Goal: Task Accomplishment & Management: Use online tool/utility

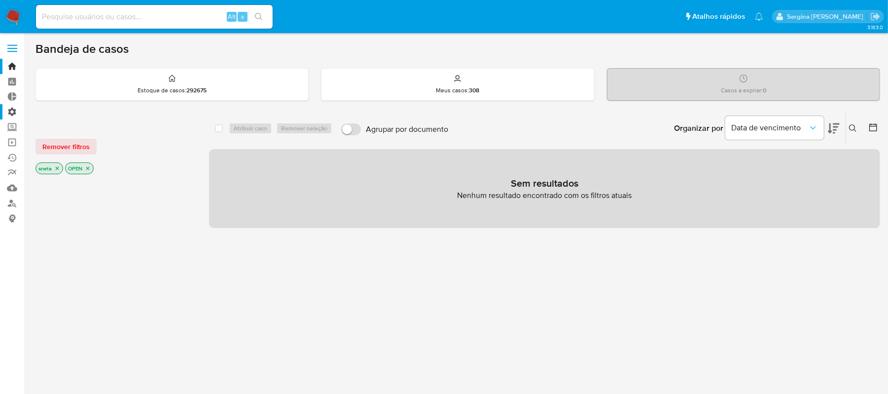
click at [12, 113] on label "Administração" at bounding box center [58, 111] width 117 height 15
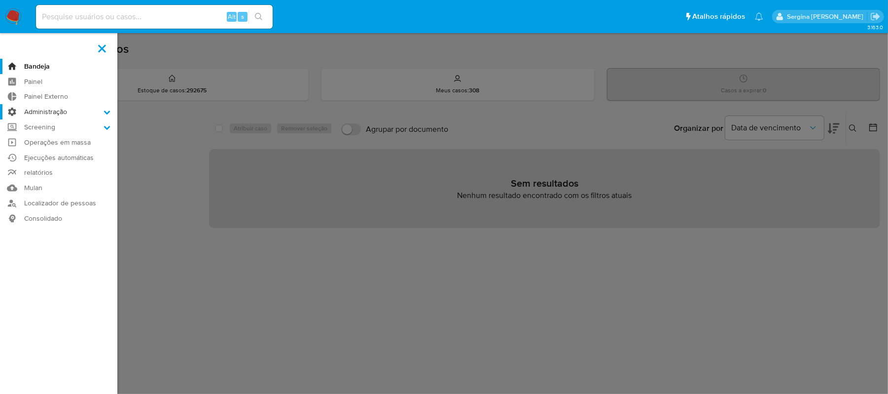
click at [0, 0] on input "Administração" at bounding box center [0, 0] width 0 height 0
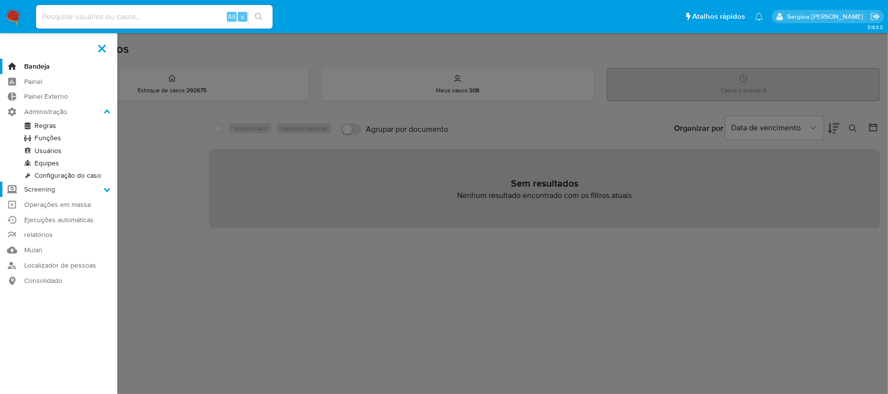
click at [50, 186] on label "Screening" at bounding box center [58, 188] width 117 height 15
click at [0, 0] on input "Screening" at bounding box center [0, 0] width 0 height 0
click at [72, 139] on link "Gerenciador de Listas" at bounding box center [58, 141] width 117 height 12
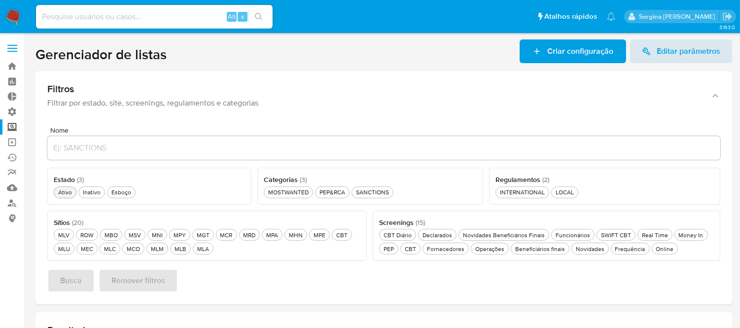
click at [60, 192] on div "Ativo Ativo" at bounding box center [65, 192] width 18 height 8
click at [339, 191] on div "PEP&RCA PEP&RCA" at bounding box center [333, 192] width 30 height 8
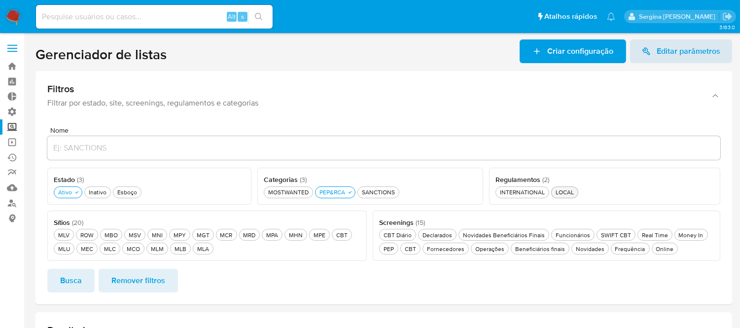
click at [575, 193] on div "LOCAL LOCAL" at bounding box center [565, 192] width 22 height 8
click at [669, 251] on div "Online Online" at bounding box center [665, 249] width 22 height 8
click at [652, 234] on div "Real Time Real Time" at bounding box center [655, 235] width 30 height 8
click at [546, 250] on div "Beneficiários finais Beneficiários finais" at bounding box center [540, 249] width 54 height 8
click at [598, 251] on div "Novidades Novidades" at bounding box center [596, 249] width 33 height 8
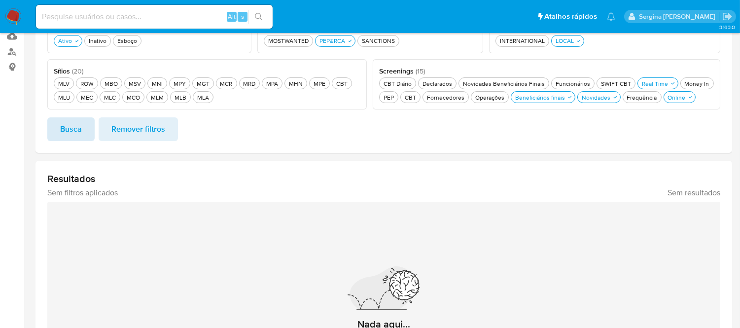
scroll to position [109, 0]
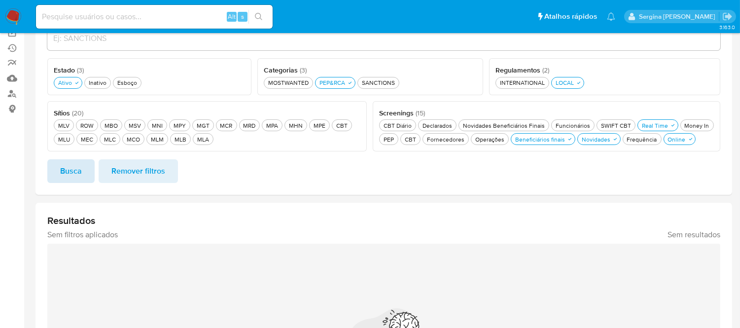
click at [72, 167] on span "Busca" at bounding box center [71, 171] width 22 height 22
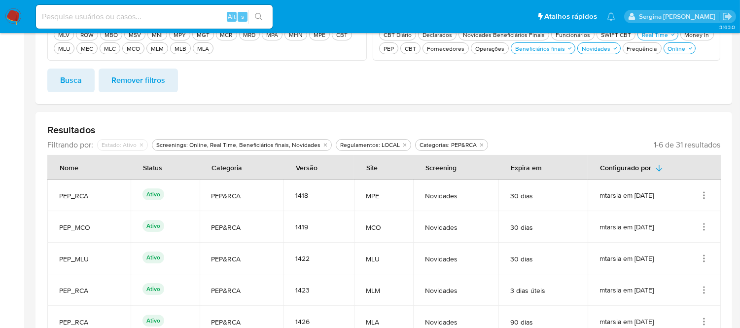
scroll to position [44, 0]
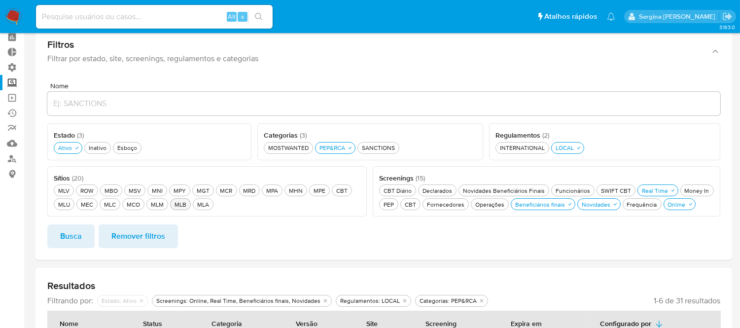
click at [175, 205] on div "MLB MLB" at bounding box center [181, 204] width 16 height 8
click at [68, 244] on span "Busca" at bounding box center [71, 236] width 22 height 22
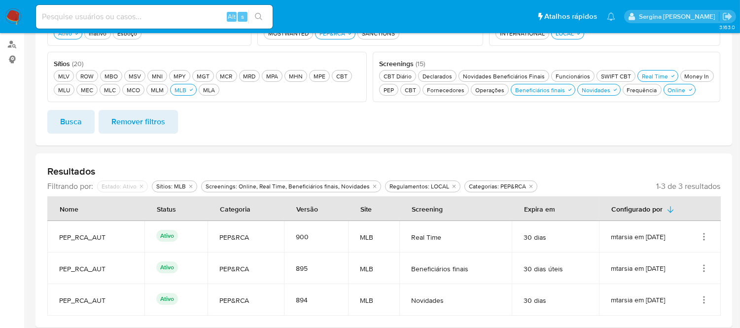
scroll to position [90, 0]
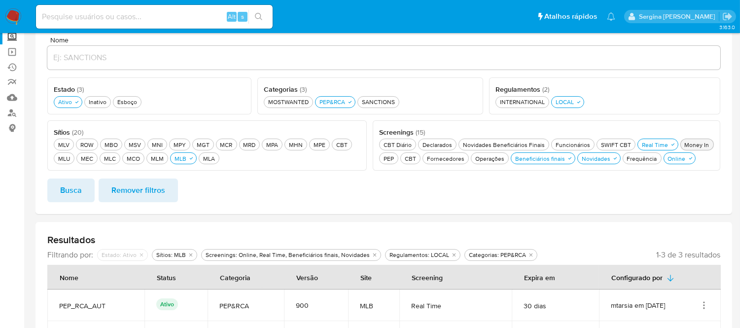
click at [699, 144] on div "Money In Money In" at bounding box center [697, 145] width 29 height 8
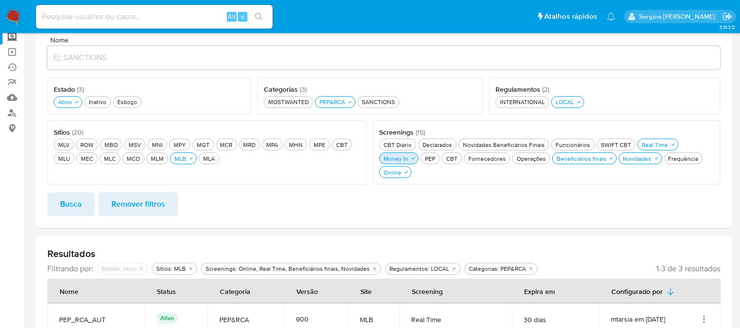
click at [406, 159] on div "Money In Money In" at bounding box center [396, 158] width 29 height 8
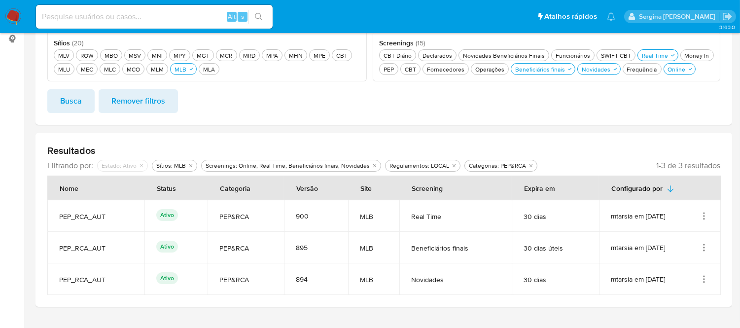
scroll to position [200, 0]
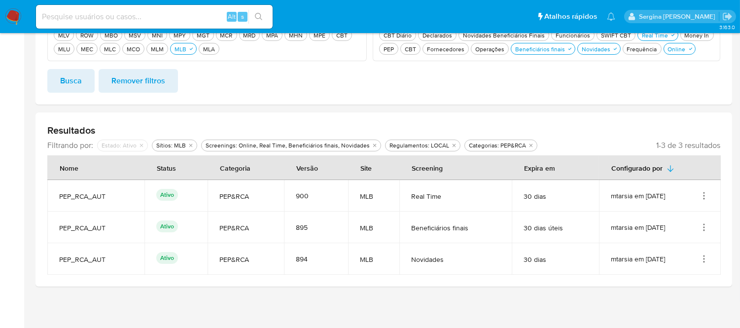
click at [441, 264] on td "Novidades" at bounding box center [455, 259] width 112 height 32
click at [122, 11] on input at bounding box center [154, 16] width 237 height 13
paste input "Exl66dvke8dwyvurW3Zs4NqF"
type input "Exl66dvke8dwyvurW3Zs4NqF"
click at [258, 13] on icon "search-icon" at bounding box center [259, 17] width 8 height 8
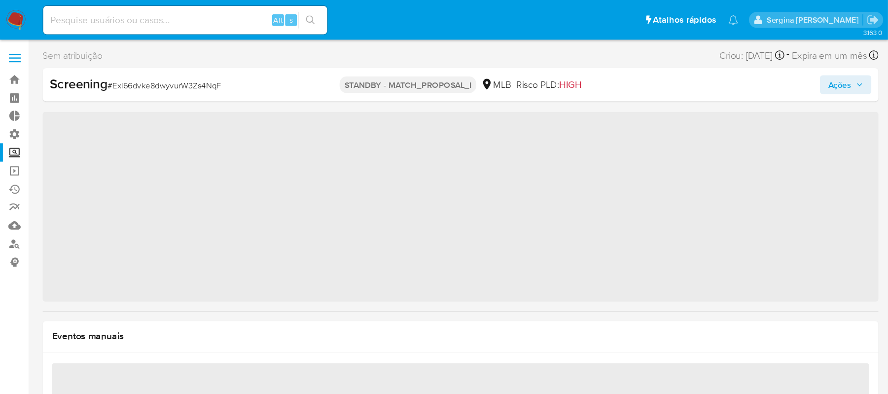
scroll to position [534, 0]
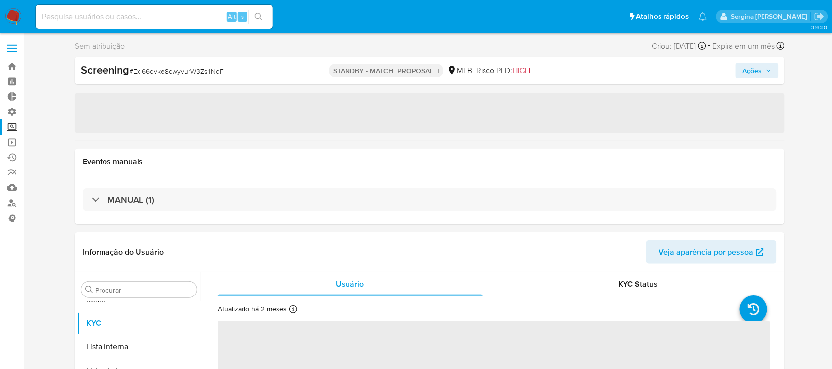
select select "10"
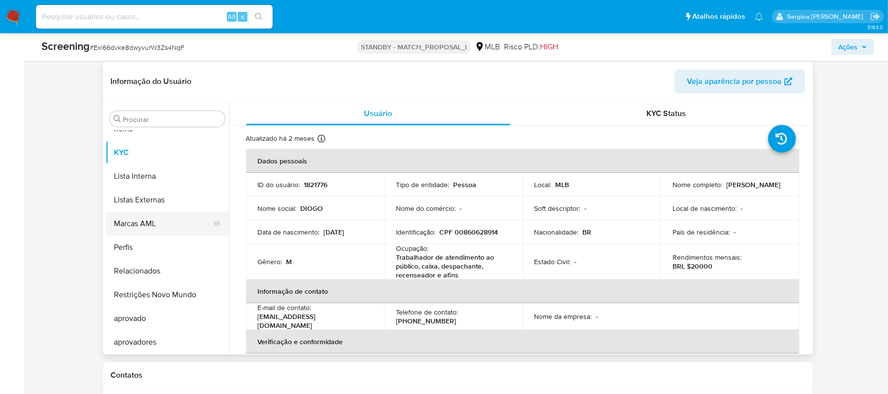
scroll to position [535, 0]
click at [148, 182] on button "Lista Interna" at bounding box center [163, 176] width 115 height 24
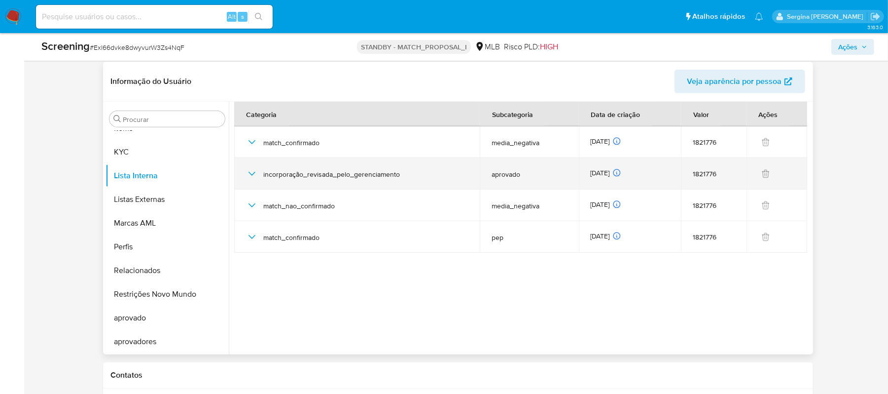
click at [255, 174] on icon "button" at bounding box center [252, 174] width 12 height 12
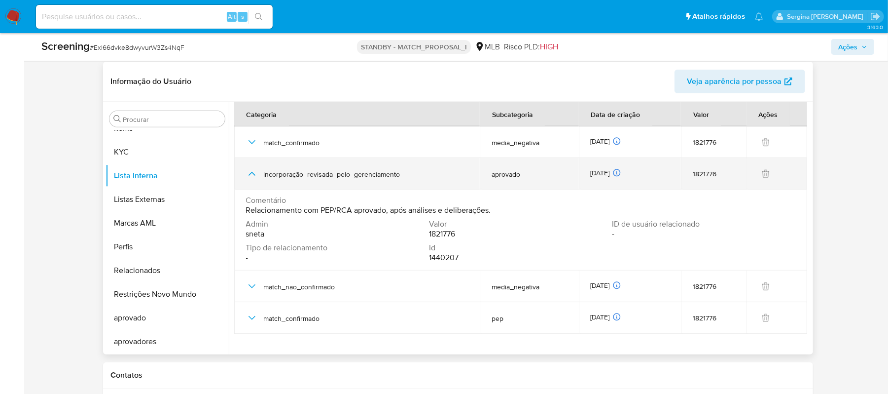
click at [255, 174] on icon "button" at bounding box center [252, 174] width 12 height 12
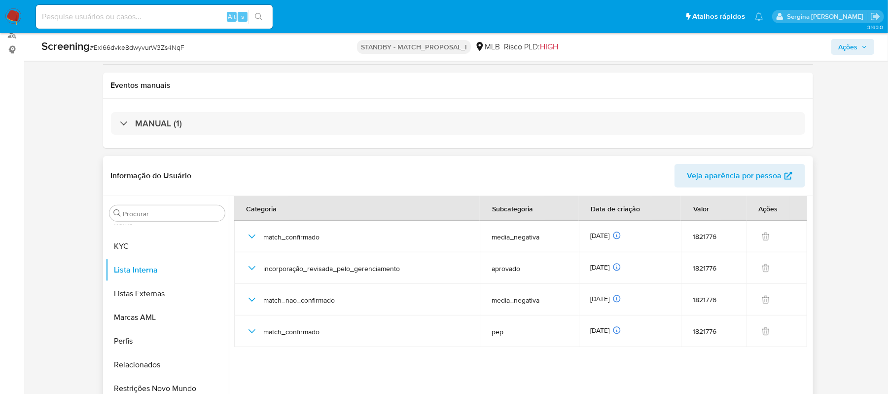
scroll to position [0, 0]
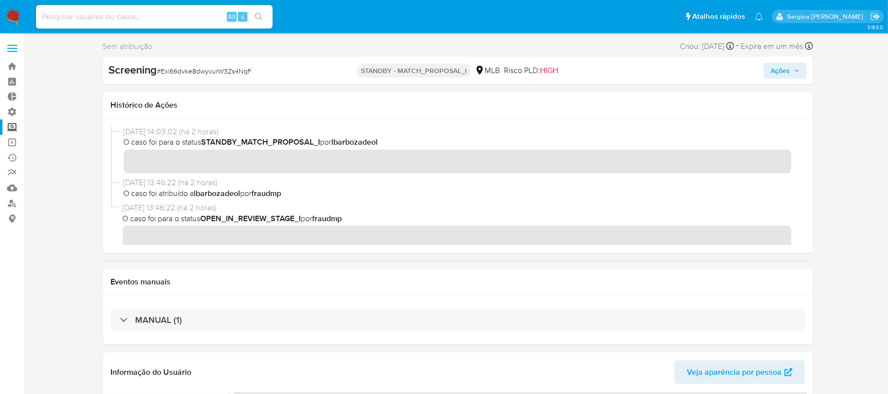
click at [135, 18] on input at bounding box center [154, 16] width 237 height 13
paste input "nTXenJ3BoWqmhGEvuZ7FhtfS"
type input "nTXenJ3BoWqmhGEvuZ7FhtfS"
click at [251, 19] on button "search-icon" at bounding box center [259, 17] width 20 height 14
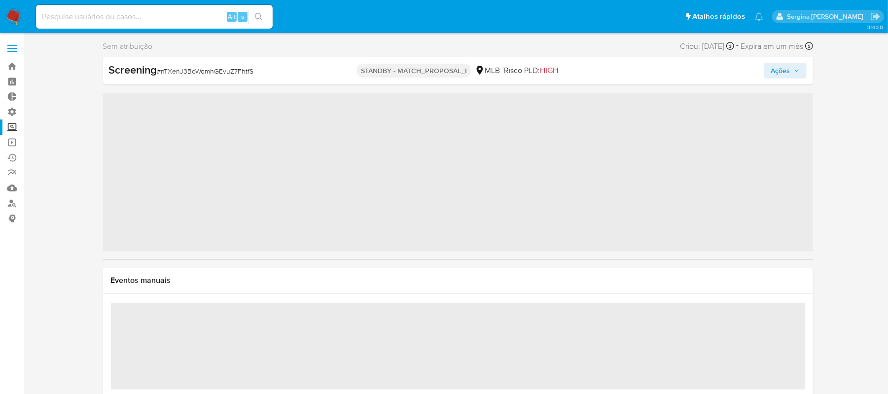
scroll to position [535, 0]
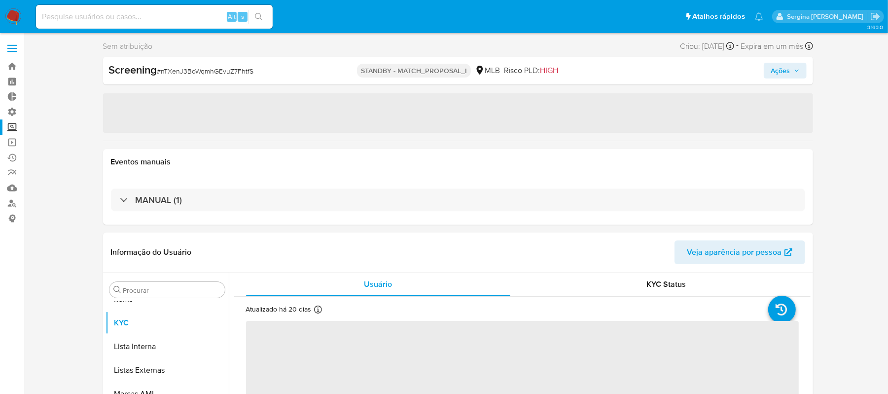
select select "10"
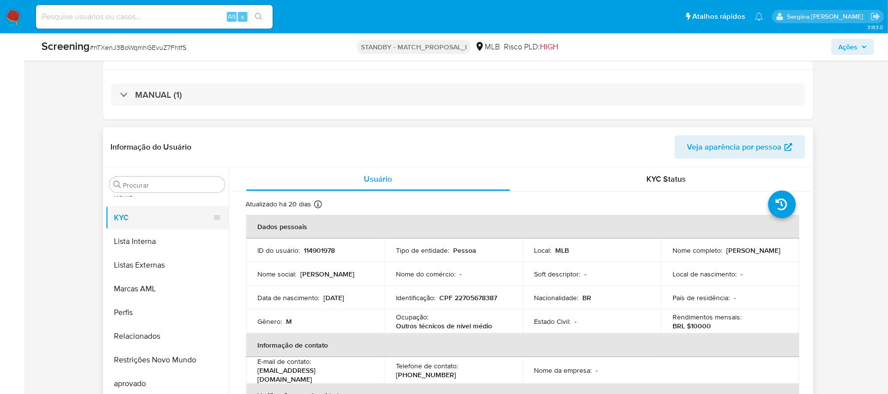
scroll to position [469, 0]
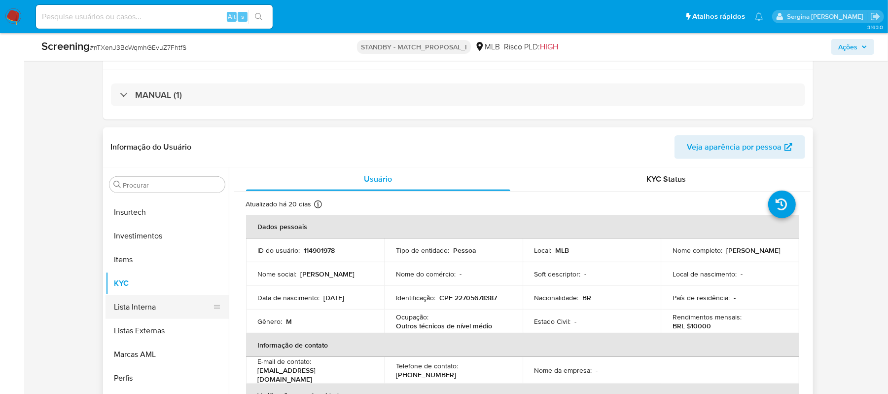
click at [150, 303] on button "Lista Interna" at bounding box center [163, 307] width 115 height 24
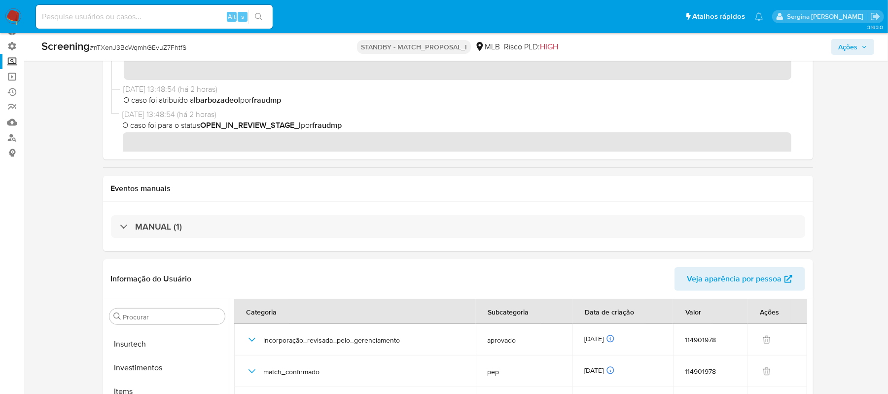
scroll to position [0, 0]
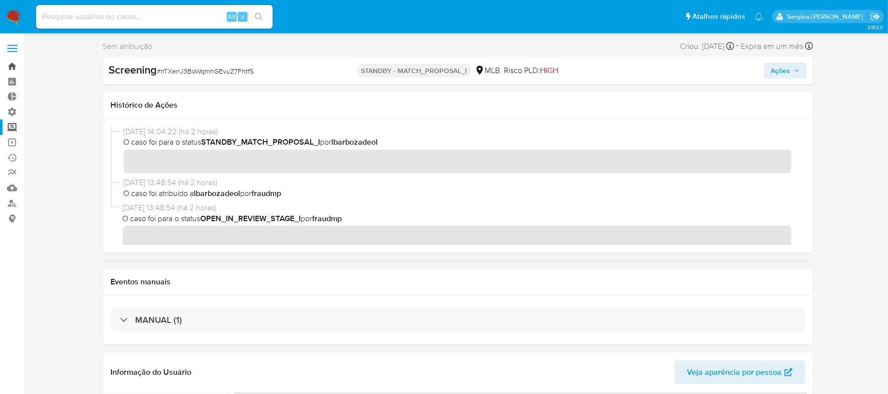
click at [16, 66] on link "Bandeja" at bounding box center [58, 66] width 117 height 15
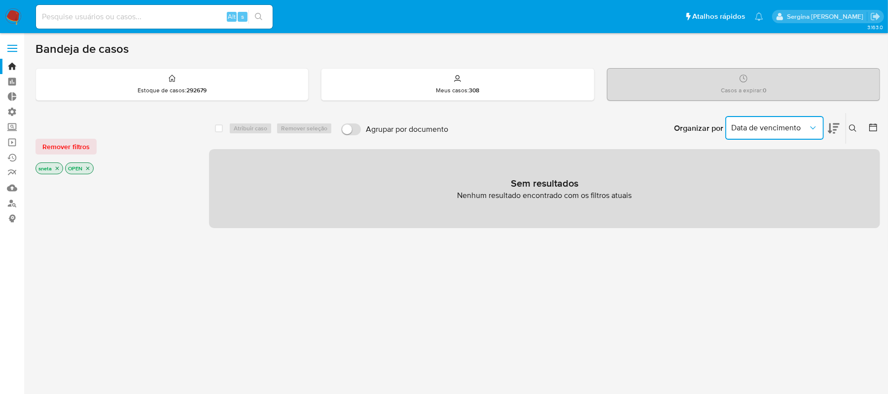
click at [784, 130] on span "Data de vencimento" at bounding box center [769, 128] width 77 height 10
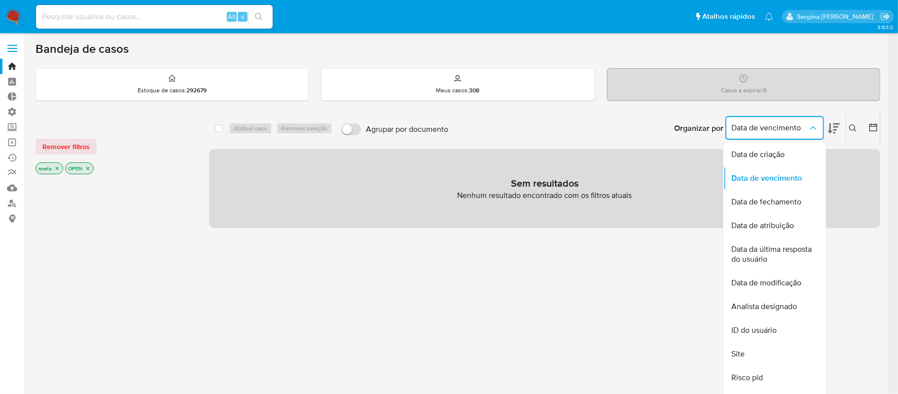
click at [853, 126] on icon at bounding box center [853, 128] width 8 height 8
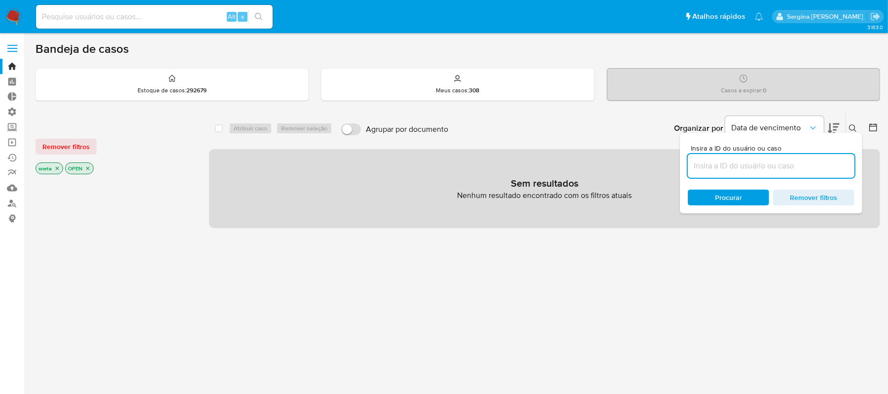
click at [718, 163] on input at bounding box center [771, 165] width 167 height 13
paste input "nTXenJ3BoWqmhGEvuZ7FhtfS"
click at [722, 194] on div "Procurar Remover filtros" at bounding box center [771, 197] width 167 height 16
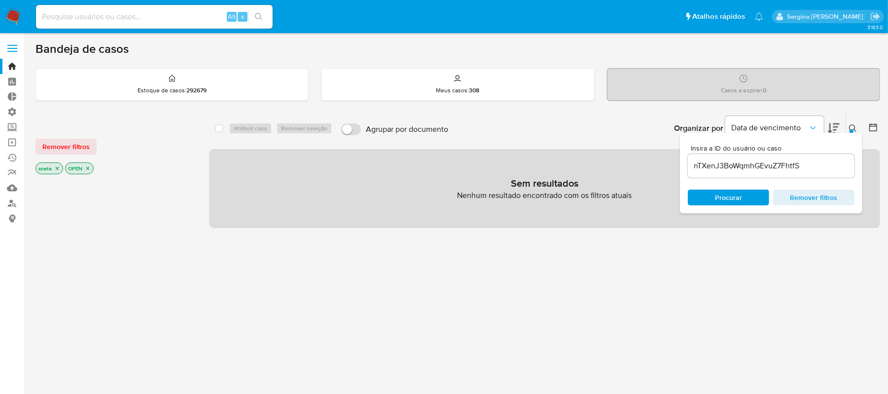
click at [715, 200] on span "Procurar" at bounding box center [729, 197] width 68 height 14
click at [695, 164] on input "nTXenJ3BoWqmhGEvuZ7FhtfS" at bounding box center [771, 165] width 167 height 13
drag, startPoint x: 803, startPoint y: 165, endPoint x: 807, endPoint y: 179, distance: 14.5
click at [801, 165] on input "nTXenJ3BoWqmhGEvuZ7FhtfS" at bounding box center [771, 165] width 167 height 13
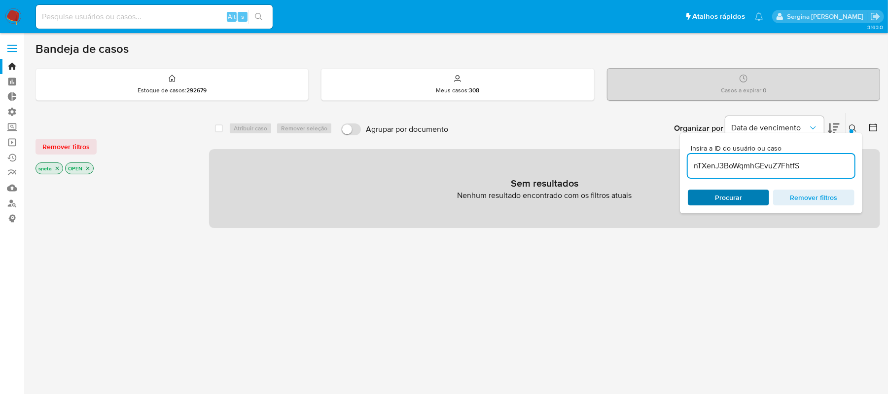
click at [741, 192] on span "Procurar" at bounding box center [728, 197] width 27 height 16
drag, startPoint x: 821, startPoint y: 164, endPoint x: 592, endPoint y: 176, distance: 228.6
click at [592, 174] on div "select-all-cases-checkbox Atribuir caso Remover seleção Agrupar por documento O…" at bounding box center [544, 169] width 671 height 115
paste input "KownWkWKfivOOyxGb3GZD9c4"
type input "KownWkWKfivOOyxGb3GZD9c4"
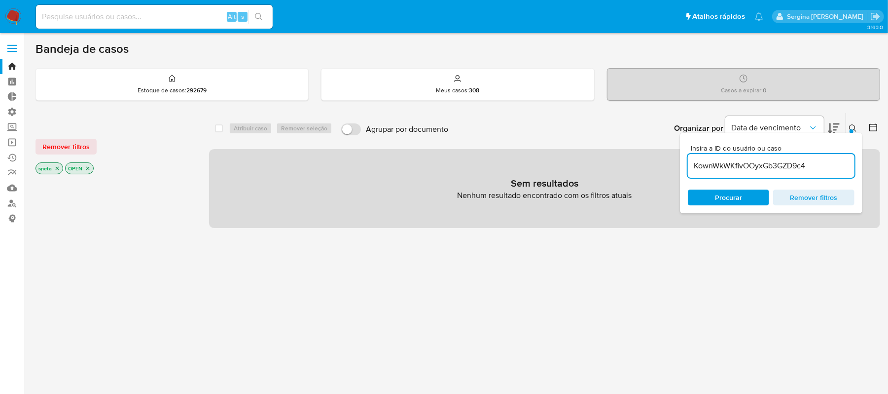
click at [751, 196] on span "Procurar" at bounding box center [729, 197] width 68 height 14
click at [51, 143] on span "Remover filtros" at bounding box center [65, 147] width 47 height 14
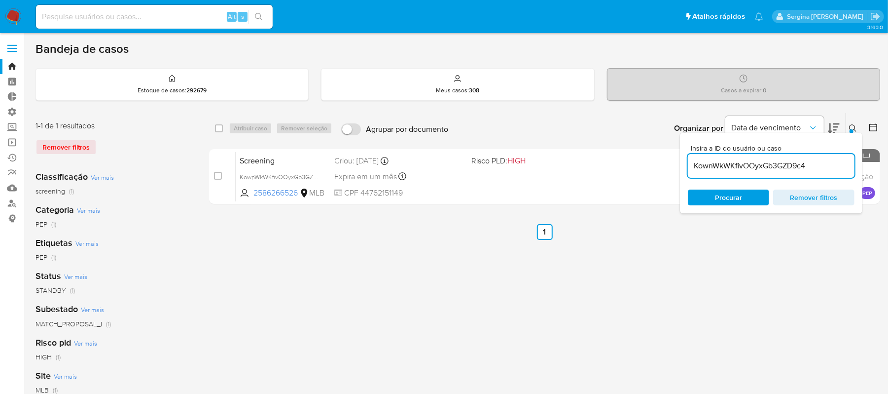
click at [728, 191] on span "Procurar" at bounding box center [728, 197] width 27 height 16
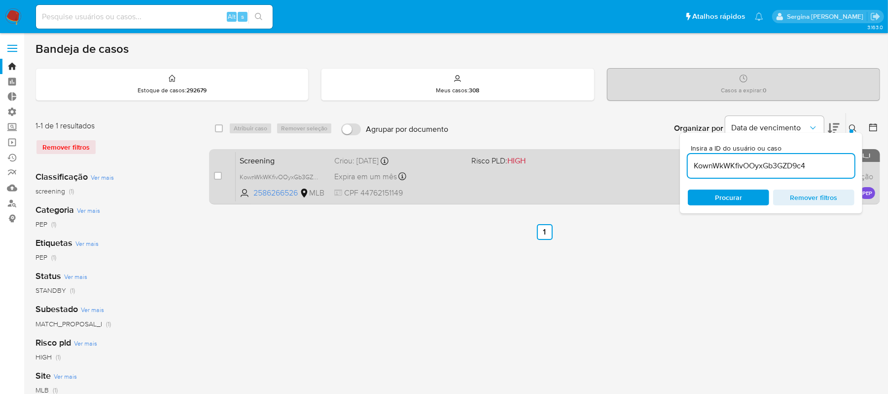
click at [525, 176] on span at bounding box center [535, 176] width 129 height 2
click at [215, 174] on input "checkbox" at bounding box center [218, 176] width 8 height 8
checkbox input "true"
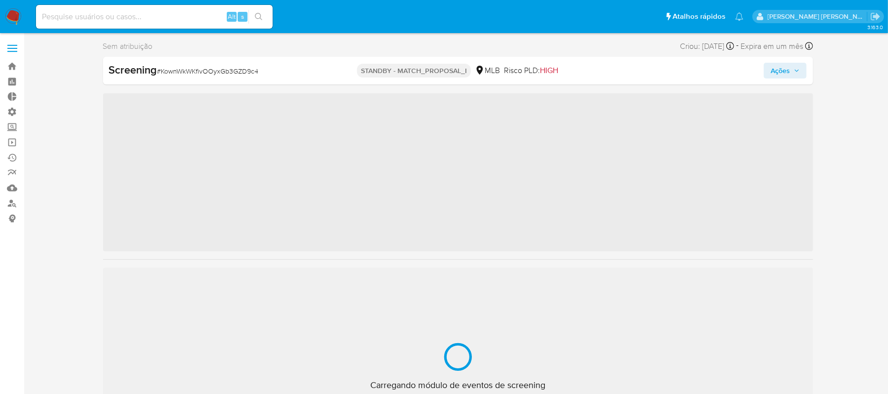
scroll to position [535, 0]
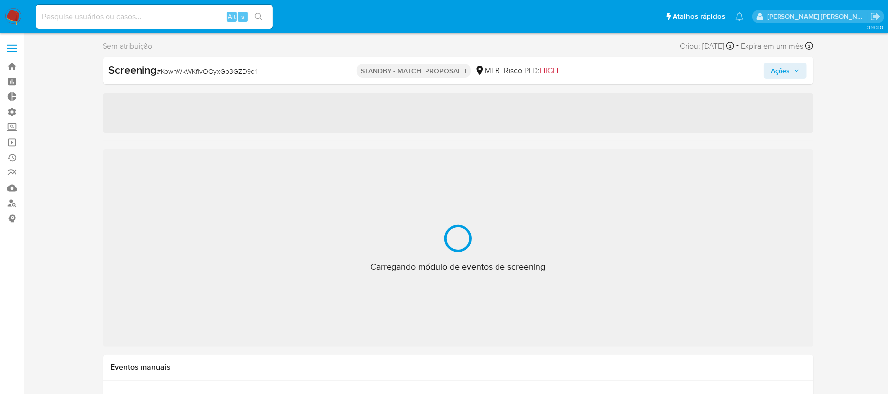
select select "10"
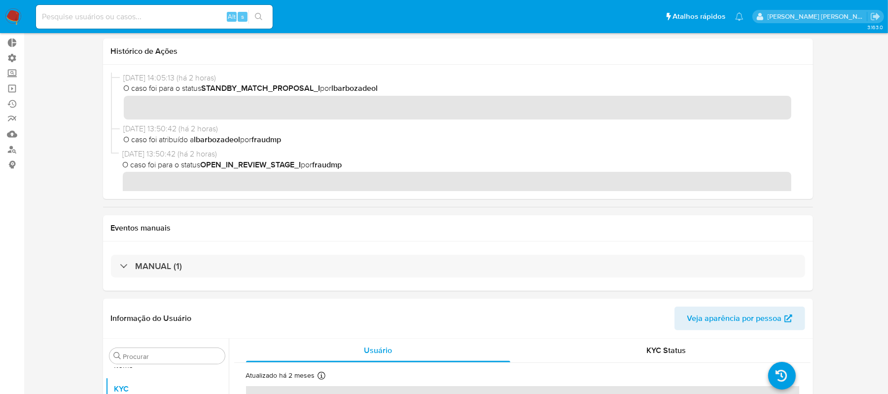
scroll to position [263, 0]
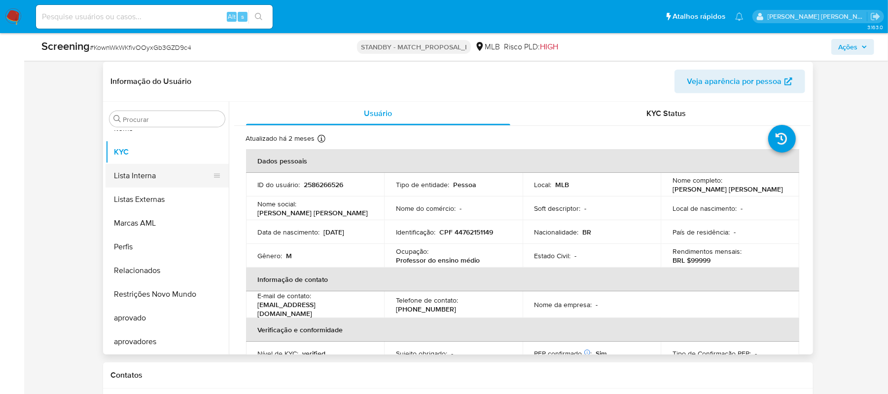
click at [164, 179] on button "Lista Interna" at bounding box center [163, 176] width 115 height 24
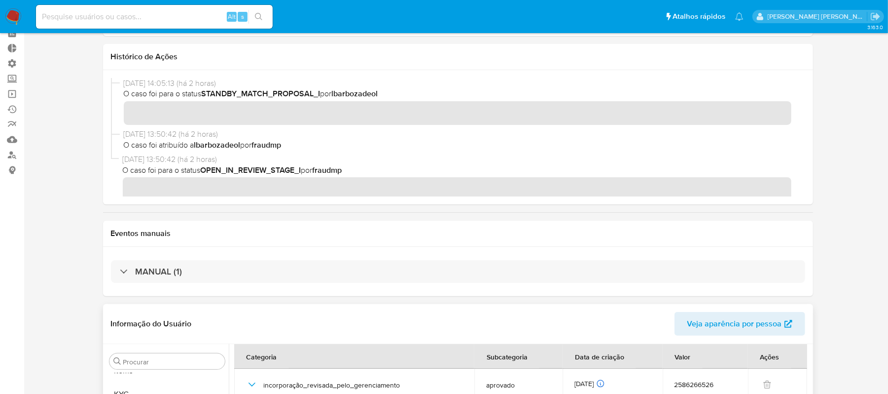
scroll to position [0, 0]
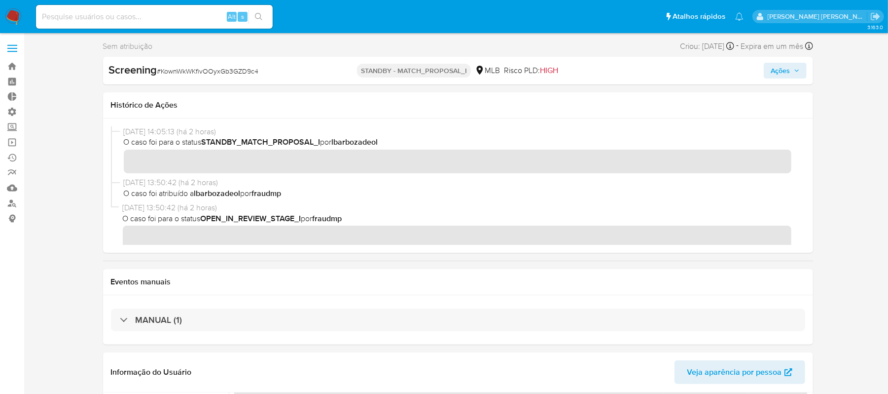
click at [790, 71] on span "Ações" at bounding box center [780, 71] width 19 height 16
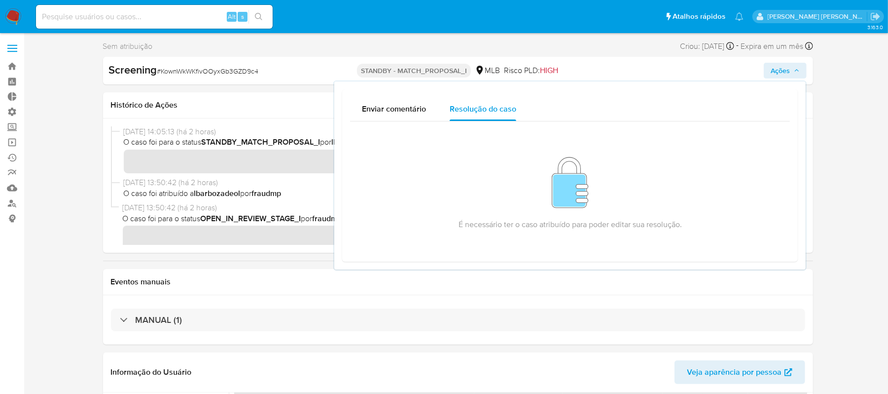
click at [790, 71] on span "Ações" at bounding box center [780, 71] width 19 height 16
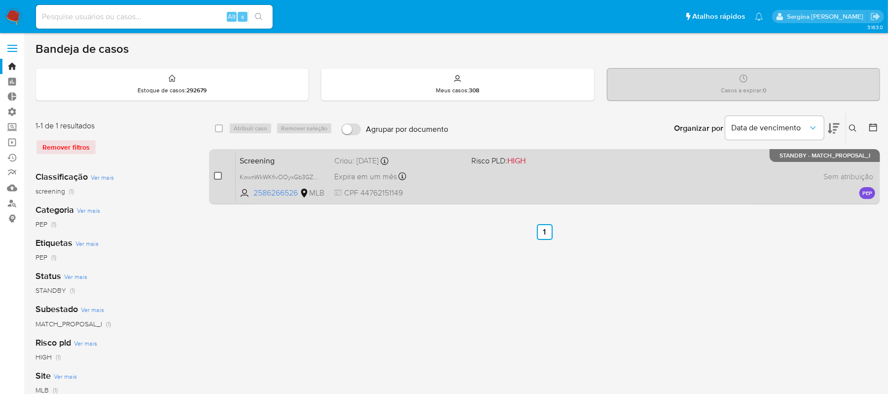
click at [218, 176] on input "checkbox" at bounding box center [218, 176] width 8 height 8
checkbox input "true"
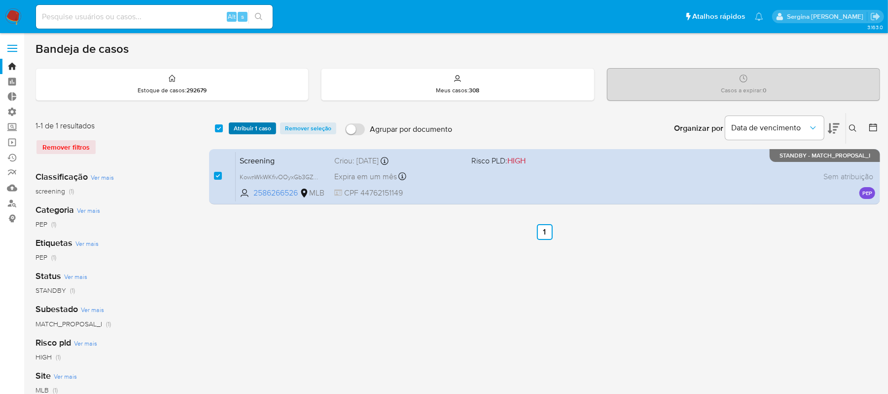
click at [251, 130] on span "Atribuir 1 caso" at bounding box center [252, 128] width 37 height 10
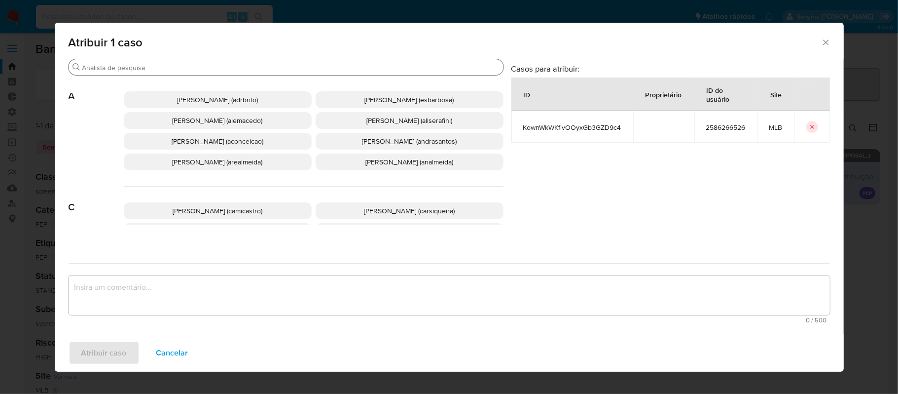
click at [137, 67] on input "Buscar" at bounding box center [290, 67] width 417 height 9
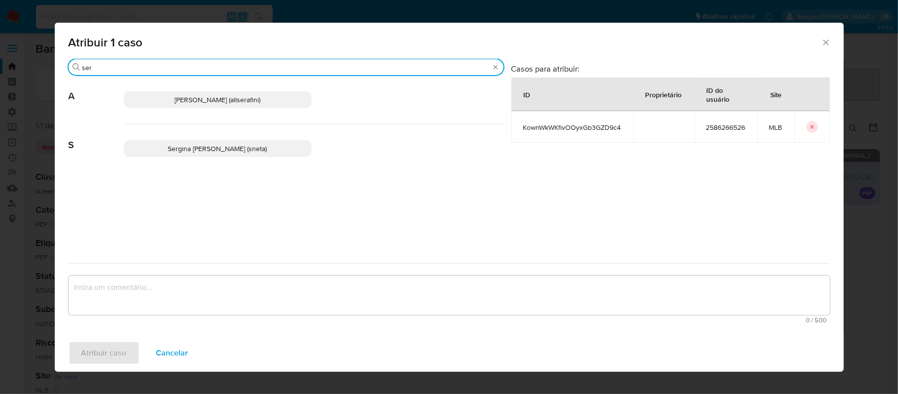
type input "ser"
click at [226, 149] on span "Sergina Maria Neta (sneta)" at bounding box center [217, 148] width 99 height 10
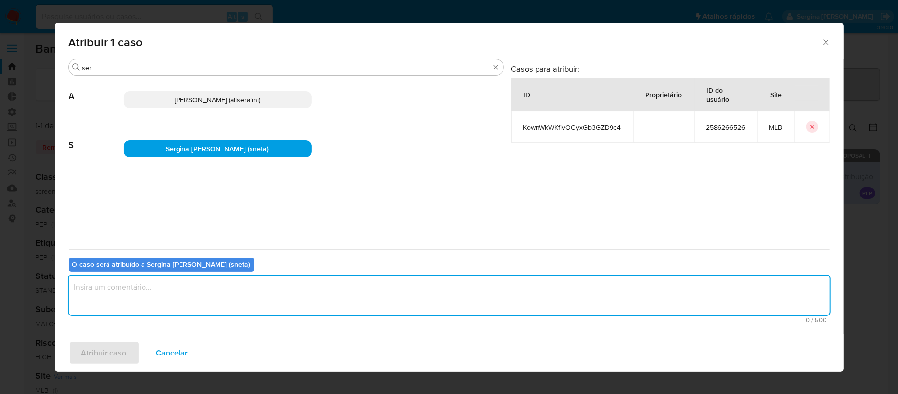
click at [172, 297] on textarea "assign-modal" at bounding box center [449, 294] width 761 height 39
type textarea "Ajuste Listas Internas"
click at [110, 354] on span "Atribuir caso" at bounding box center [103, 353] width 45 height 22
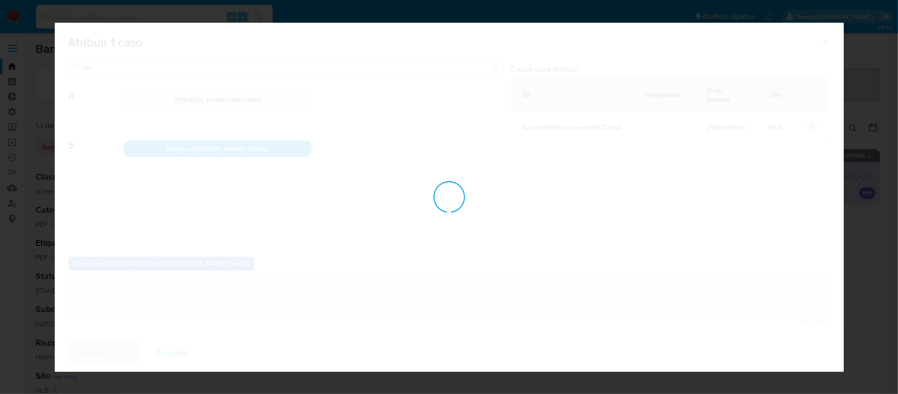
checkbox input "false"
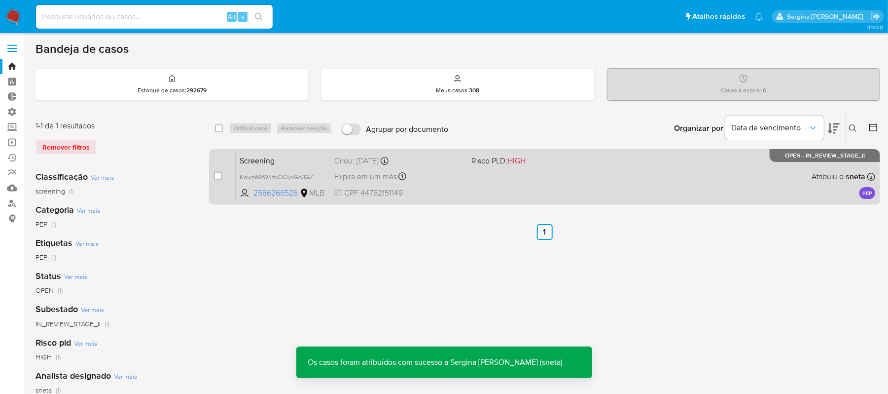
click at [704, 187] on div "Screening KownWkWKfivOOyxGb3GZD9c4 2586266526 MLB Risco PLD: HIGH Criou: 09/10/…" at bounding box center [556, 176] width 640 height 50
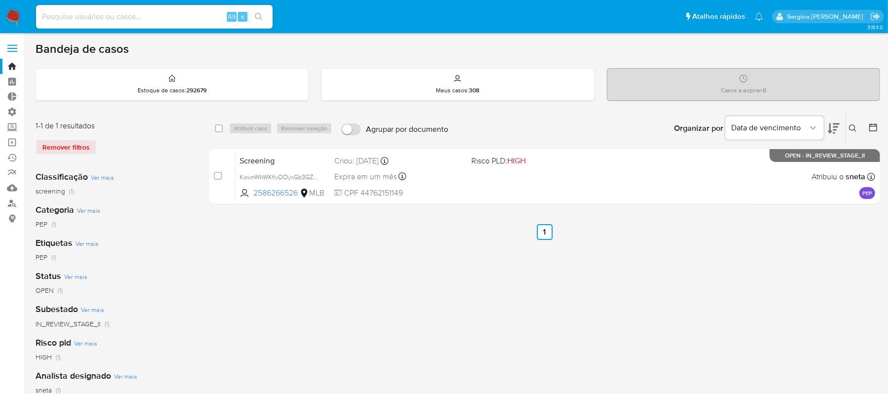
click at [70, 149] on div "Remover filtros" at bounding box center [115, 147] width 158 height 16
click at [79, 148] on div "Remover filtros" at bounding box center [115, 147] width 158 height 16
click at [8, 57] on label at bounding box center [12, 48] width 25 height 21
click at [0, 0] on input "checkbox" at bounding box center [0, 0] width 0 height 0
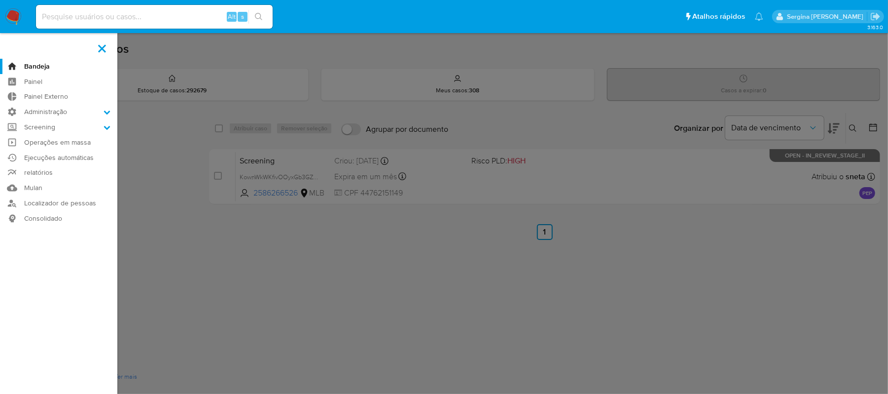
click at [103, 56] on label at bounding box center [102, 48] width 25 height 21
click at [0, 0] on input "checkbox" at bounding box center [0, 0] width 0 height 0
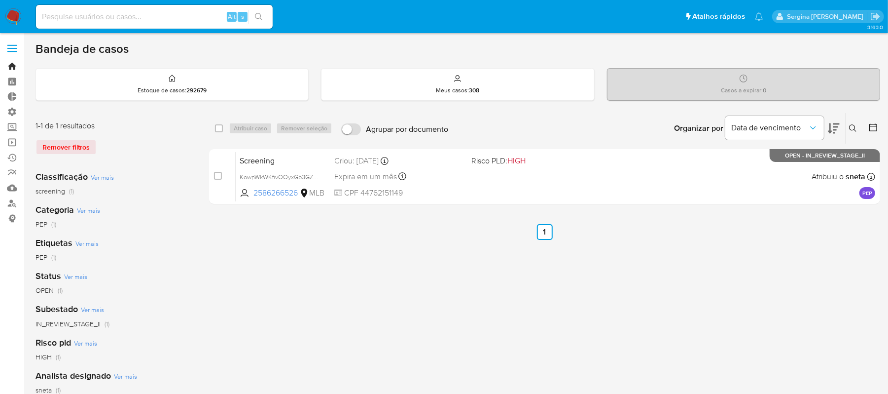
click at [9, 66] on link "Bandeja" at bounding box center [58, 66] width 117 height 15
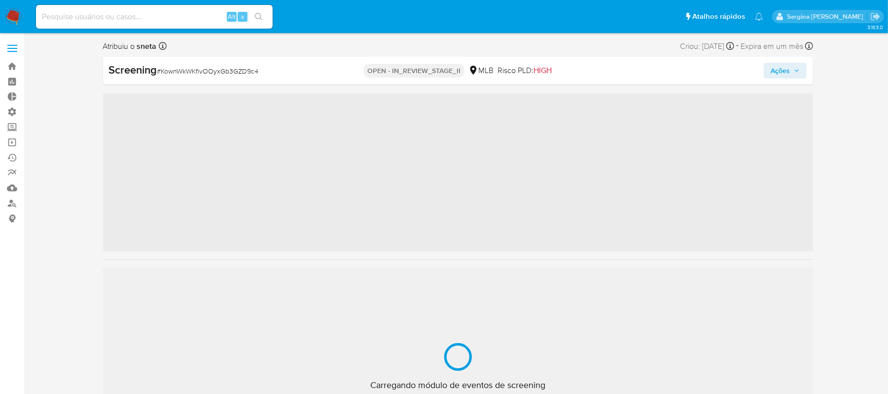
scroll to position [535, 0]
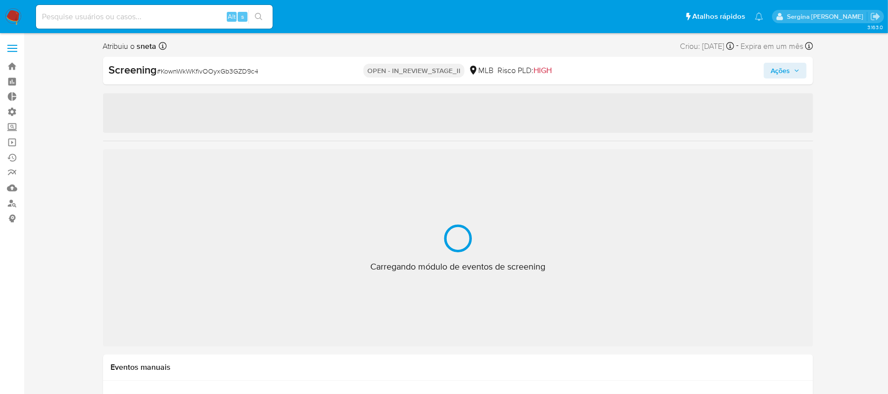
select select "10"
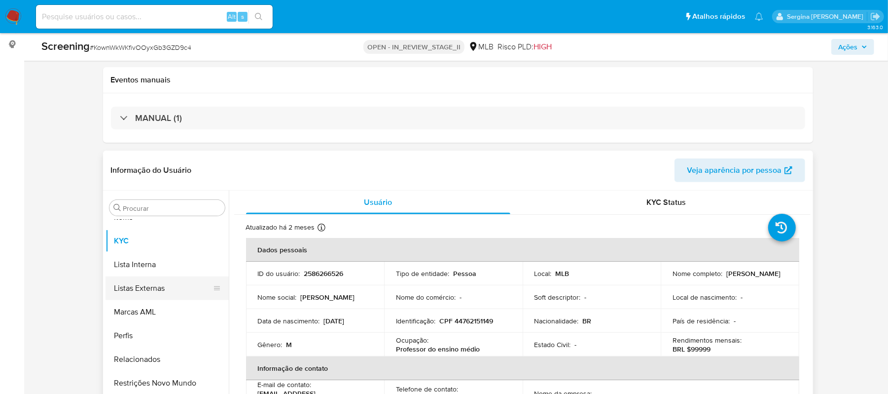
scroll to position [197, 0]
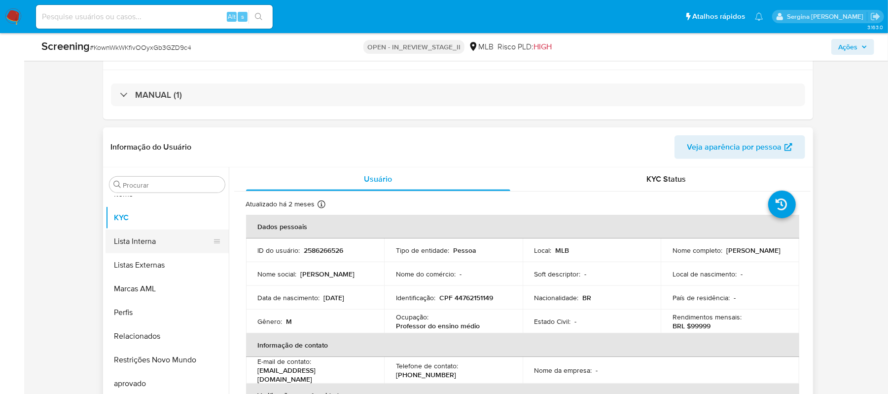
click at [164, 247] on button "Lista Interna" at bounding box center [163, 241] width 115 height 24
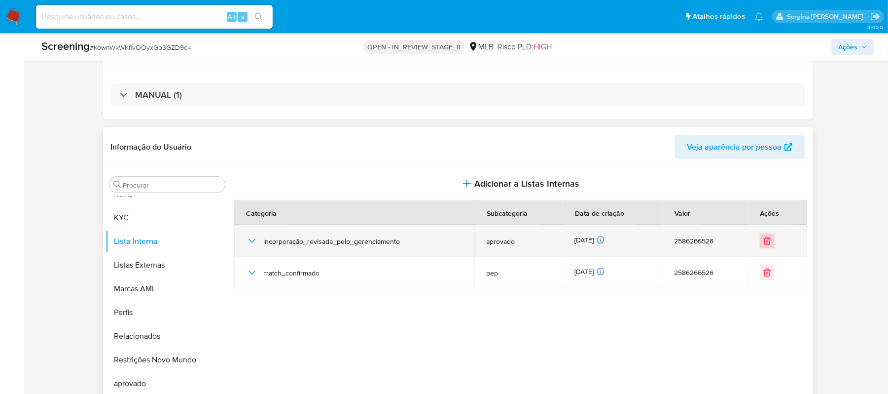
click at [762, 243] on icon "Eliminar" at bounding box center [767, 241] width 10 height 10
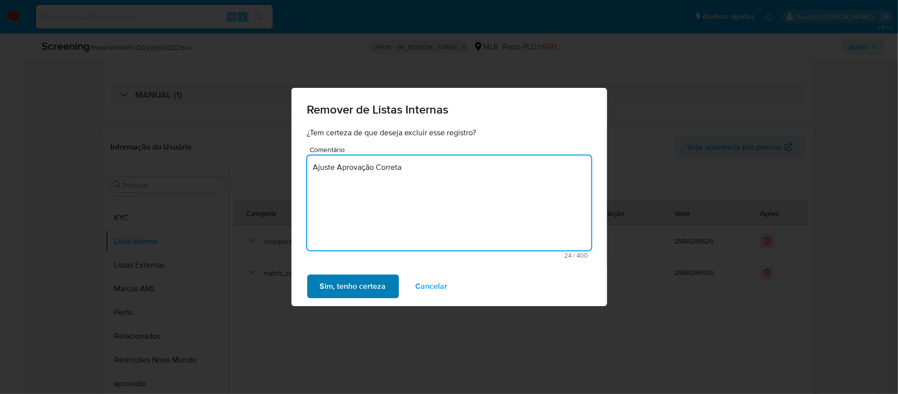
type textarea "Ajuste Aprovação Correta"
click at [333, 283] on span "Sim, tenho certeza" at bounding box center [353, 286] width 66 height 22
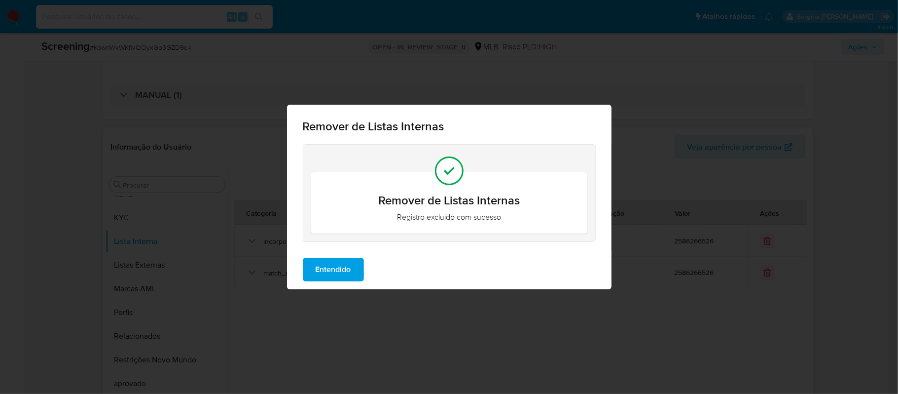
click at [356, 268] on button "Entendido" at bounding box center [333, 269] width 61 height 24
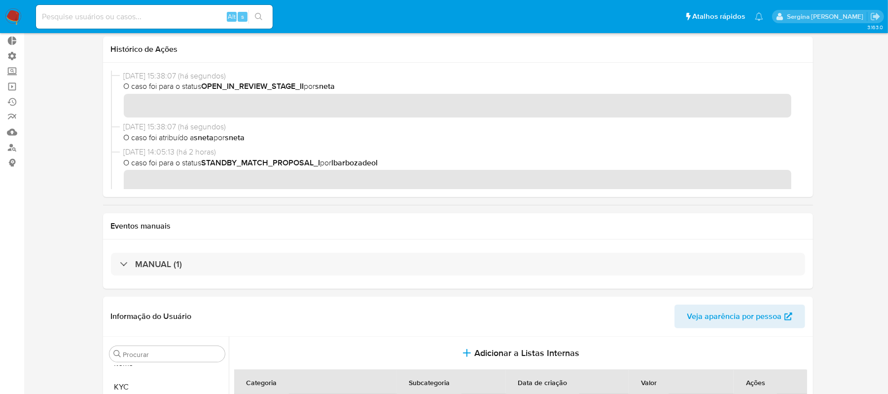
scroll to position [0, 0]
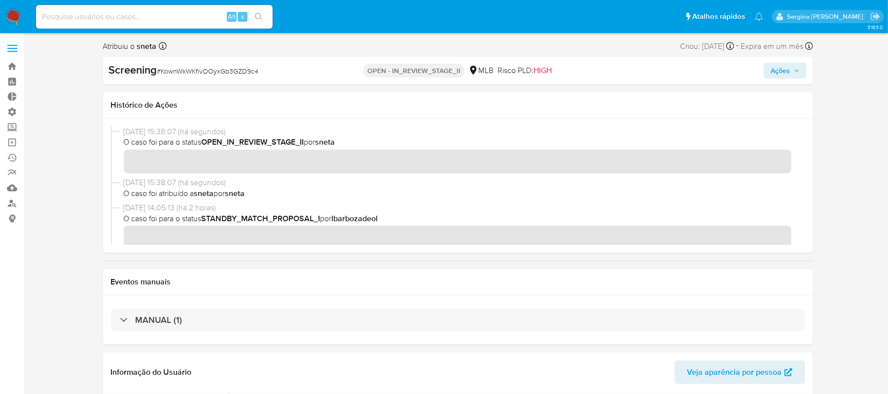
click at [774, 66] on span "Ações" at bounding box center [780, 71] width 19 height 16
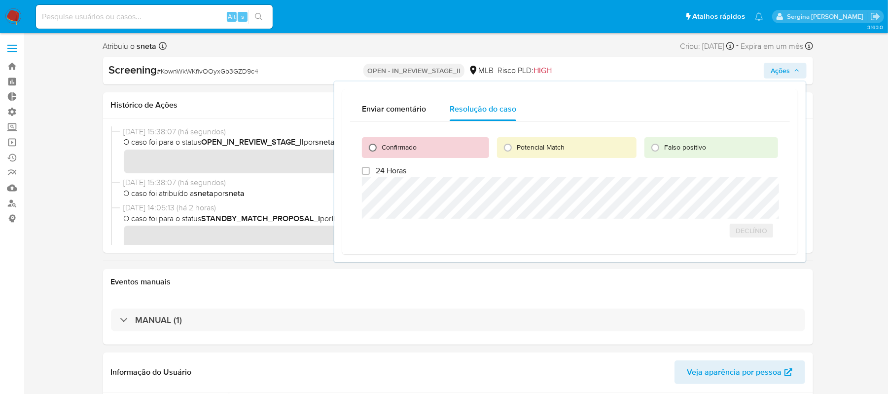
click at [369, 146] on input "Confirmado" at bounding box center [373, 148] width 16 height 16
radio input "true"
click at [758, 224] on span "Cerrar caso" at bounding box center [743, 230] width 47 height 14
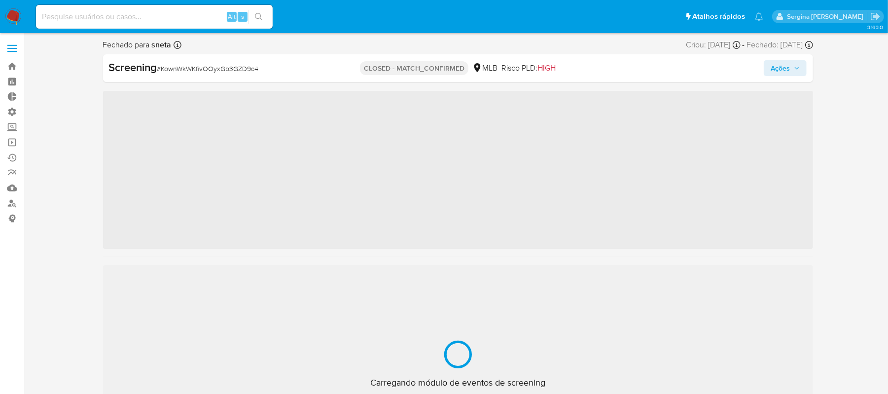
scroll to position [535, 0]
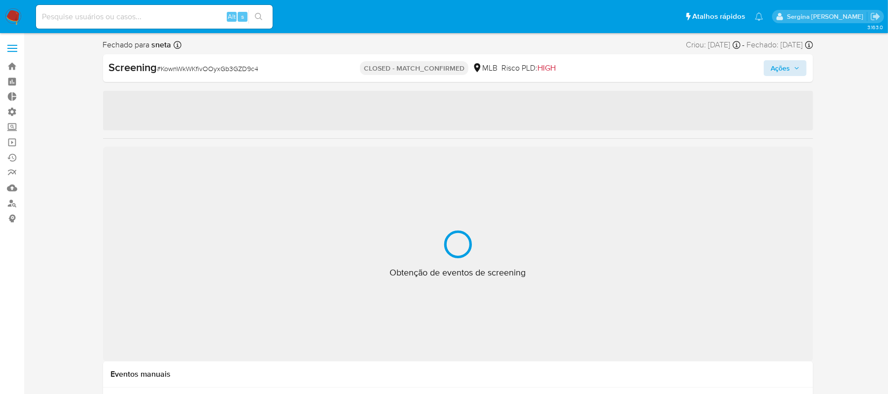
select select "10"
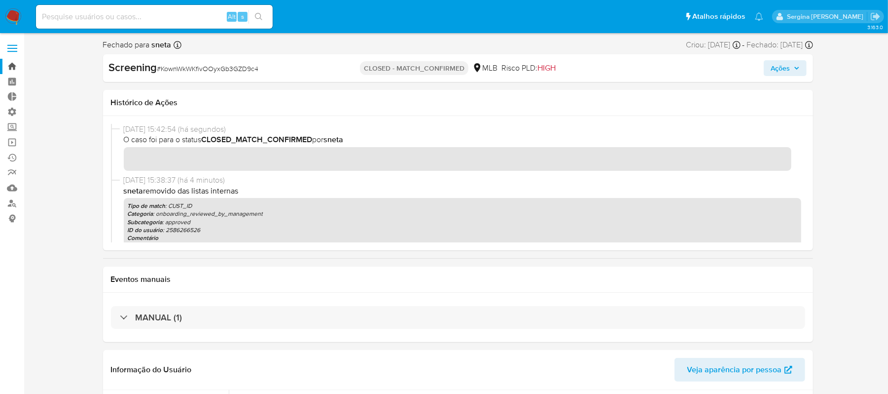
click at [10, 66] on link "Bandeja" at bounding box center [58, 66] width 117 height 15
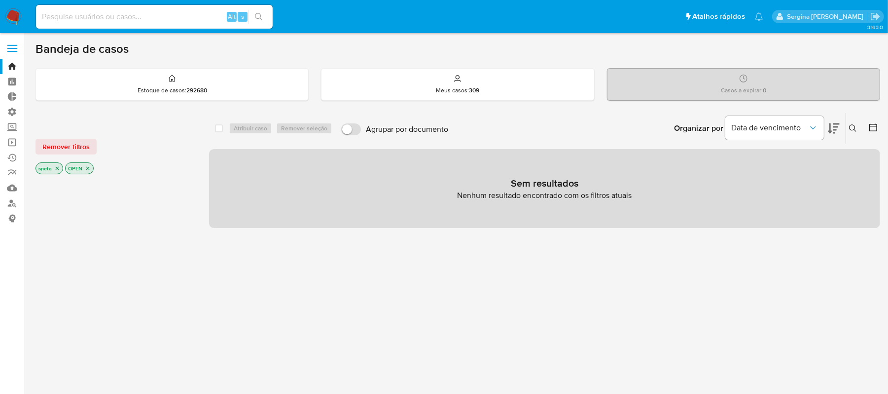
click at [856, 127] on icon at bounding box center [853, 128] width 8 height 8
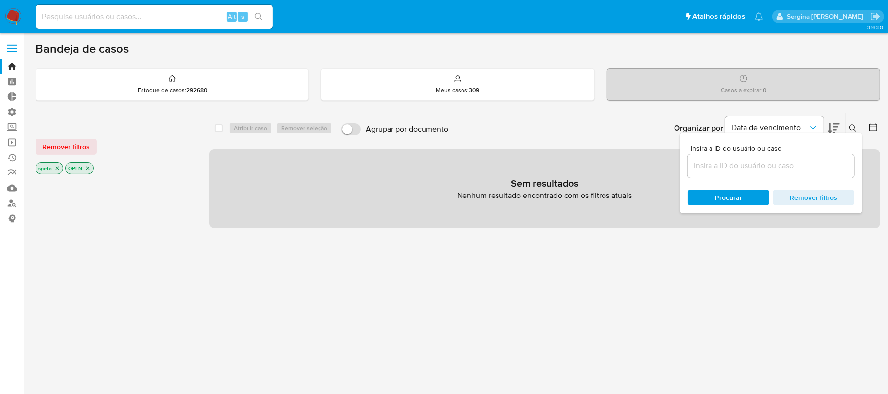
click at [797, 168] on input at bounding box center [771, 165] width 167 height 13
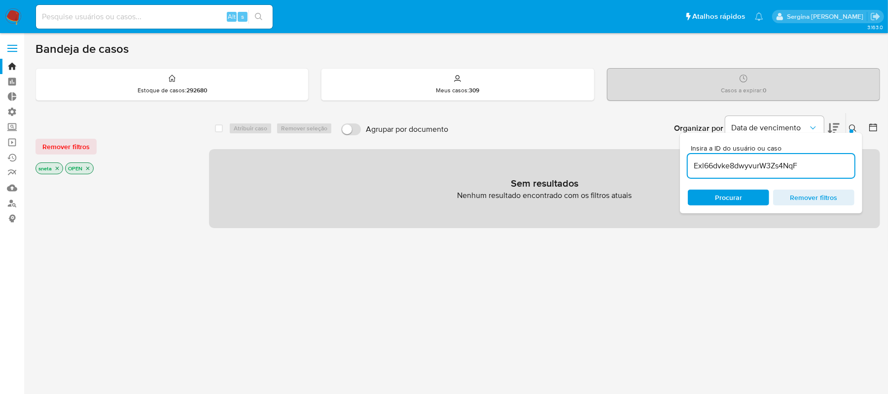
type input "Exl66dvke8dwyvurW3Zs4NqF"
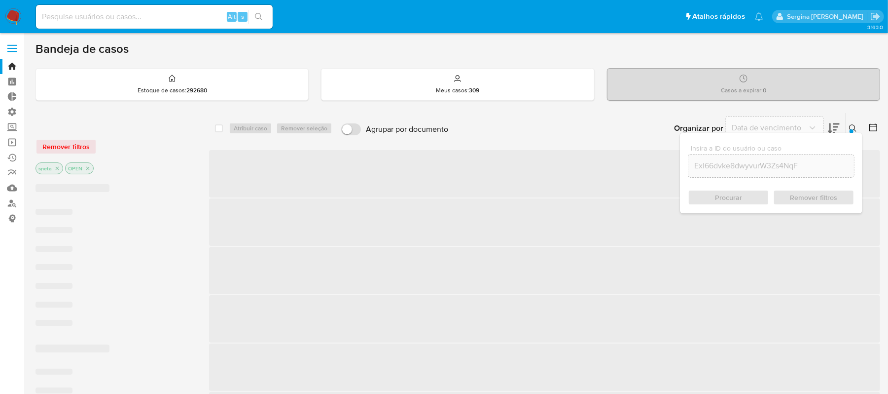
click at [734, 203] on div "Procurar Remover filtros" at bounding box center [771, 197] width 167 height 16
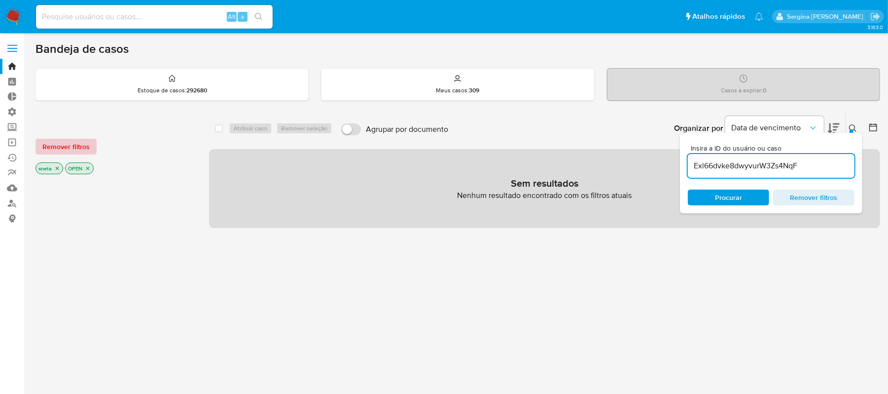
click at [69, 146] on span "Remover filtros" at bounding box center [65, 147] width 47 height 14
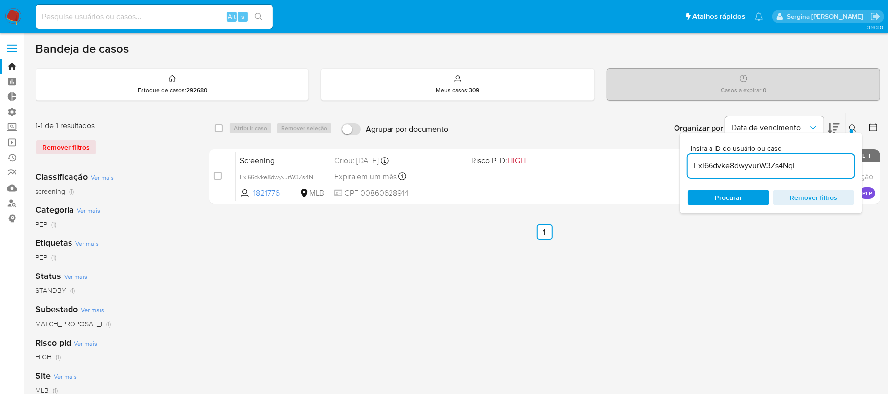
click at [728, 190] on span "Procurar" at bounding box center [728, 197] width 27 height 16
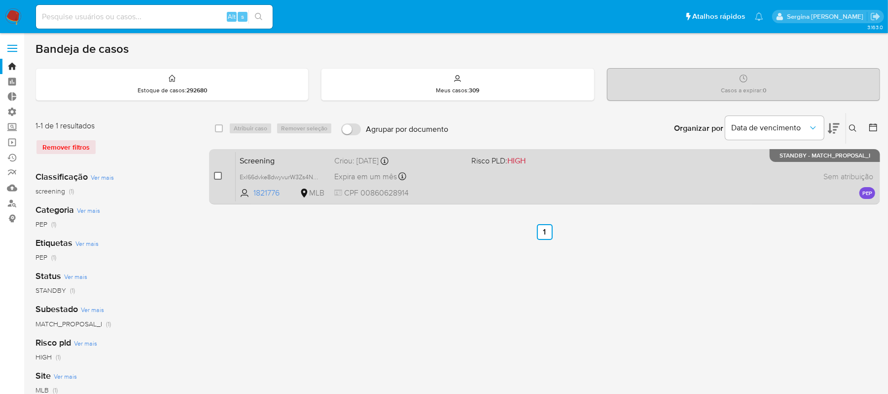
click at [215, 178] on input "checkbox" at bounding box center [218, 176] width 8 height 8
checkbox input "true"
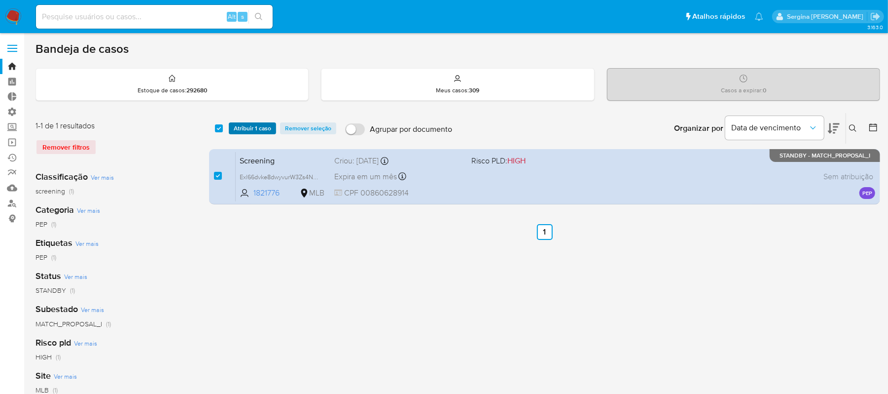
click at [251, 129] on span "Atribuir 1 caso" at bounding box center [252, 128] width 37 height 10
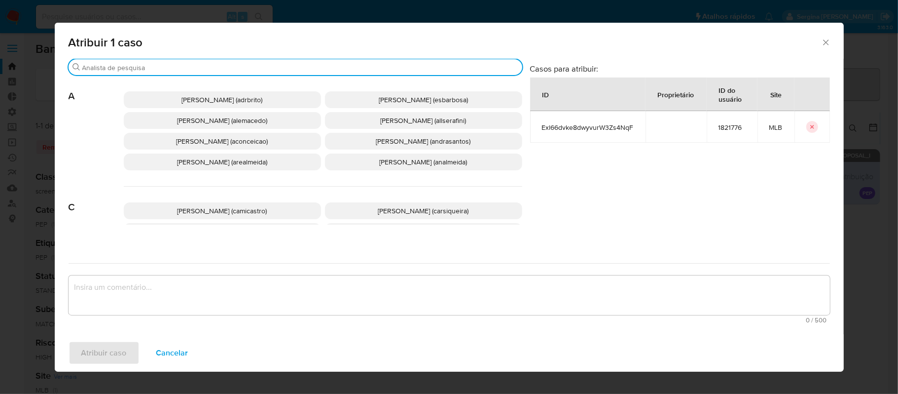
click at [156, 66] on input "Buscar" at bounding box center [300, 67] width 436 height 9
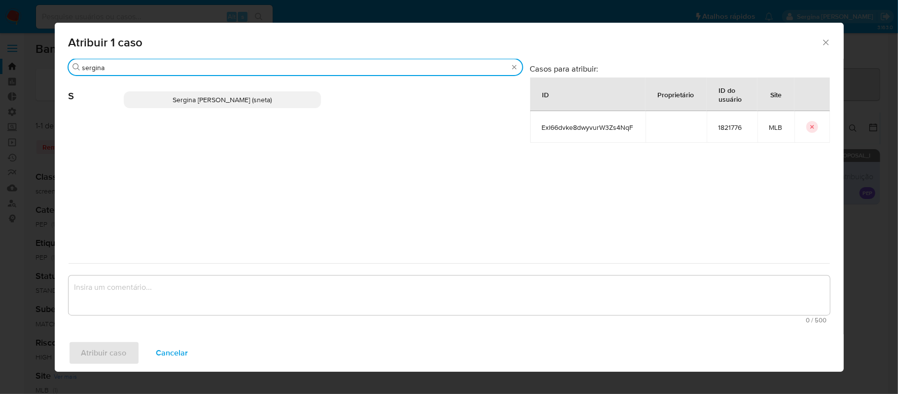
type input "sergina"
click at [190, 97] on span "Sergina Maria Neta (sneta)" at bounding box center [222, 100] width 99 height 10
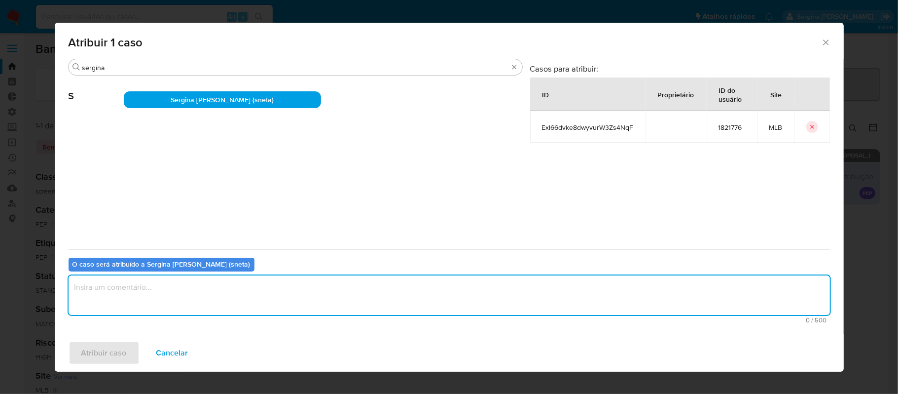
click at [144, 300] on textarea "assign-modal" at bounding box center [449, 294] width 761 height 39
type textarea "Ajuste Listas Internas"
click at [84, 350] on span "Atribuir caso" at bounding box center [103, 353] width 45 height 22
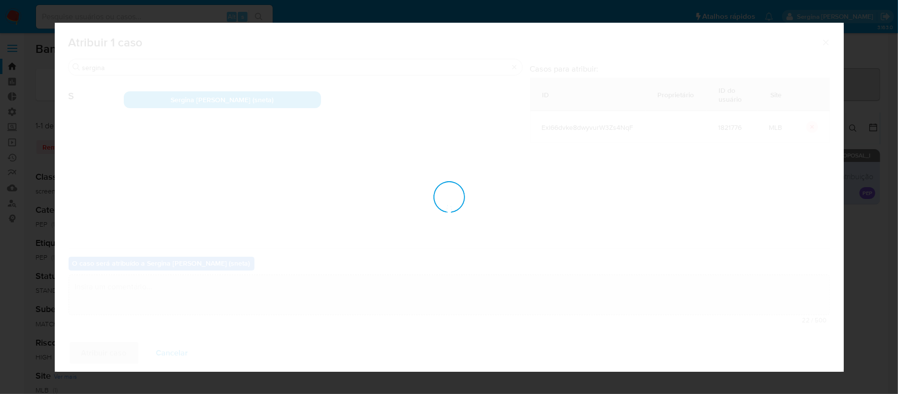
checkbox input "false"
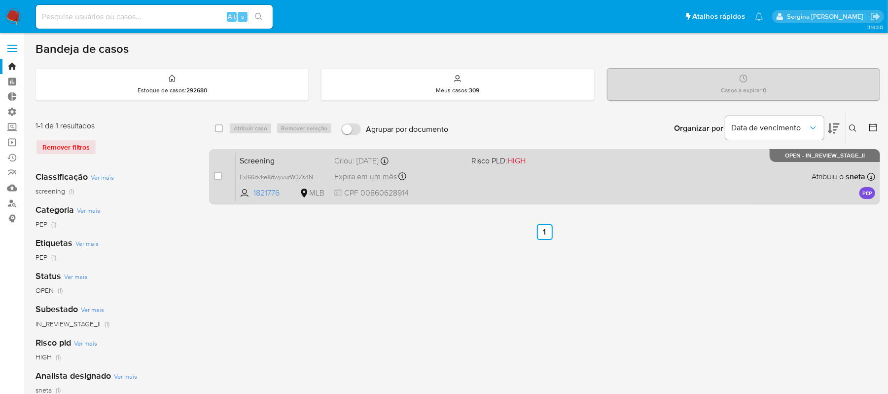
click at [539, 184] on div "Screening Exl66dvke8dwyvurW3Zs4NqF 1821776 MLB Risco PLD: HIGH Criou: 09/10/202…" at bounding box center [556, 176] width 640 height 50
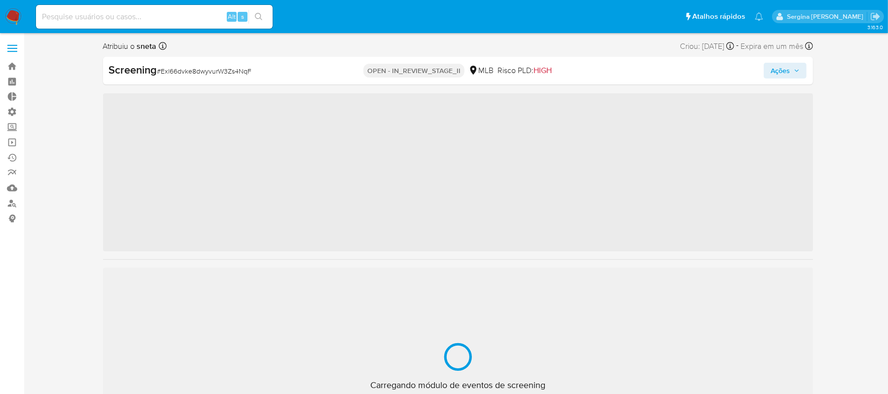
scroll to position [535, 0]
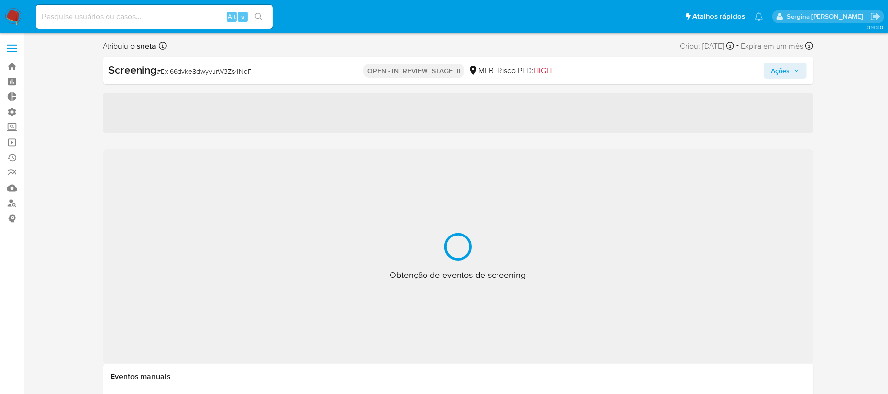
select select "10"
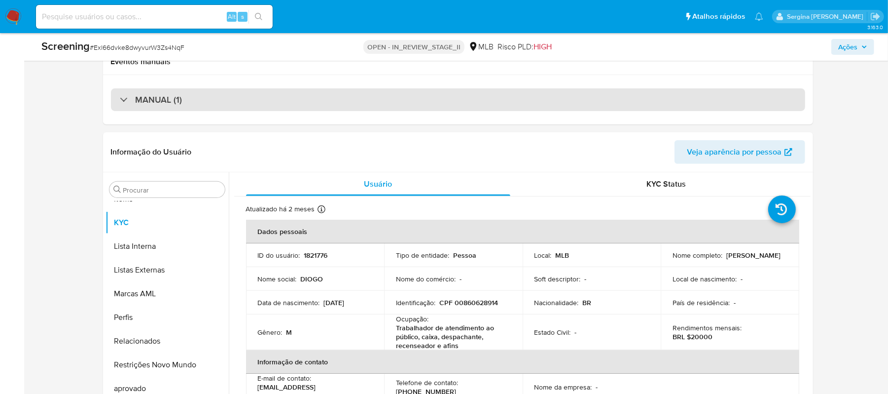
scroll to position [197, 0]
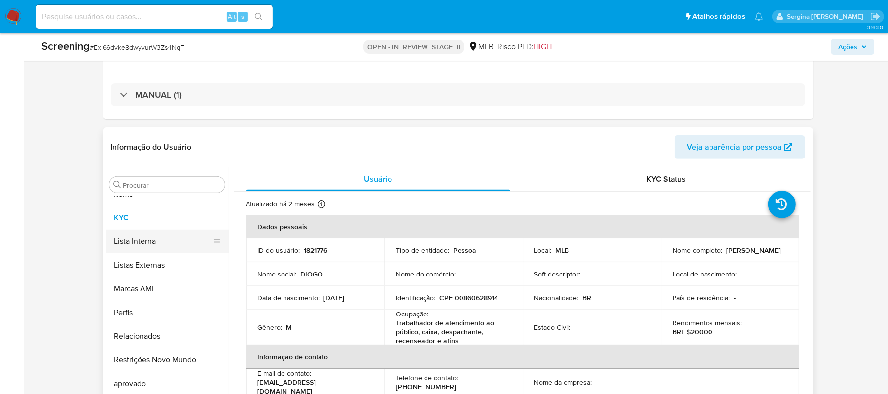
click at [152, 246] on button "Lista Interna" at bounding box center [163, 241] width 115 height 24
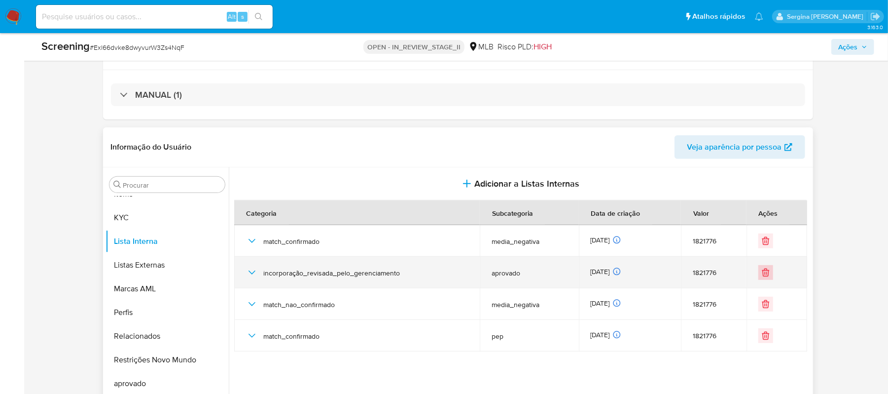
click at [766, 274] on icon "Eliminar" at bounding box center [766, 272] width 10 height 10
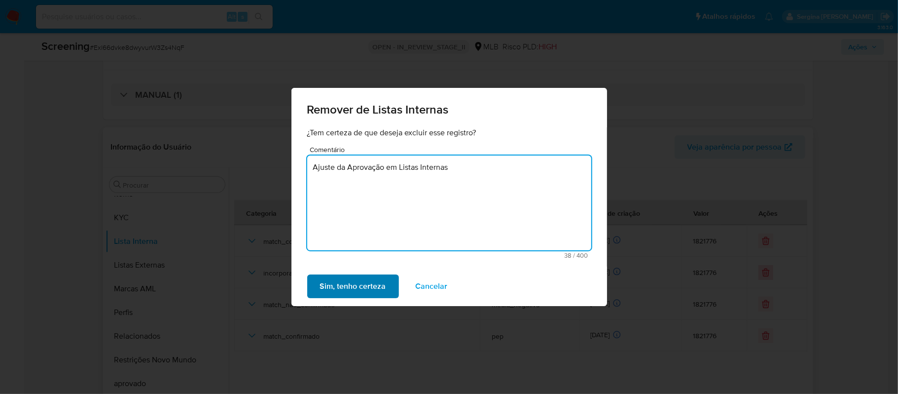
type textarea "Ajuste da Aprovação em Listas Internas"
click at [348, 285] on span "Sim, tenho certeza" at bounding box center [353, 286] width 66 height 22
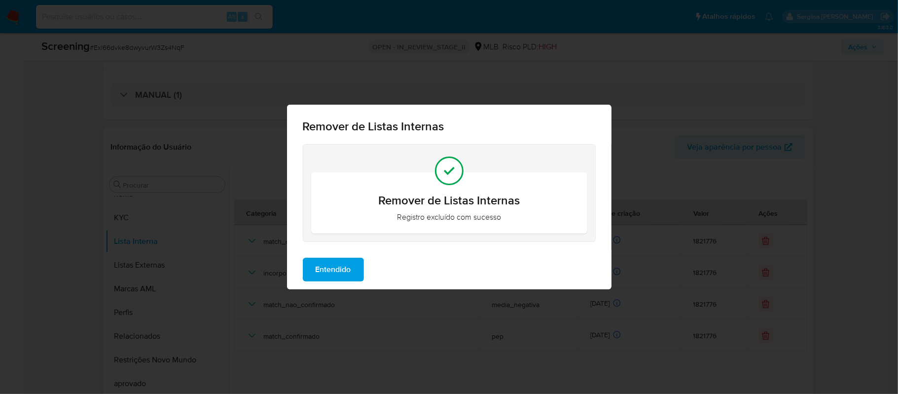
click at [342, 271] on span "Entendido" at bounding box center [334, 269] width 36 height 22
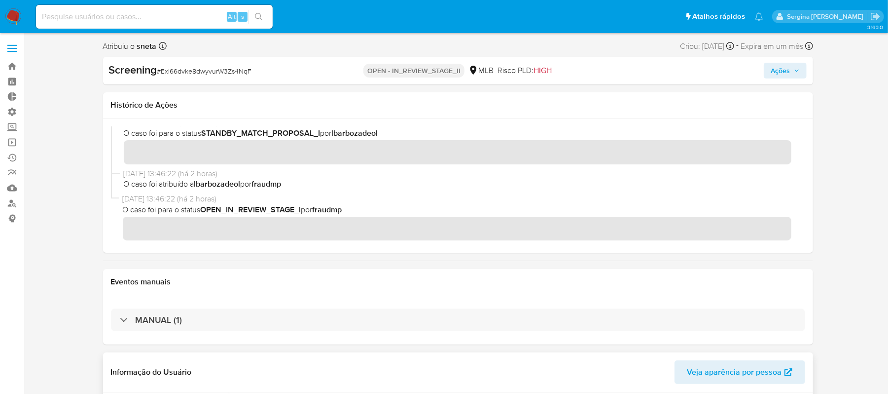
scroll to position [0, 0]
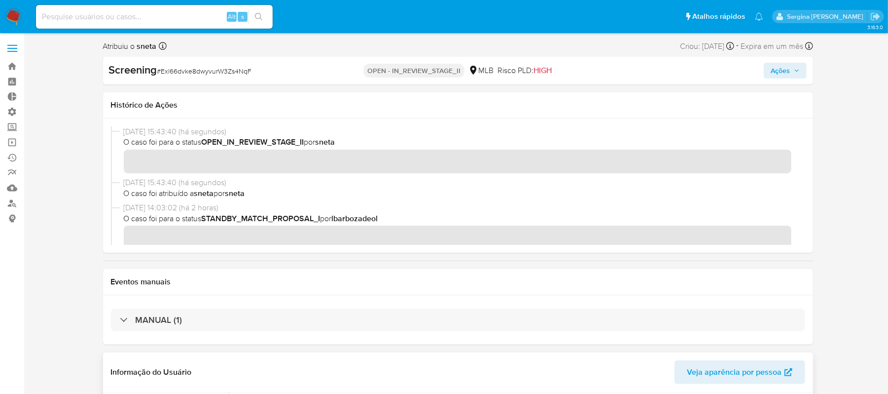
click at [775, 69] on span "Ações" at bounding box center [780, 71] width 19 height 16
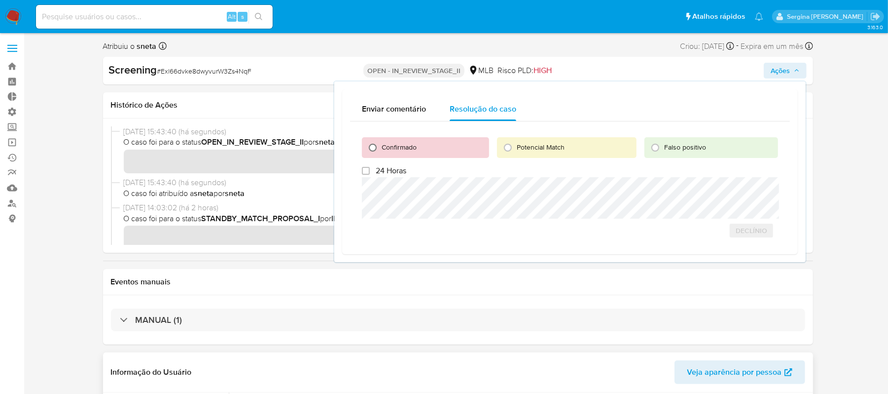
click at [371, 145] on input "Confirmado" at bounding box center [373, 148] width 16 height 16
radio input "true"
click at [725, 233] on span "Cerrar caso" at bounding box center [743, 230] width 47 height 14
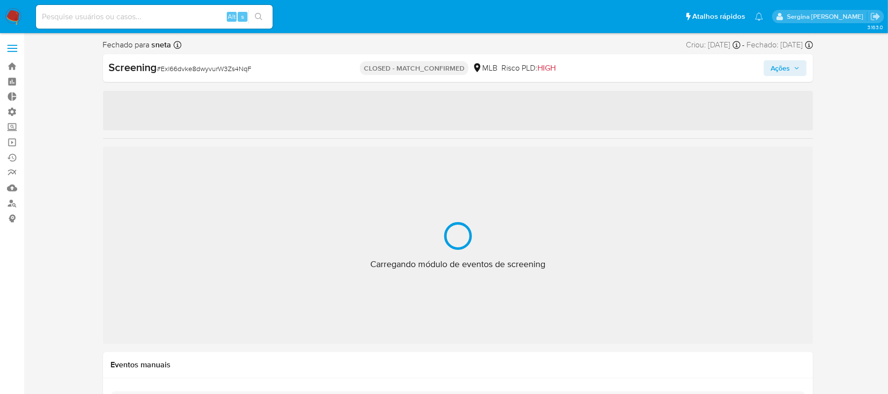
select select "10"
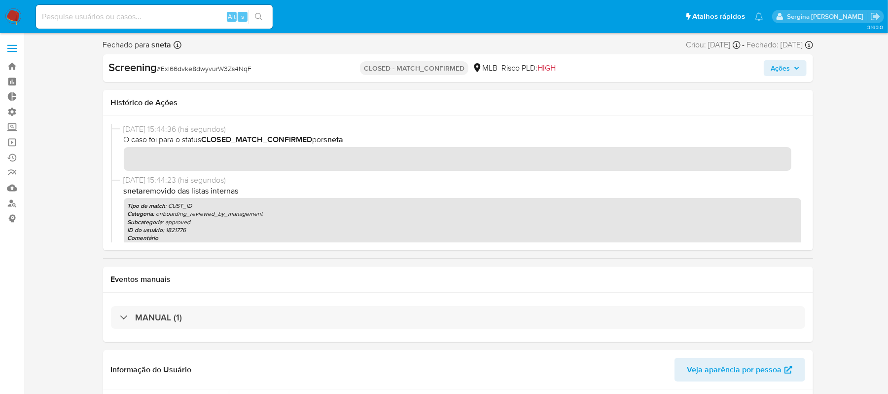
scroll to position [535, 0]
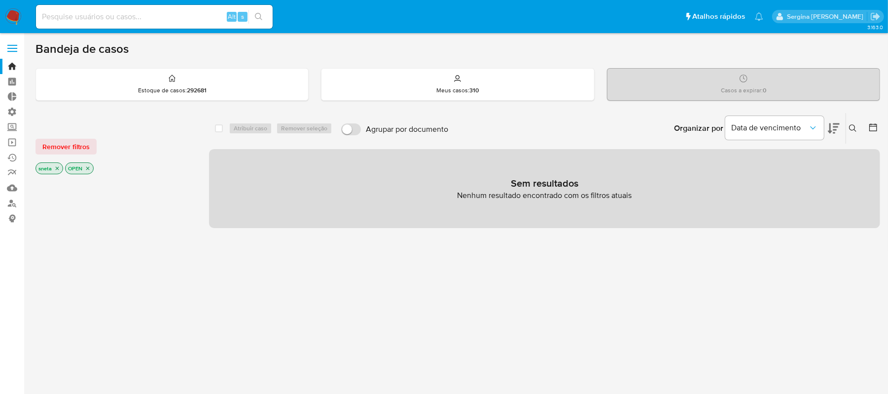
click at [853, 126] on icon at bounding box center [853, 128] width 8 height 8
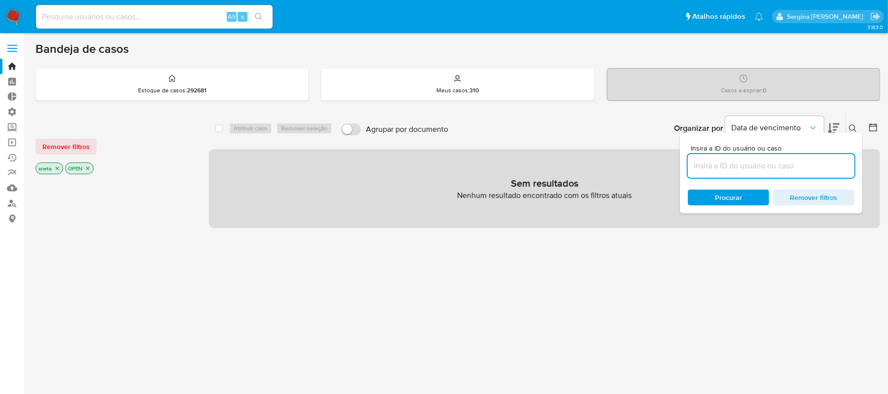
click at [748, 168] on input at bounding box center [771, 165] width 167 height 13
type input "KownWkWKfivOOyxGb3GZD9c4"
click at [746, 194] on span "Procurar" at bounding box center [729, 197] width 68 height 14
click at [86, 147] on span "Remover filtros" at bounding box center [65, 147] width 47 height 14
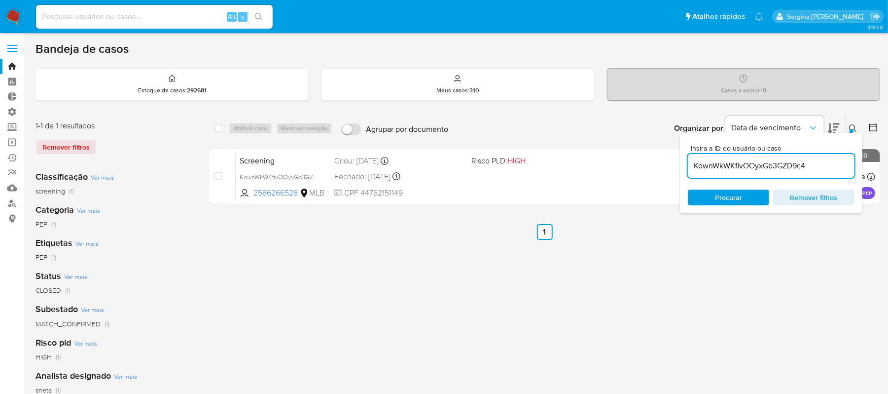
click at [734, 203] on span "Procurar" at bounding box center [728, 197] width 27 height 16
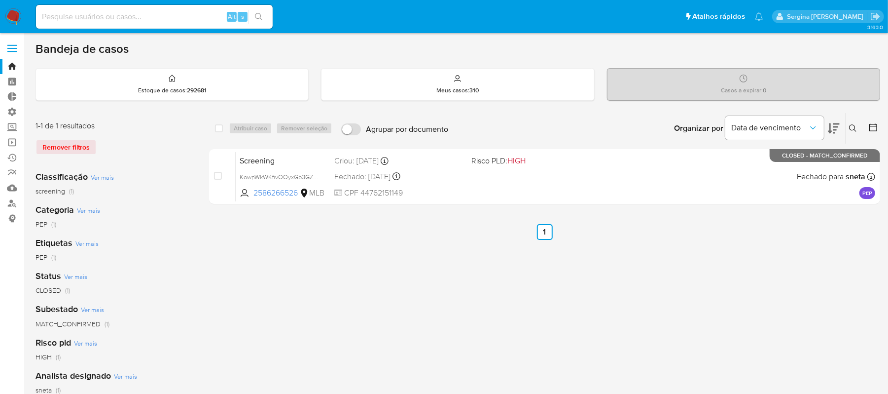
click at [760, 268] on div "select-all-cases-checkbox Atribuir caso Remover seleção Agrupar por documento O…" at bounding box center [544, 328] width 671 height 433
click at [52, 141] on div "Remover filtros" at bounding box center [115, 147] width 158 height 16
click at [10, 67] on link "Bandeja" at bounding box center [58, 66] width 117 height 15
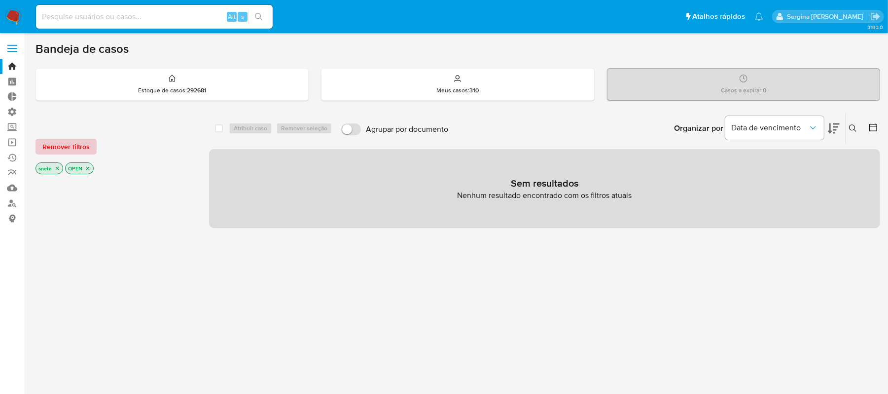
click at [71, 144] on span "Remover filtros" at bounding box center [65, 147] width 47 height 14
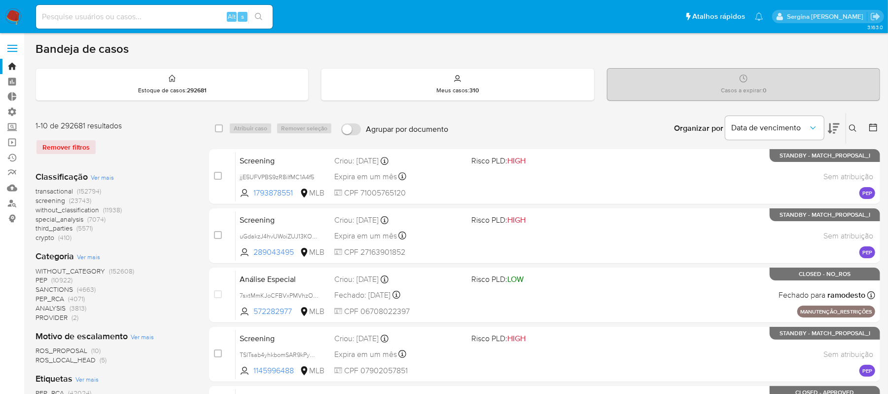
click at [852, 127] on icon at bounding box center [853, 128] width 8 height 8
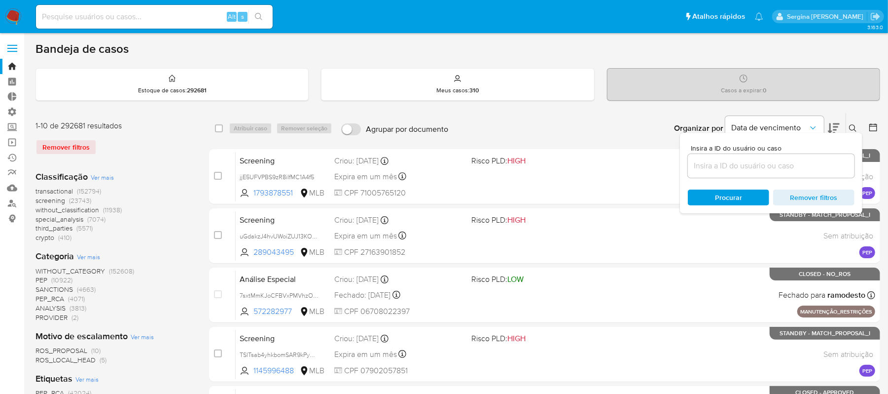
click at [697, 164] on input at bounding box center [771, 165] width 167 height 13
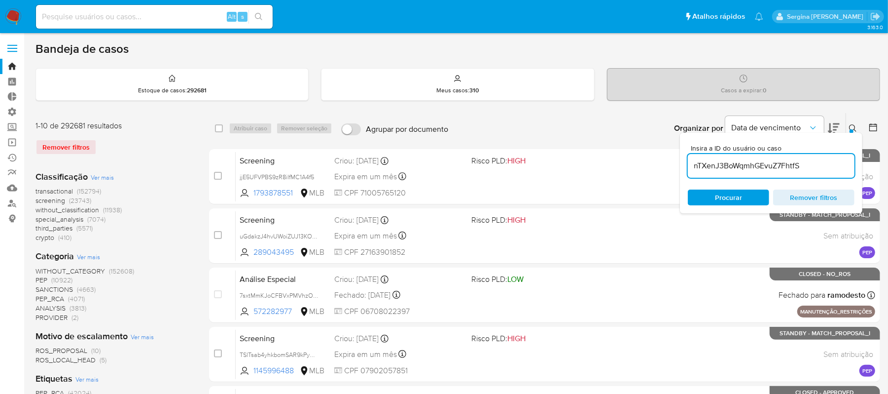
type input "nTXenJ3BoWqmhGEvuZ7FhtfS"
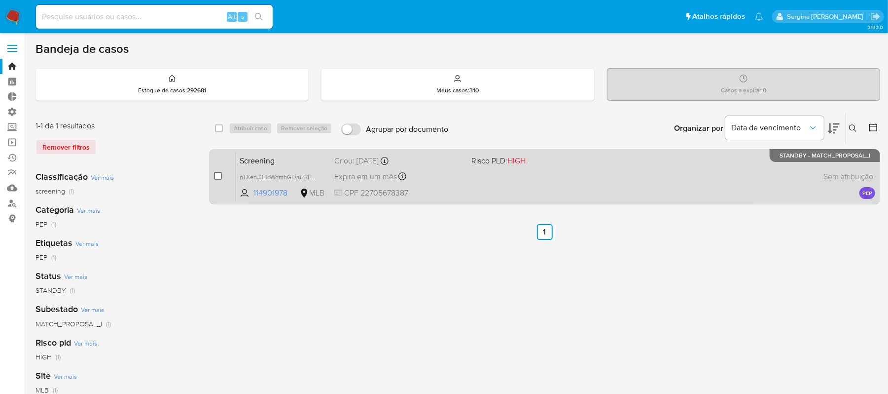
click at [216, 178] on input "checkbox" at bounding box center [218, 176] width 8 height 8
checkbox input "true"
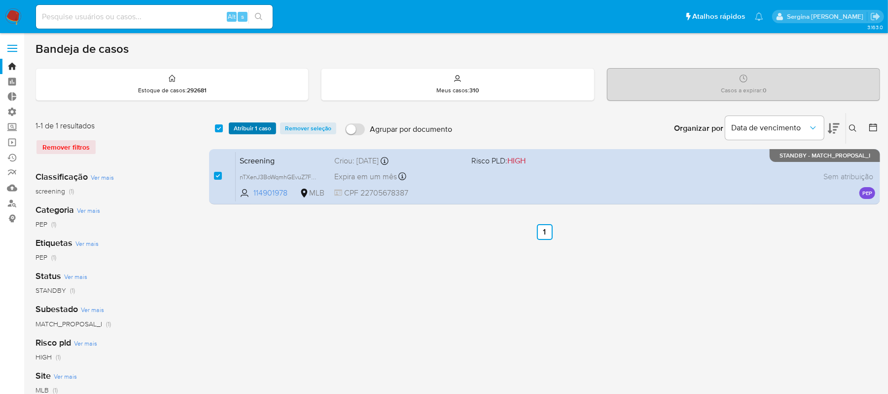
click at [250, 126] on span "Atribuir 1 caso" at bounding box center [252, 128] width 37 height 10
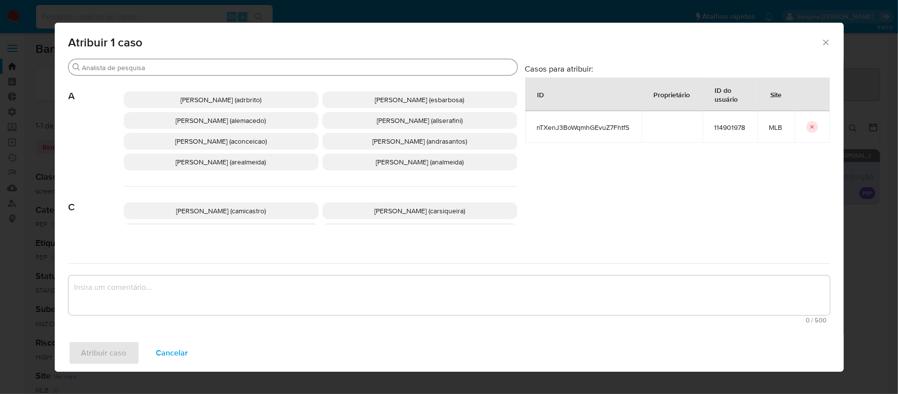
click at [160, 60] on div "Buscar" at bounding box center [293, 67] width 449 height 16
click at [161, 67] on input "Buscar" at bounding box center [297, 67] width 431 height 9
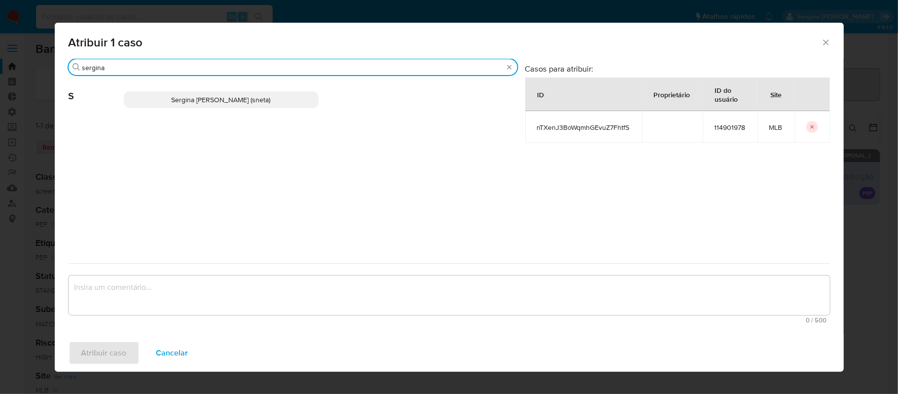
type input "sergina"
click at [228, 103] on span "Sergina Maria Neta (sneta)" at bounding box center [221, 100] width 99 height 10
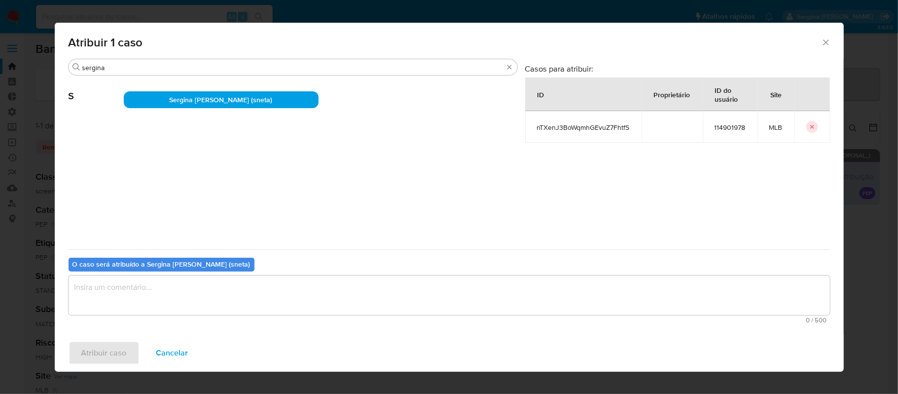
click at [152, 292] on textarea "assign-modal" at bounding box center [449, 294] width 761 height 39
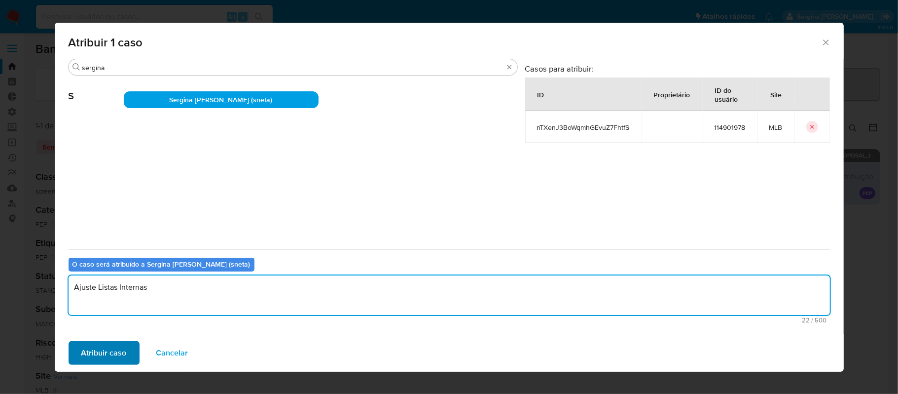
type textarea "Ajuste Listas Internas"
click at [117, 348] on span "Atribuir caso" at bounding box center [103, 353] width 45 height 22
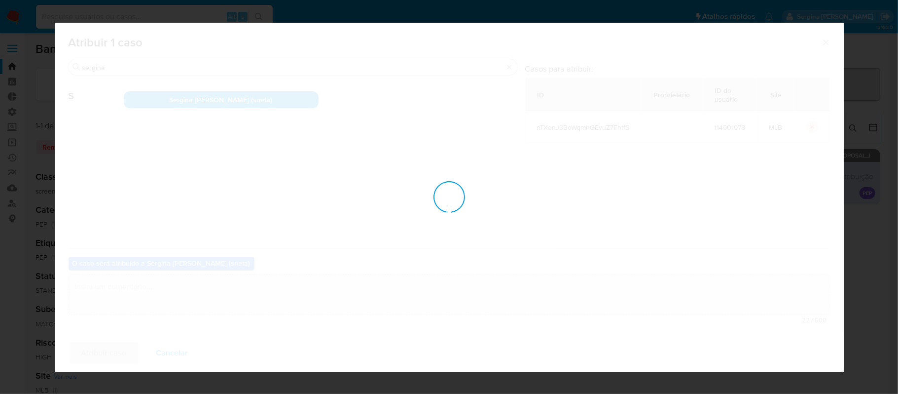
checkbox input "false"
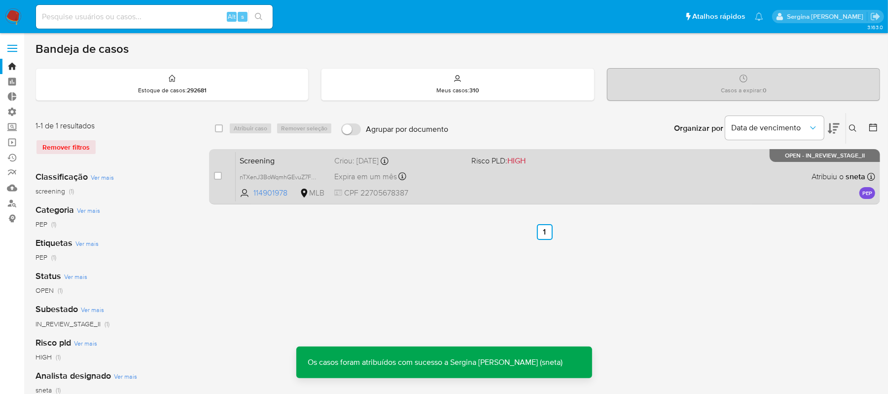
click at [620, 183] on div "Screening nTXenJ3BoWqmhGEvuZ7FhtfS 114901978 MLB Risco PLD: HIGH Criou: 09/10/2…" at bounding box center [556, 176] width 640 height 50
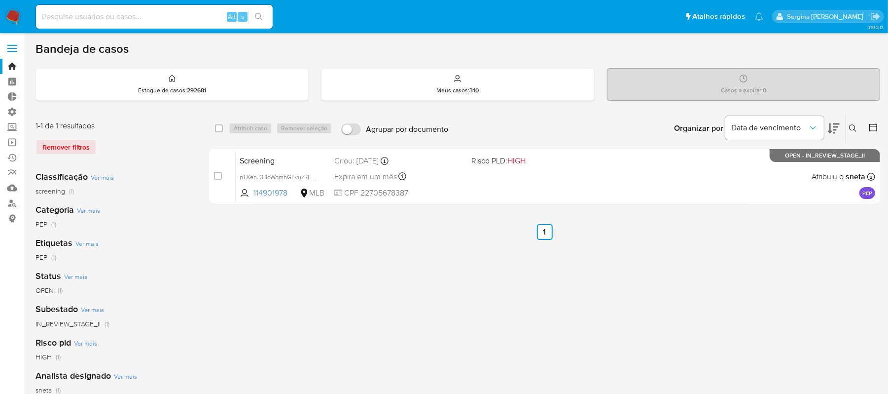
click at [851, 122] on button at bounding box center [854, 128] width 16 height 12
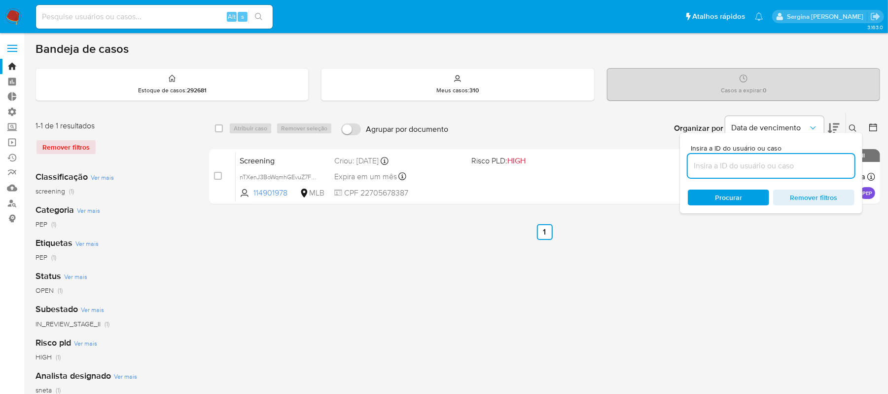
click at [762, 164] on input at bounding box center [771, 165] width 167 height 13
type input "TSlTsab4yhkbomSAR9kPy096"
click at [733, 196] on div "Procurar Remover filtros" at bounding box center [771, 197] width 167 height 16
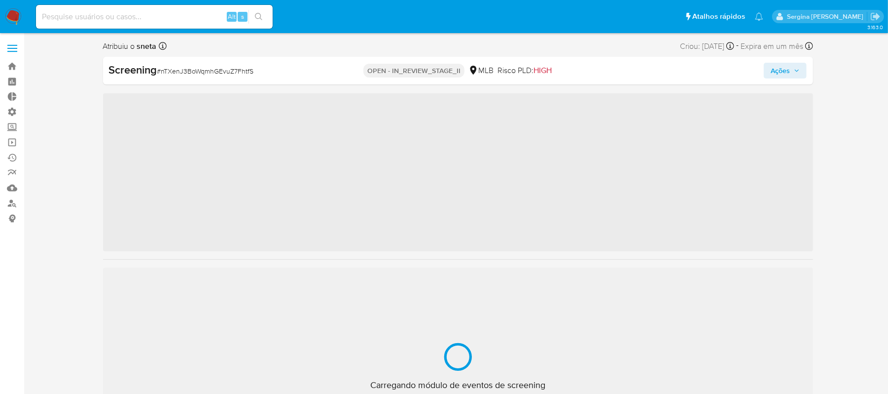
scroll to position [535, 0]
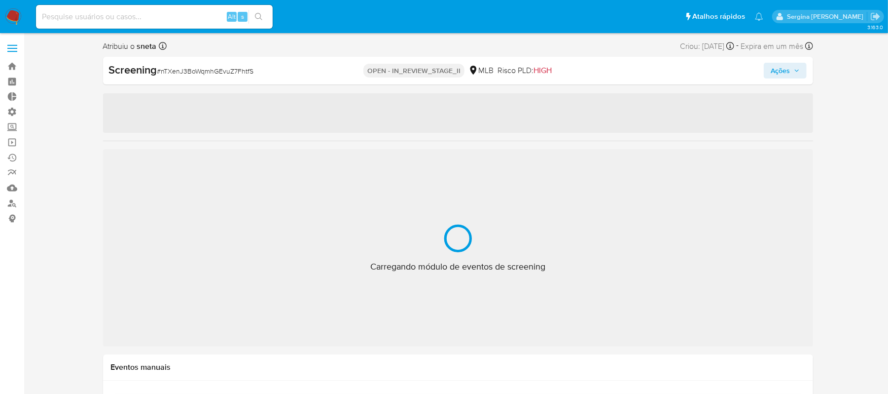
select select "10"
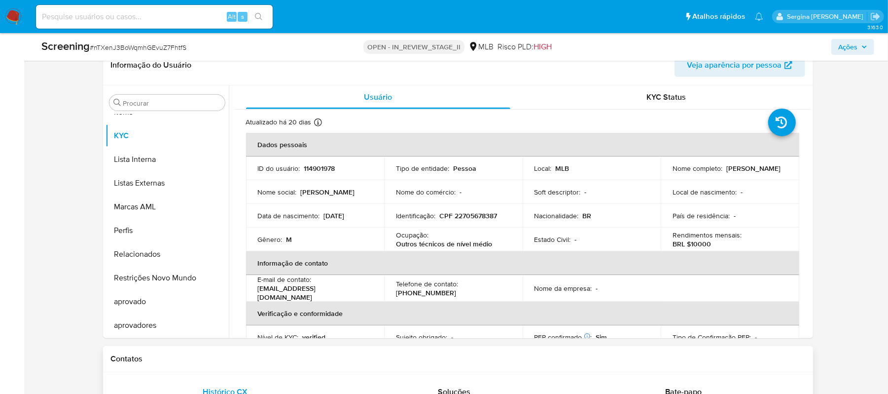
scroll to position [263, 0]
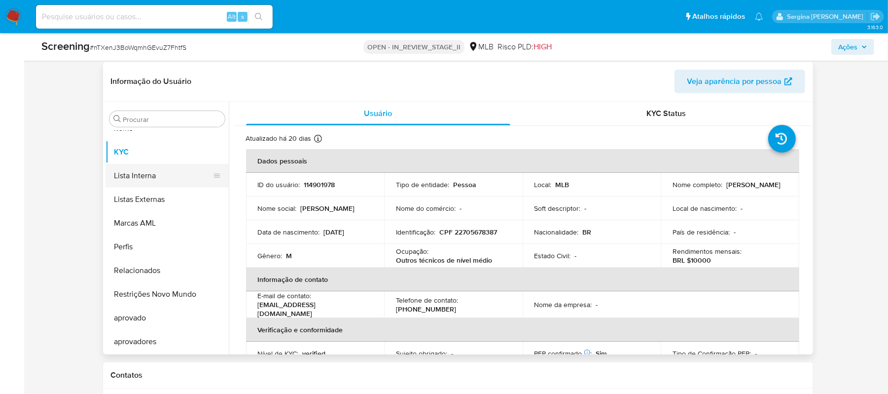
click at [141, 182] on button "Lista Interna" at bounding box center [163, 176] width 115 height 24
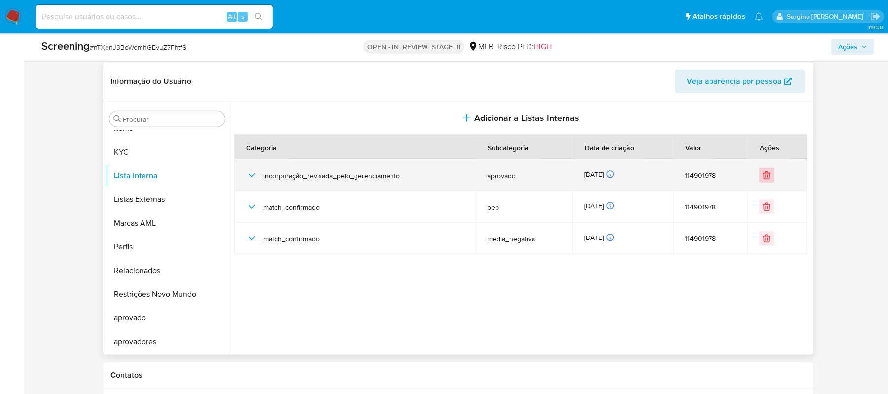
click at [766, 176] on icon "Eliminar" at bounding box center [767, 176] width 6 height 6
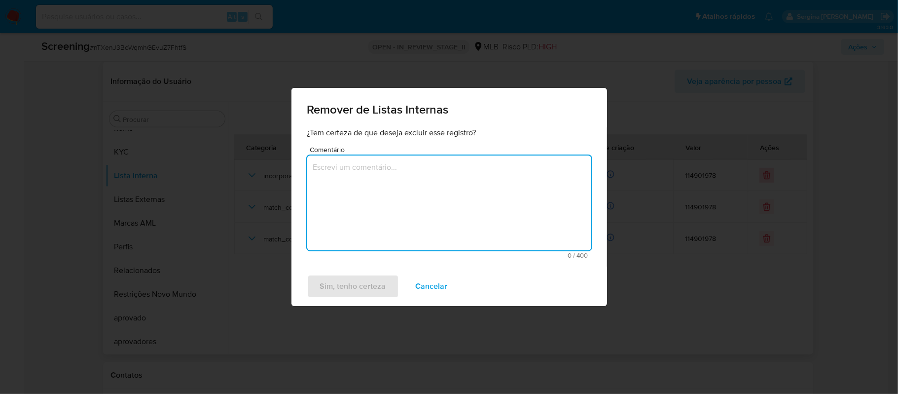
click at [386, 190] on textarea "Comentário" at bounding box center [449, 202] width 284 height 95
type textarea "Ajusta Aprovação"
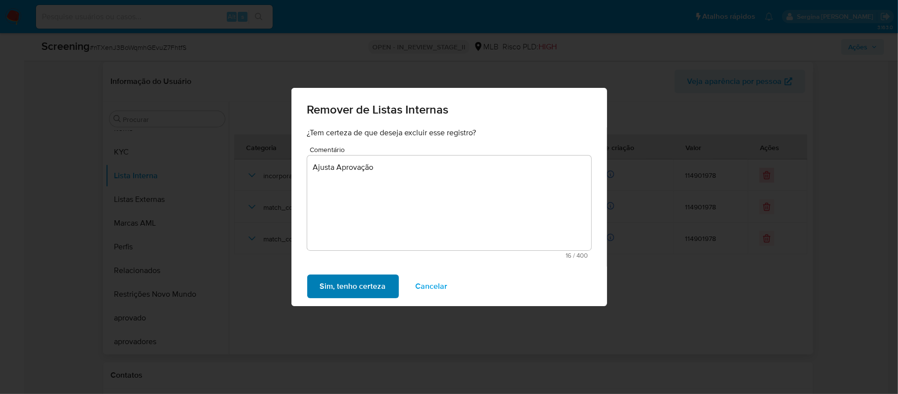
click at [369, 290] on span "Sim, tenho certeza" at bounding box center [353, 286] width 66 height 22
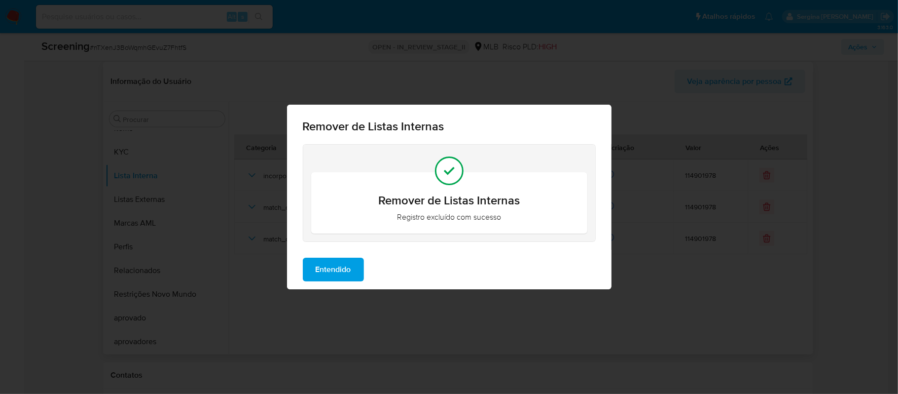
click at [303, 271] on button "Entendido" at bounding box center [333, 269] width 61 height 24
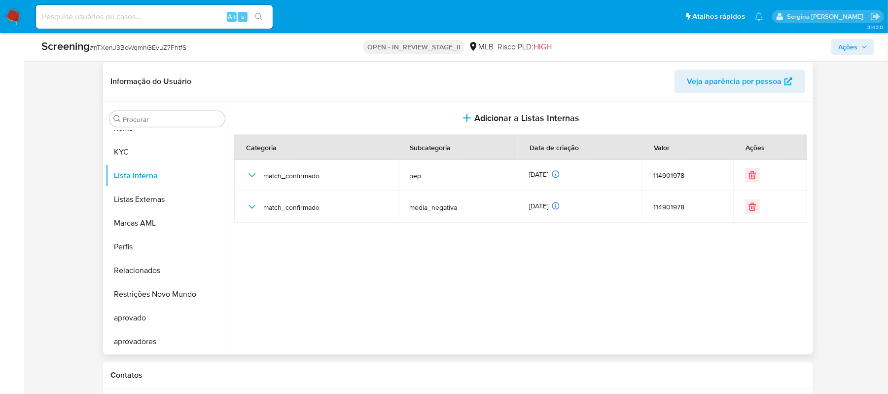
click at [868, 49] on button "Ações" at bounding box center [852, 47] width 43 height 16
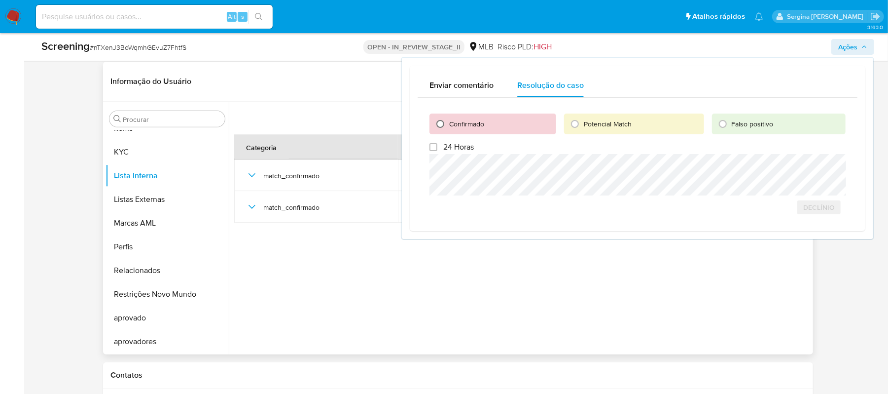
click at [443, 123] on input "Confirmado" at bounding box center [440, 124] width 16 height 16
radio input "true"
click at [795, 206] on span "Cerrar caso" at bounding box center [811, 207] width 47 height 14
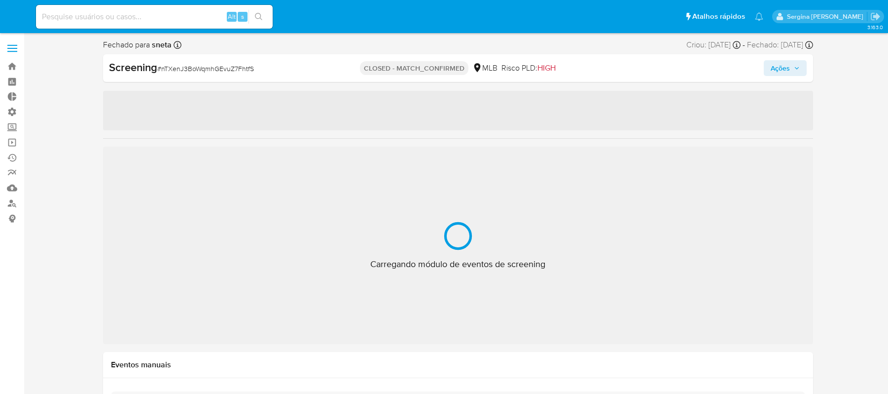
select select "10"
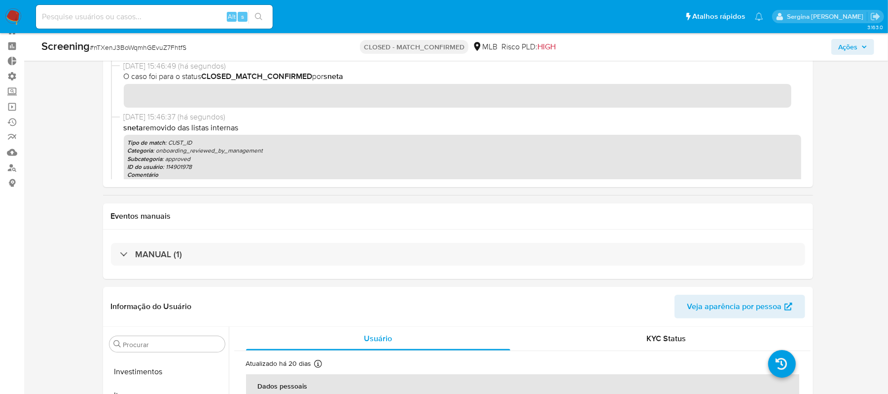
scroll to position [535, 0]
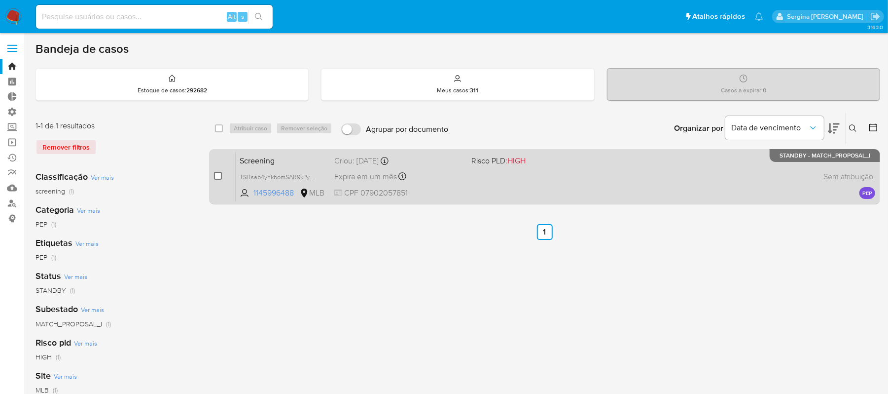
click at [217, 175] on input "checkbox" at bounding box center [218, 176] width 8 height 8
checkbox input "true"
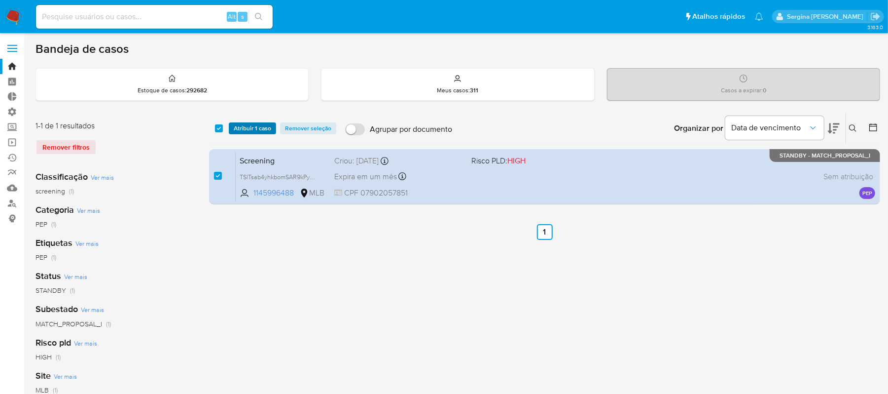
click at [235, 125] on span "Atribuir 1 caso" at bounding box center [252, 128] width 37 height 10
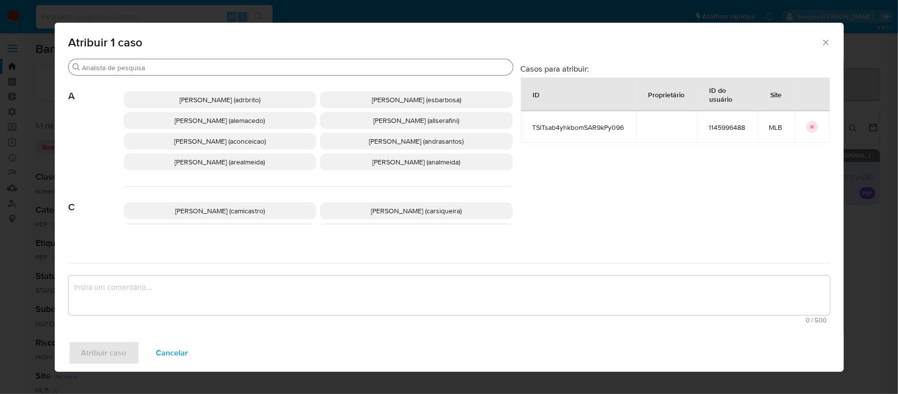
click at [239, 66] on input "Buscar" at bounding box center [295, 67] width 427 height 9
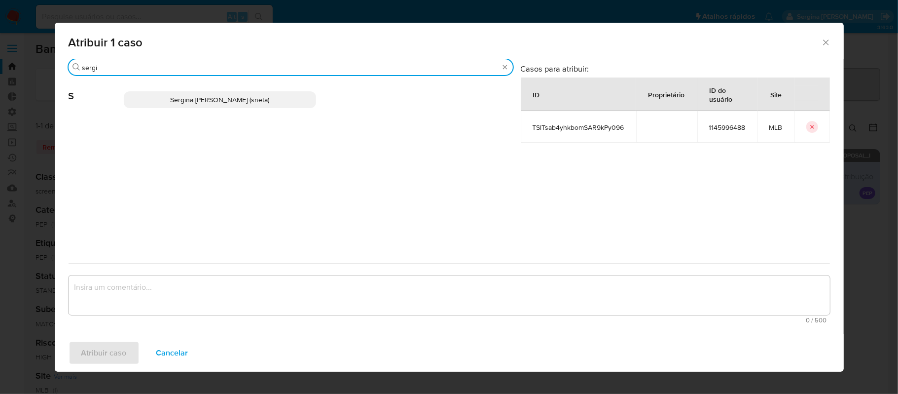
type input "sergi"
click at [251, 106] on p "Sergina Maria Neta (sneta)" at bounding box center [220, 99] width 193 height 17
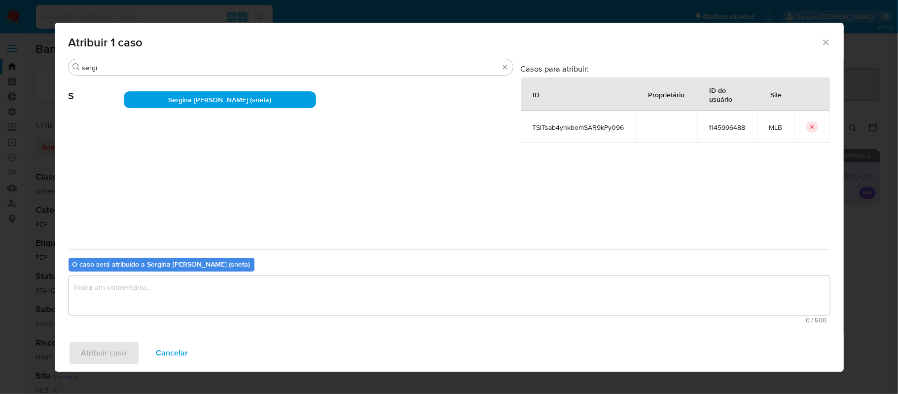
click at [174, 292] on textarea "assign-modal" at bounding box center [449, 294] width 761 height 39
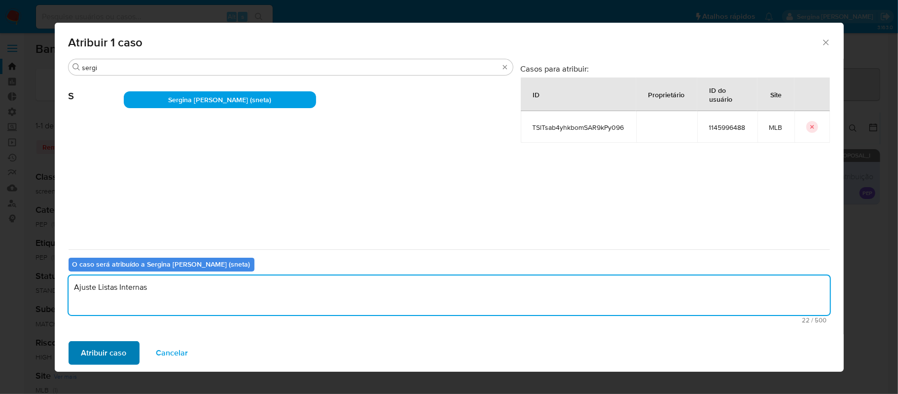
type textarea "Ajuste Listas Internas"
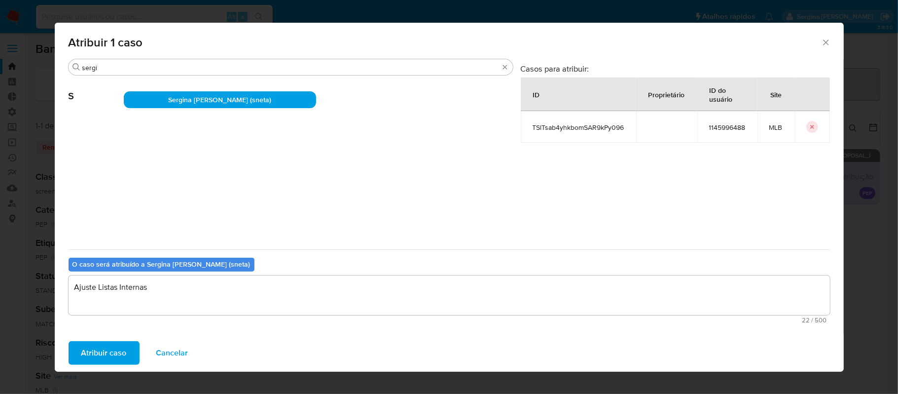
click at [114, 354] on span "Atribuir caso" at bounding box center [103, 353] width 45 height 22
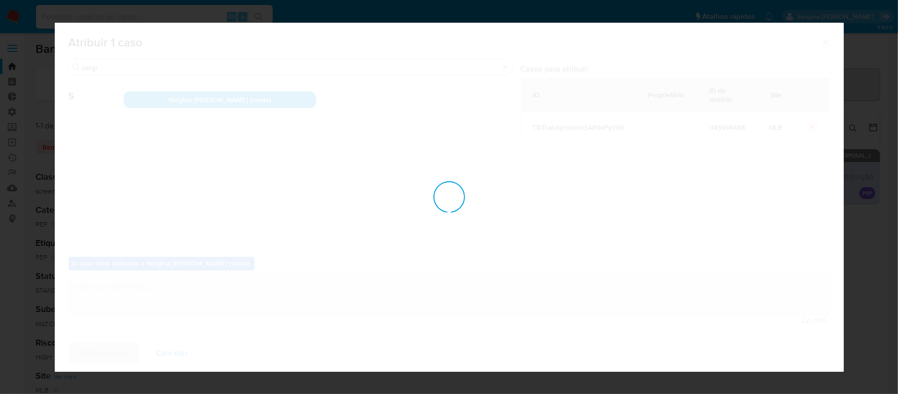
checkbox input "false"
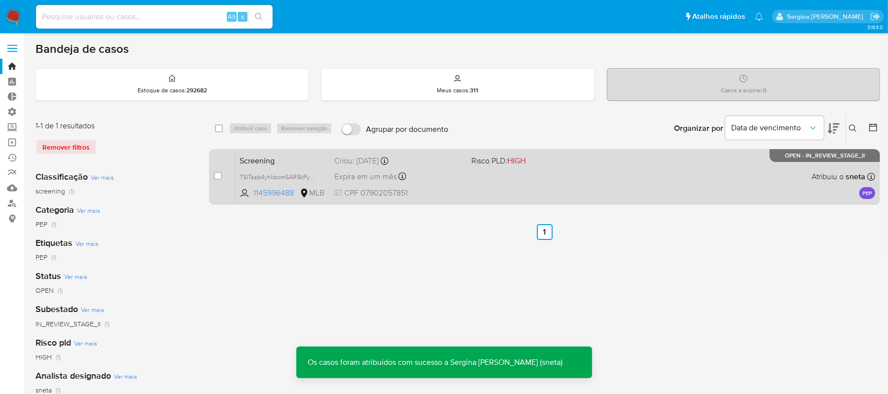
click at [500, 172] on div "Screening TSlTsab4yhkbomSAR9kPy096 1145996488 MLB Risco PLD: HIGH Criou: 09/10/…" at bounding box center [556, 176] width 640 height 50
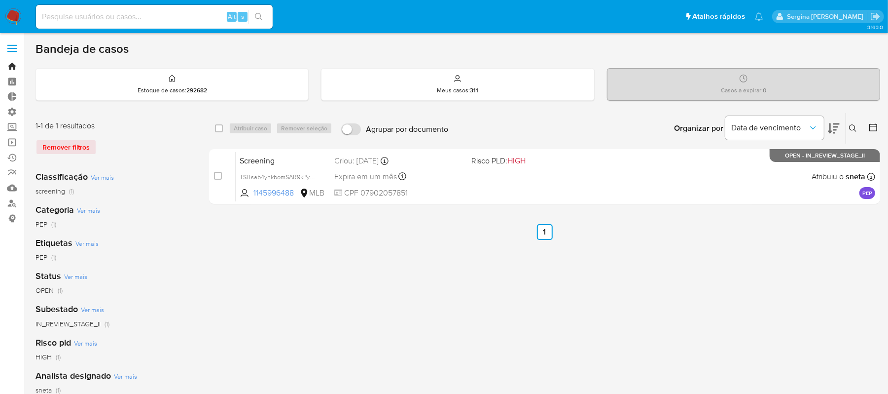
click at [10, 70] on link "Bandeja" at bounding box center [58, 66] width 117 height 15
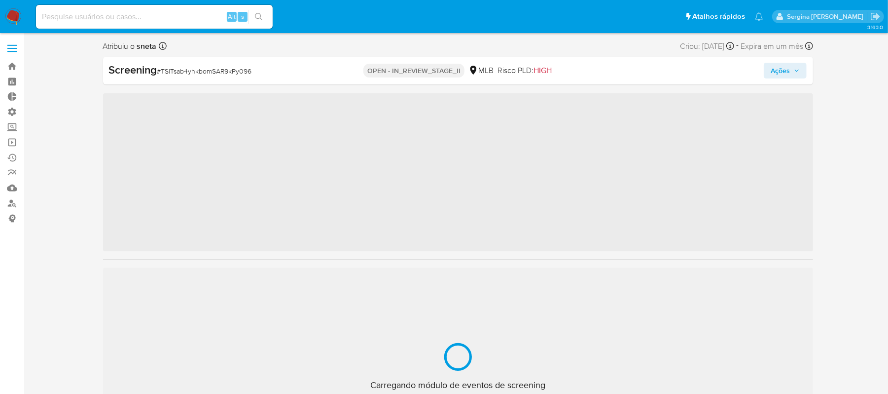
scroll to position [535, 0]
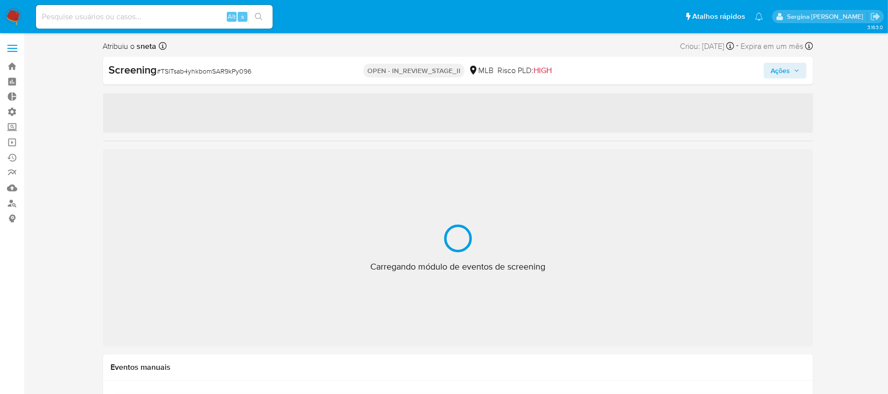
select select "10"
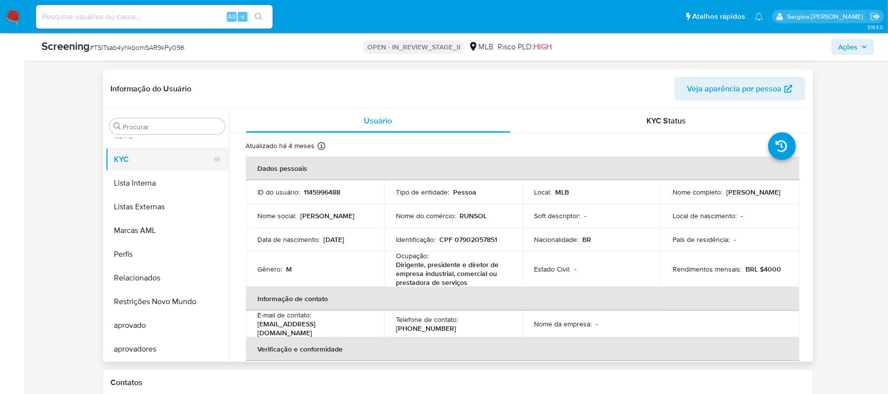
scroll to position [263, 0]
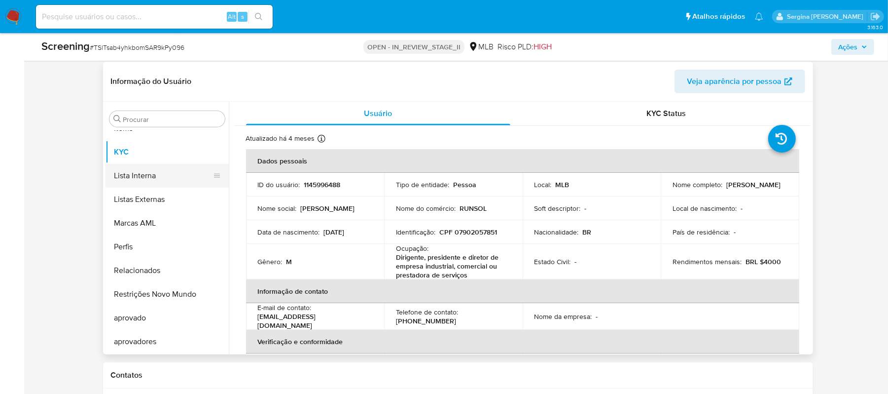
click at [156, 182] on button "Lista Interna" at bounding box center [163, 176] width 115 height 24
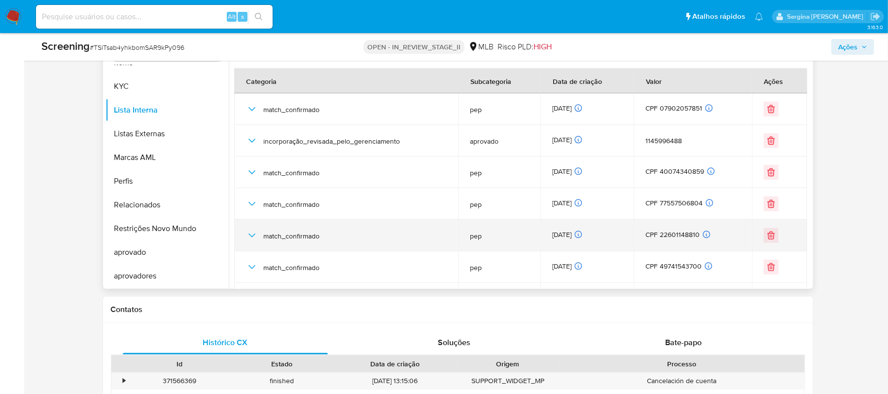
scroll to position [0, 0]
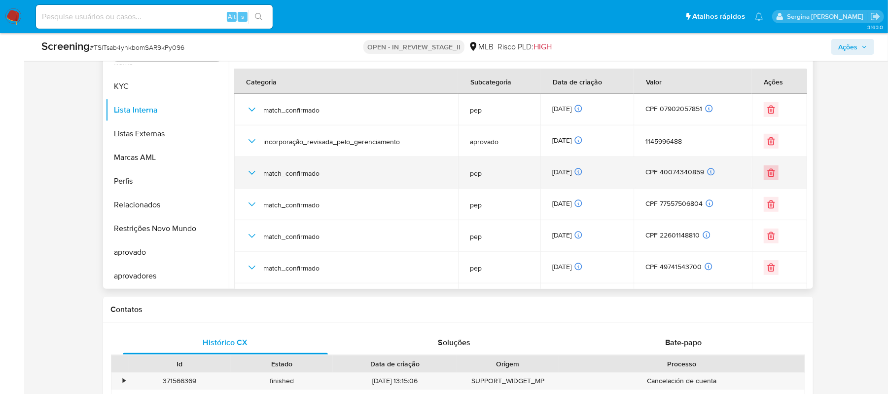
click at [766, 173] on icon "Eliminar" at bounding box center [771, 173] width 10 height 10
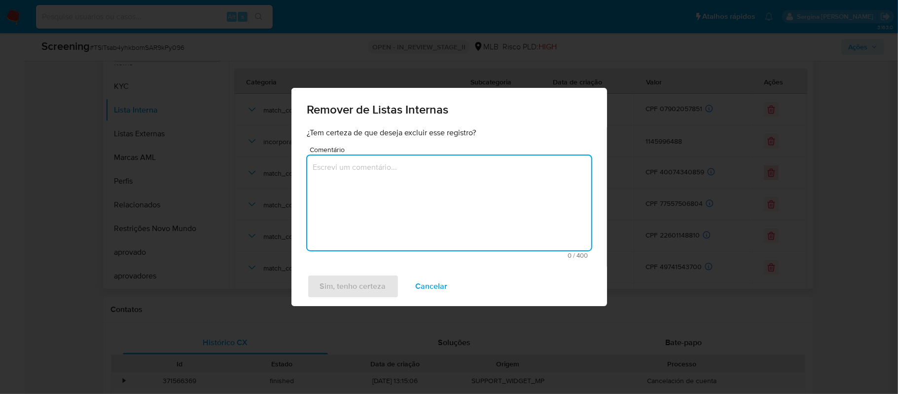
click at [456, 179] on textarea "Comentário" at bounding box center [449, 202] width 284 height 95
type textarea "Ajustes Listas Internas"
click at [364, 284] on span "Sim, tenho certeza" at bounding box center [353, 286] width 66 height 22
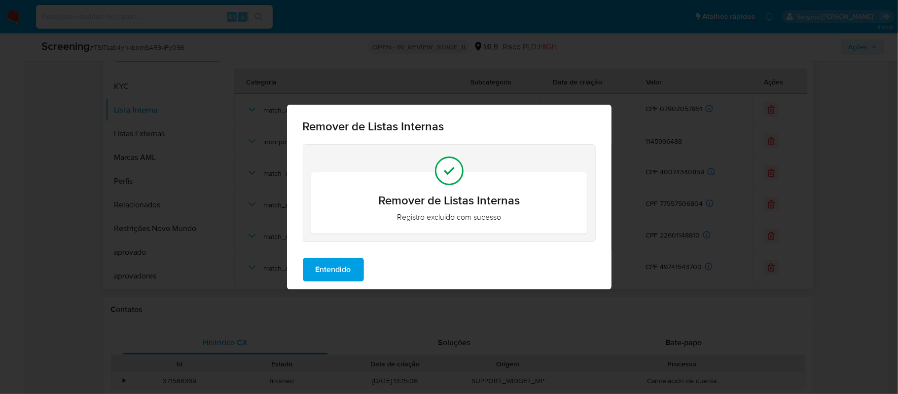
click at [334, 267] on span "Entendido" at bounding box center [334, 269] width 36 height 22
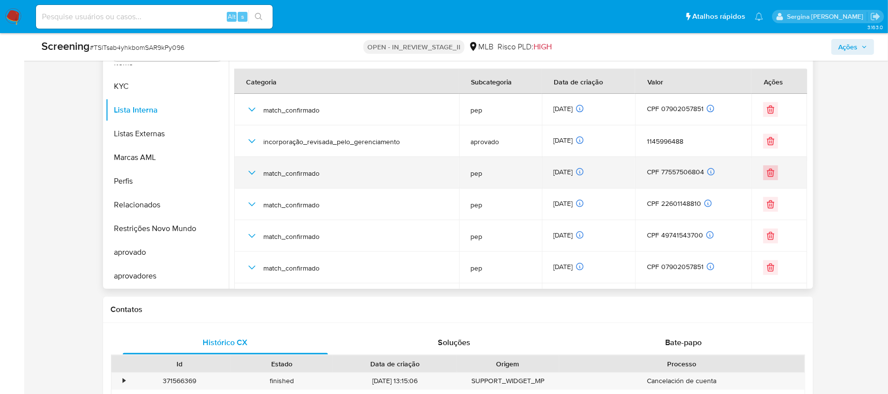
click at [769, 171] on icon "Eliminar" at bounding box center [771, 171] width 6 height 0
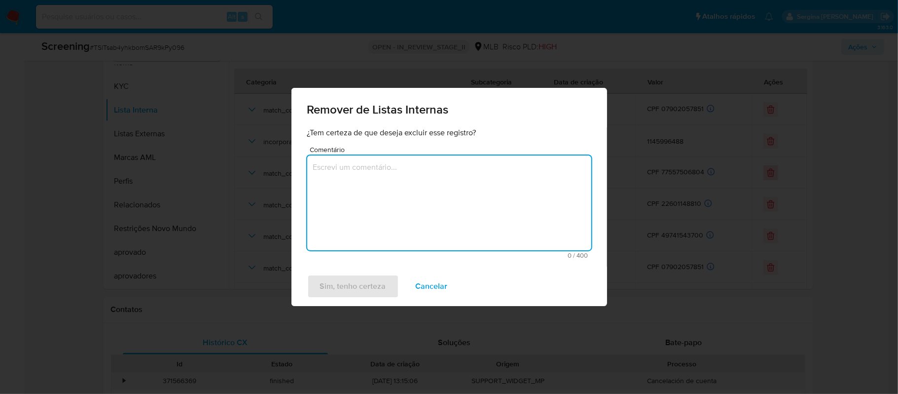
click at [370, 201] on textarea "Comentário" at bounding box center [449, 202] width 284 height 95
type textarea "Ajuste Listas Internas"
click at [356, 280] on span "Sim, tenho certeza" at bounding box center [353, 286] width 66 height 22
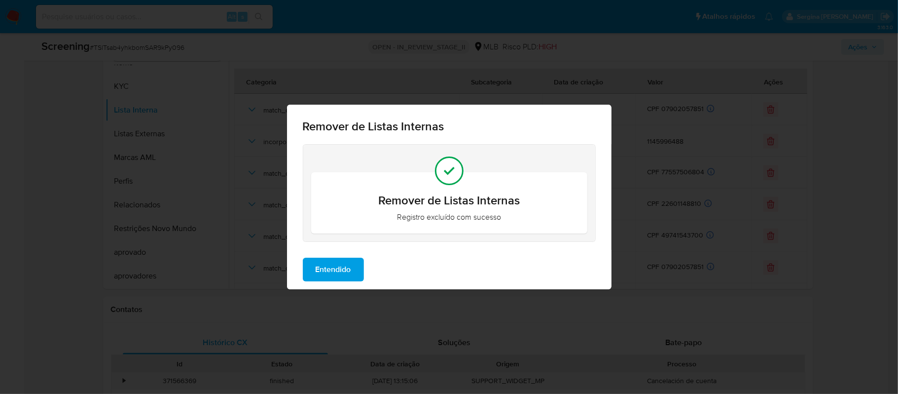
click at [348, 275] on span "Entendido" at bounding box center [334, 269] width 36 height 22
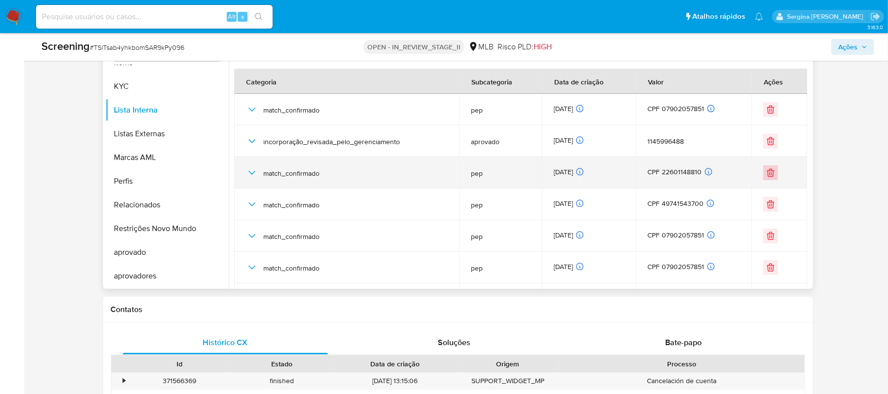
click at [767, 174] on icon "Eliminar" at bounding box center [771, 173] width 10 height 10
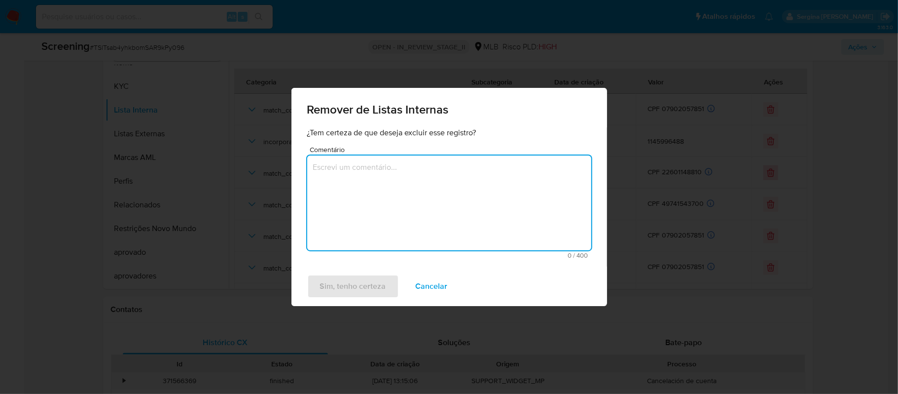
click at [458, 197] on textarea "Comentário" at bounding box center [449, 202] width 284 height 95
type textarea "Ajuste Listas Internas"
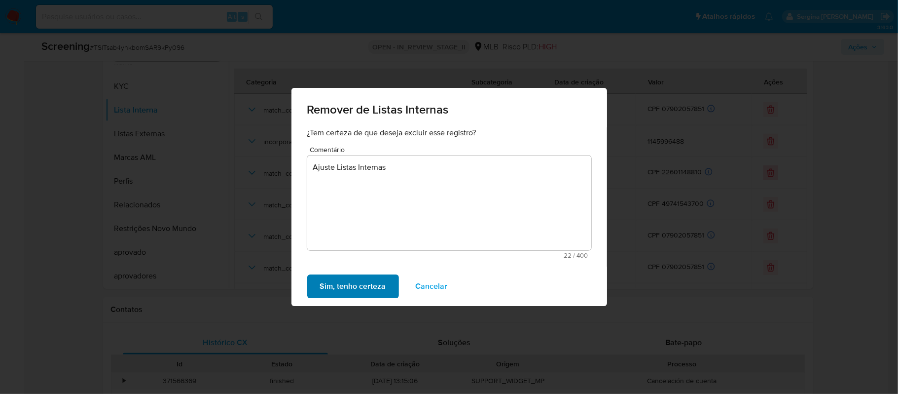
click at [373, 292] on span "Sim, tenho certeza" at bounding box center [353, 286] width 66 height 22
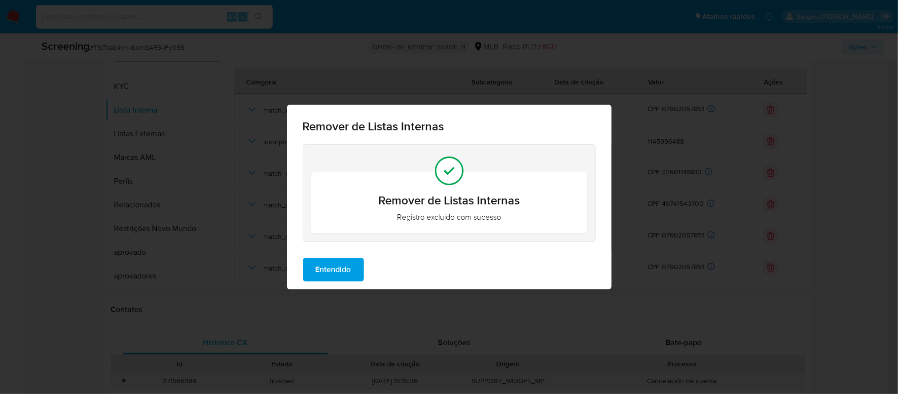
click at [332, 269] on span "Entendido" at bounding box center [334, 269] width 36 height 22
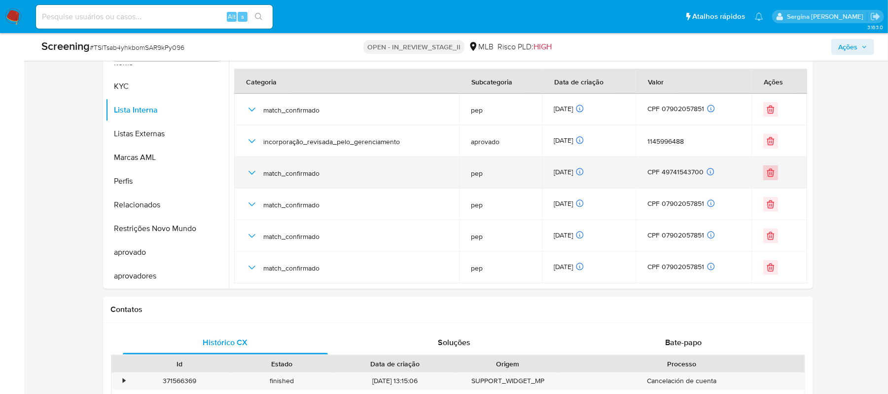
click at [771, 176] on icon "Eliminar" at bounding box center [771, 173] width 10 height 10
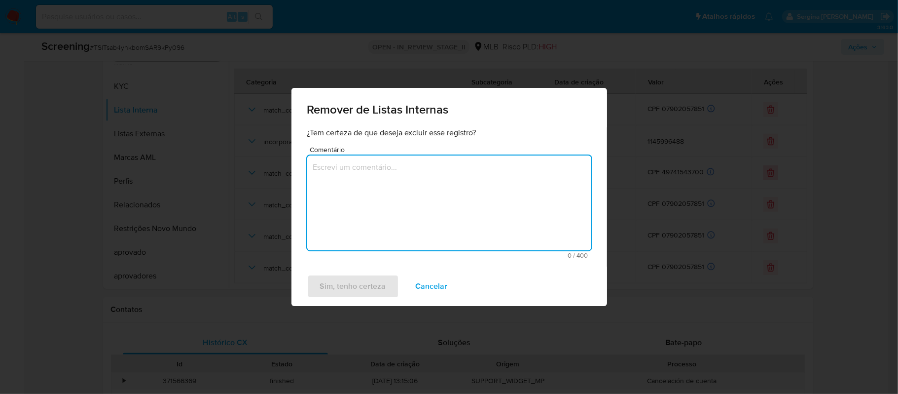
click at [469, 204] on textarea "Comentário" at bounding box center [449, 202] width 284 height 95
type textarea "Ajustes Listas Internas"
click at [367, 292] on span "Sim, tenho certeza" at bounding box center [353, 286] width 66 height 22
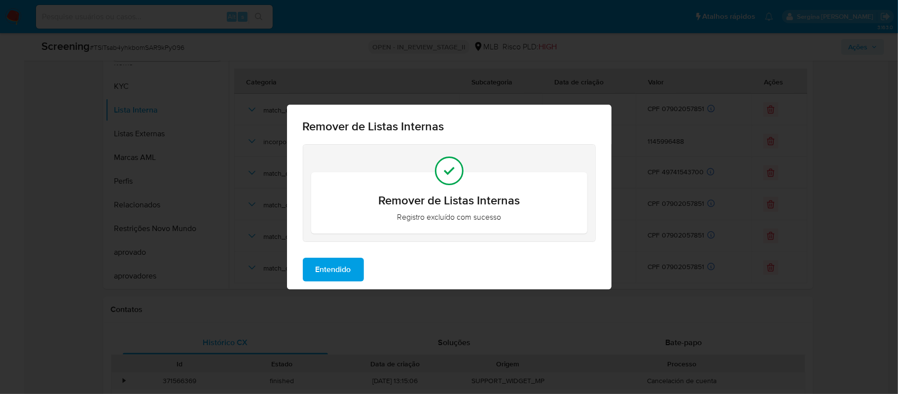
click at [350, 265] on span "Entendido" at bounding box center [334, 269] width 36 height 22
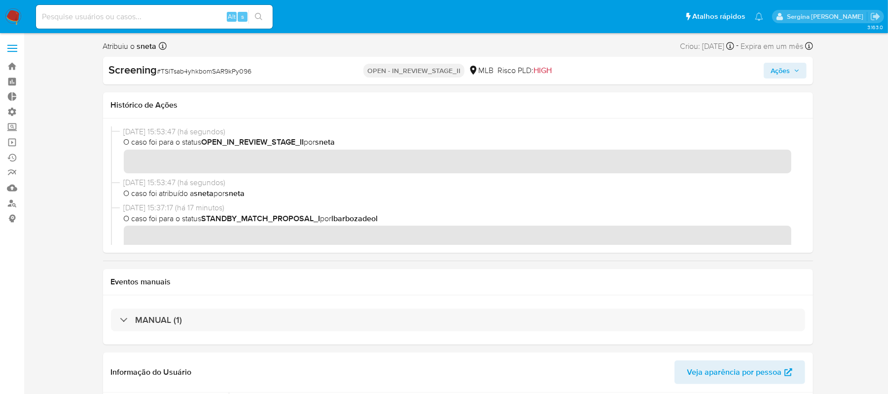
click at [795, 72] on icon "button" at bounding box center [797, 71] width 6 height 6
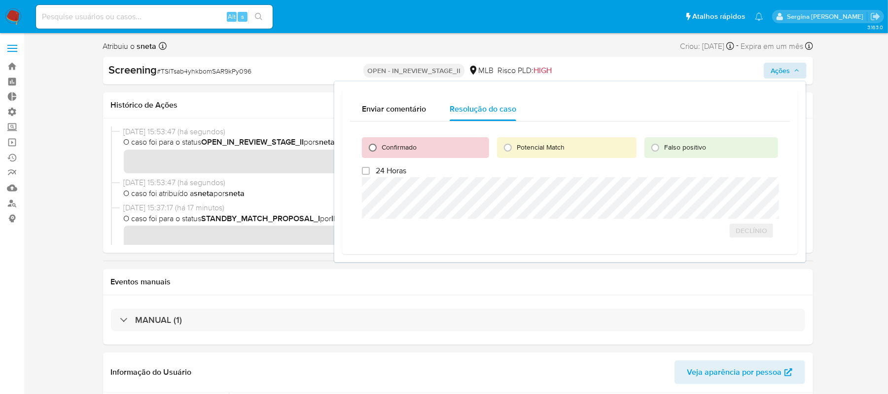
click at [373, 143] on input "Confirmado" at bounding box center [373, 148] width 16 height 16
radio input "true"
click at [738, 230] on span "Cerrar caso" at bounding box center [743, 230] width 47 height 14
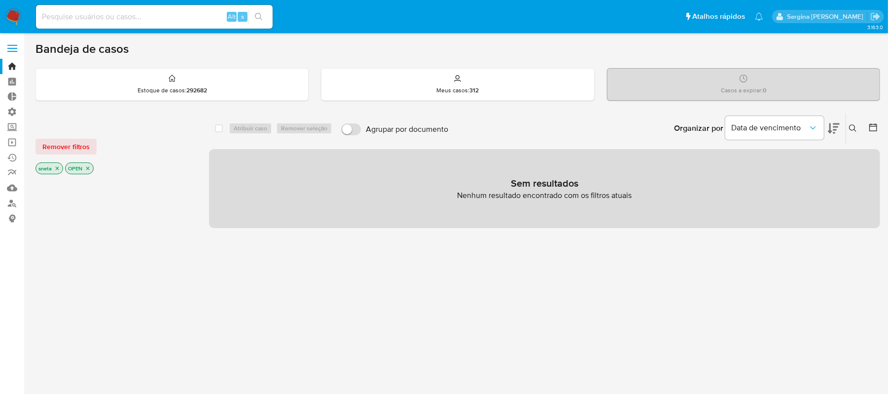
click at [855, 124] on icon at bounding box center [853, 128] width 8 height 8
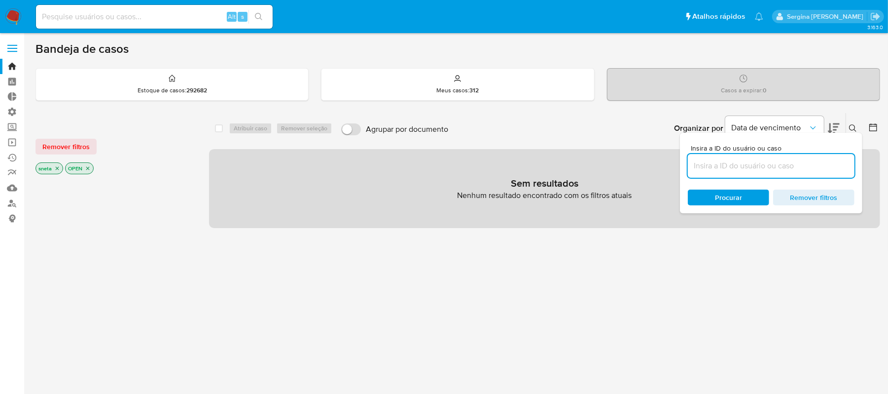
click at [732, 162] on input at bounding box center [771, 165] width 167 height 13
type input "uGdakzJ4hvUWoiZUJ13KO4oC"
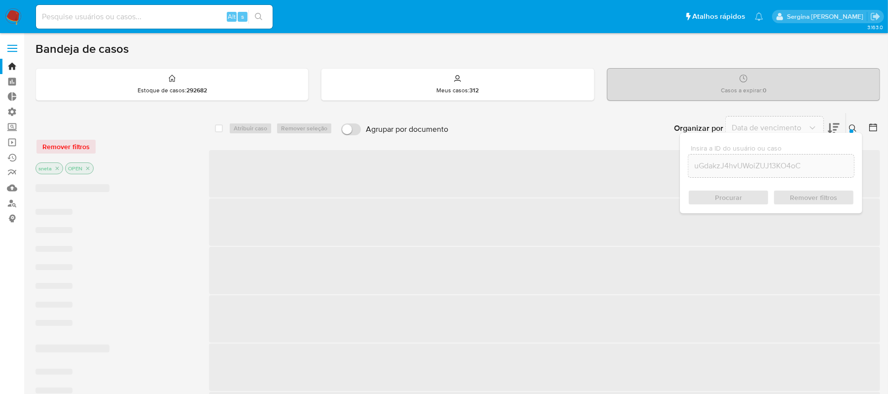
click at [720, 202] on div "Procurar Remover filtros" at bounding box center [771, 197] width 167 height 16
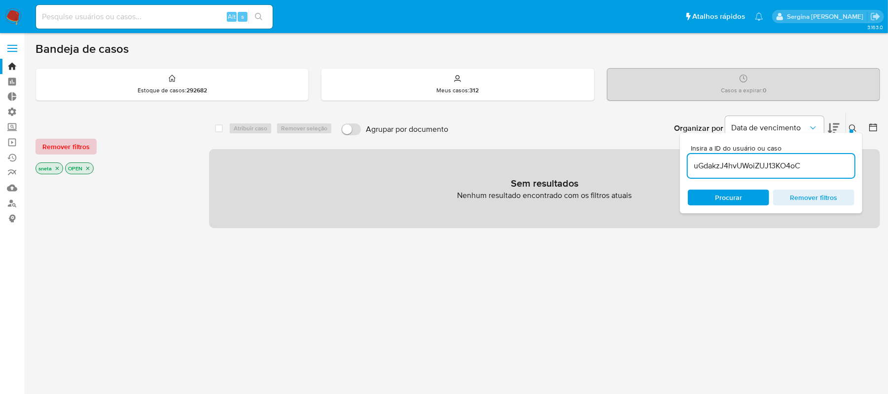
click at [85, 147] on span "Remover filtros" at bounding box center [65, 147] width 47 height 14
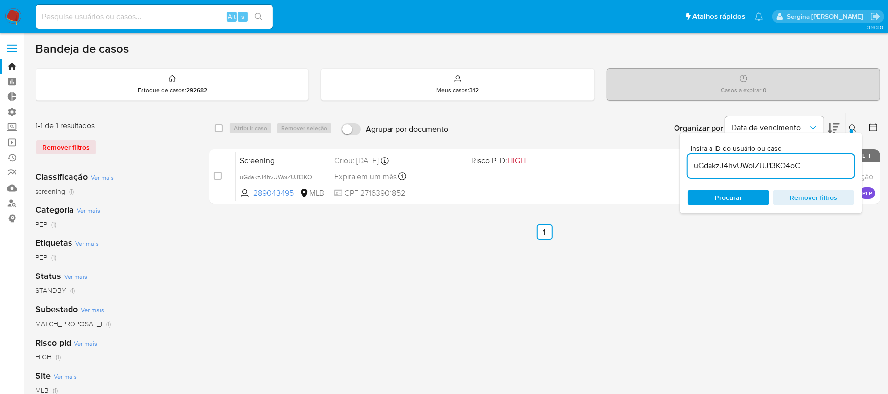
click at [724, 200] on span "Procurar" at bounding box center [728, 197] width 27 height 16
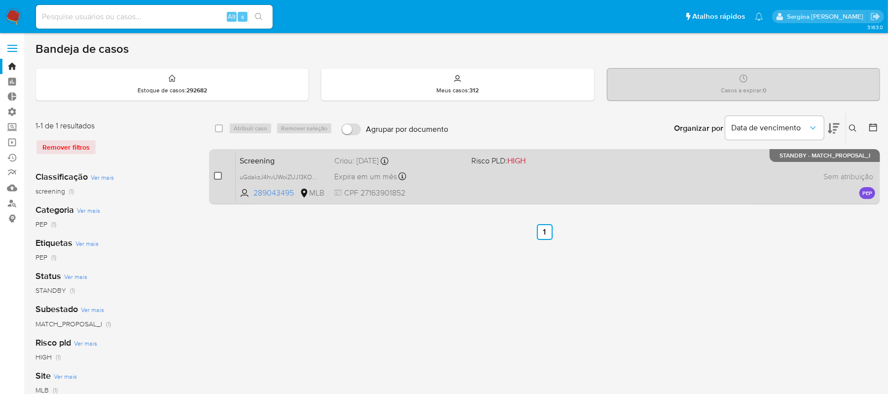
click at [216, 173] on input "checkbox" at bounding box center [218, 176] width 8 height 8
checkbox input "true"
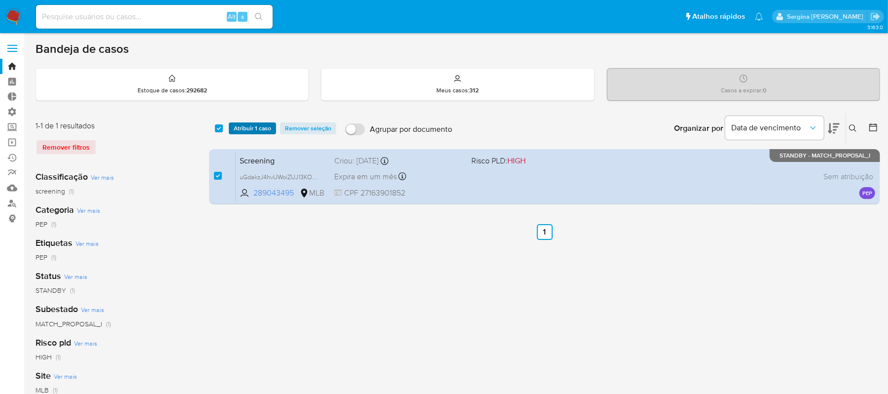
click at [248, 123] on span "Atribuir 1 caso" at bounding box center [252, 128] width 37 height 10
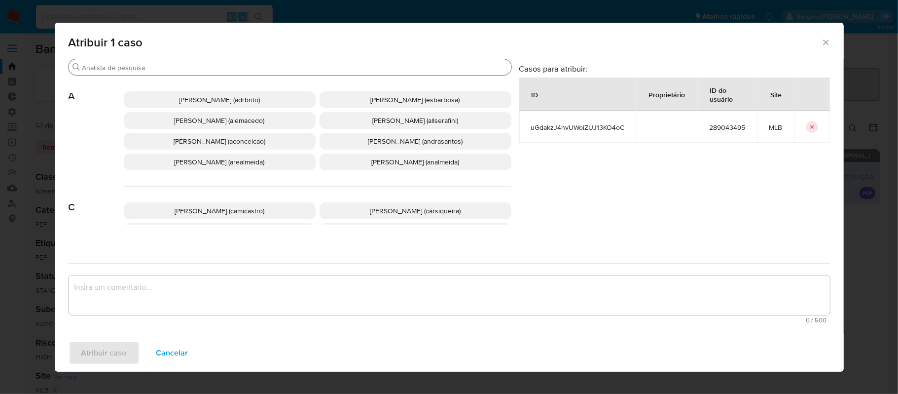
click at [148, 66] on input "Buscar" at bounding box center [294, 67] width 425 height 9
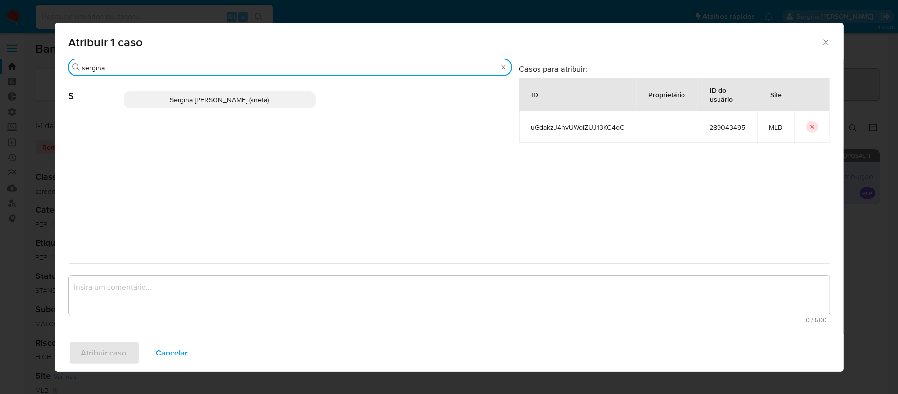
type input "sergina"
click at [186, 99] on span "Sergina Maria Neta (sneta)" at bounding box center [219, 100] width 99 height 10
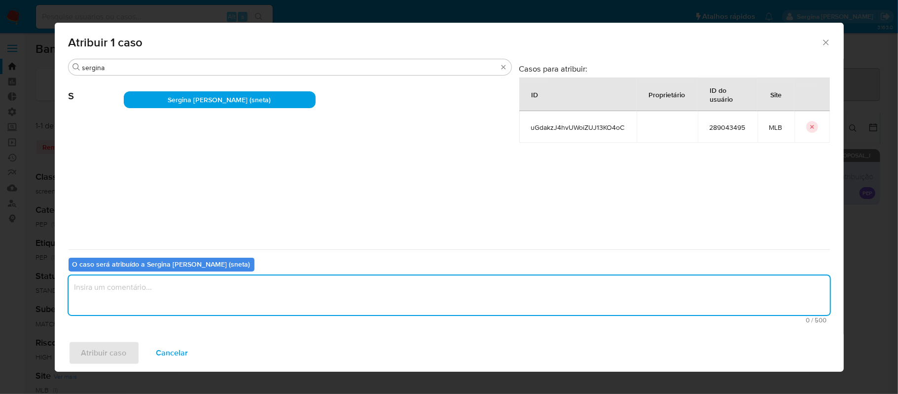
click at [154, 291] on textarea "assign-modal" at bounding box center [449, 294] width 761 height 39
type textarea "Ajuste Listas Internas"
click at [91, 354] on span "Atribuir caso" at bounding box center [103, 353] width 45 height 22
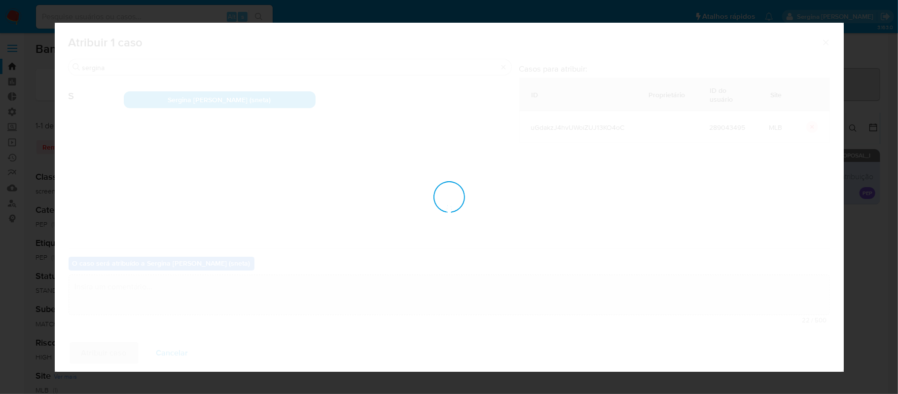
checkbox input "false"
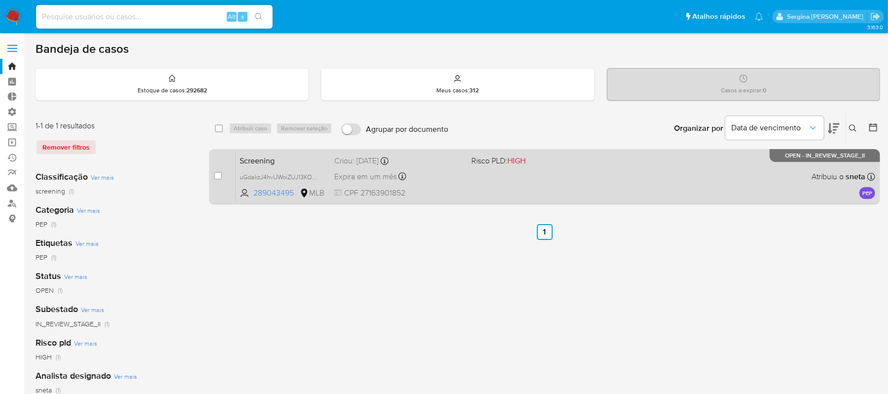
click at [453, 182] on div "Screening uGdakzJ4hvUWoiZUJ13KO4oC 289043495 MLB Risco PLD: HIGH Criou: 09/10/2…" at bounding box center [556, 176] width 640 height 50
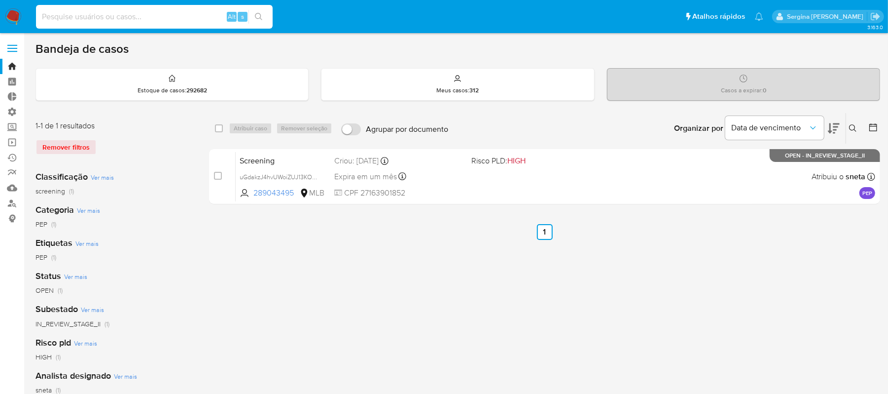
click at [141, 22] on input at bounding box center [154, 16] width 237 height 13
paste input "jjE5UFVPBS9zR8iIfMC1A4f5"
type input "jjE5UFVPBS9zR8iIfMC1A4f5"
click at [263, 12] on button "search-icon" at bounding box center [259, 17] width 20 height 14
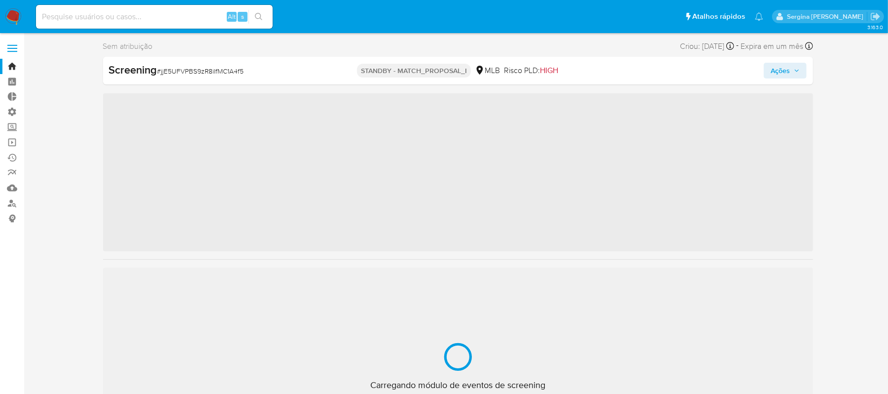
scroll to position [535, 0]
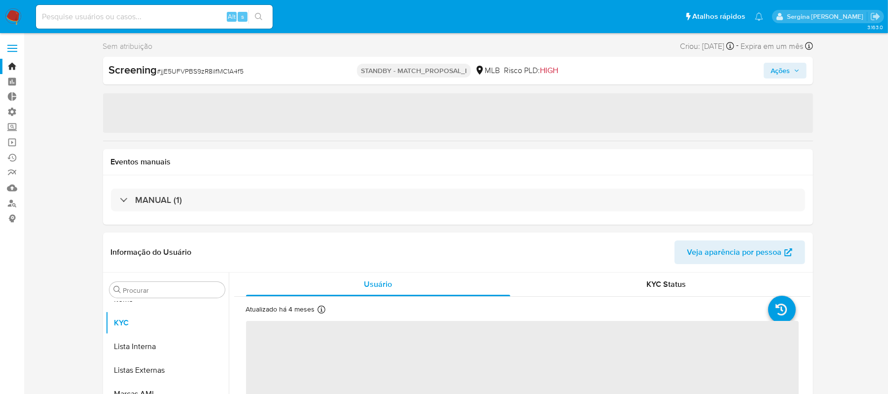
select select "10"
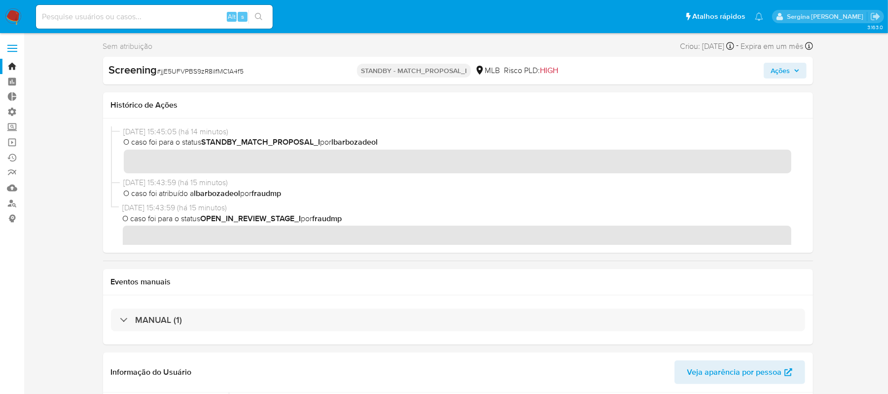
click at [11, 67] on link "Bandeja" at bounding box center [58, 66] width 117 height 15
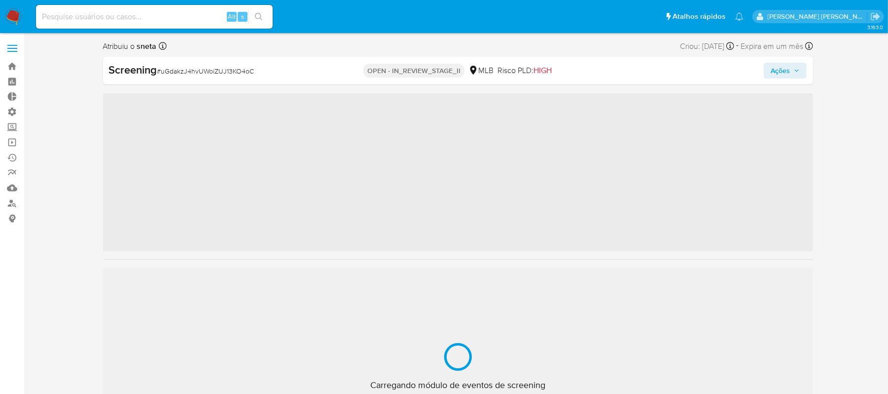
scroll to position [535, 0]
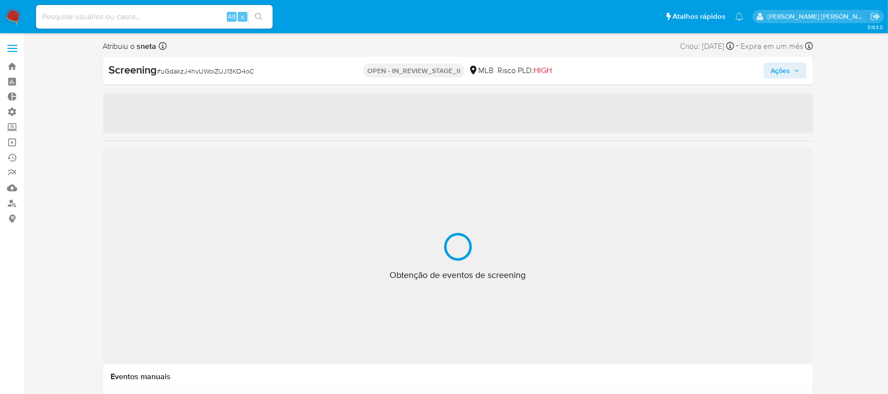
select select "10"
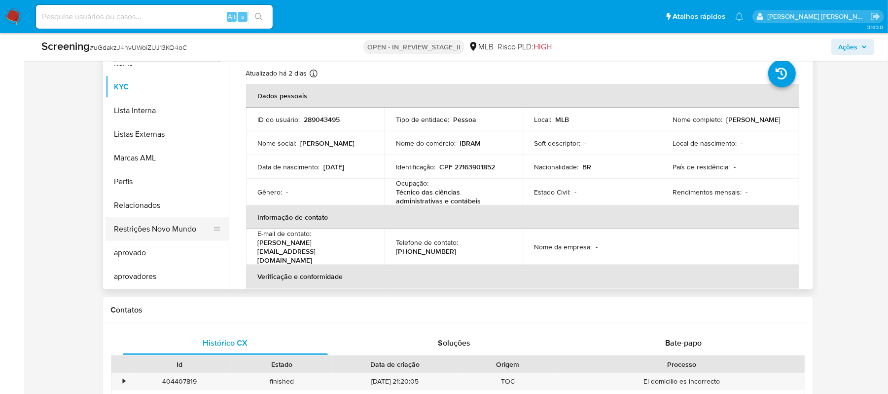
scroll to position [328, 0]
click at [160, 111] on button "Lista Interna" at bounding box center [163, 110] width 115 height 24
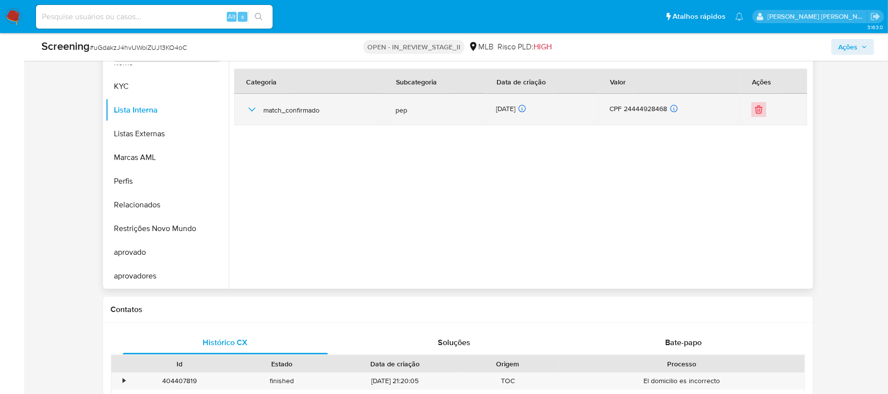
click at [760, 112] on icon "Eliminar" at bounding box center [759, 110] width 10 height 10
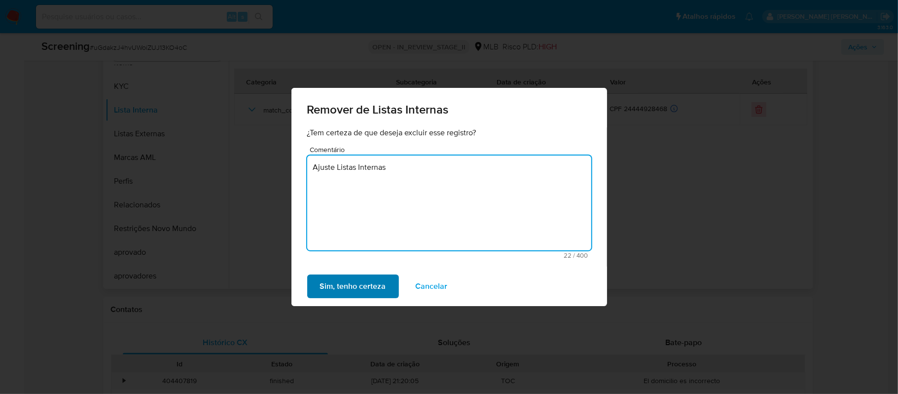
type textarea "Ajuste Listas Internas"
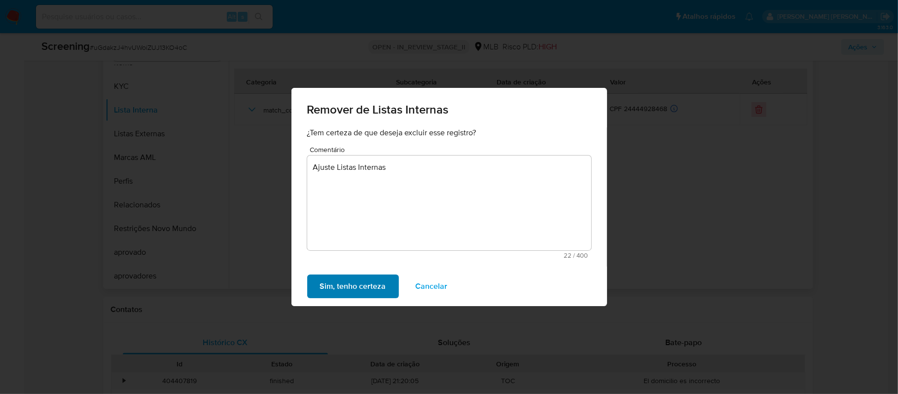
click at [391, 278] on button "Sim, tenho certeza" at bounding box center [353, 286] width 92 height 24
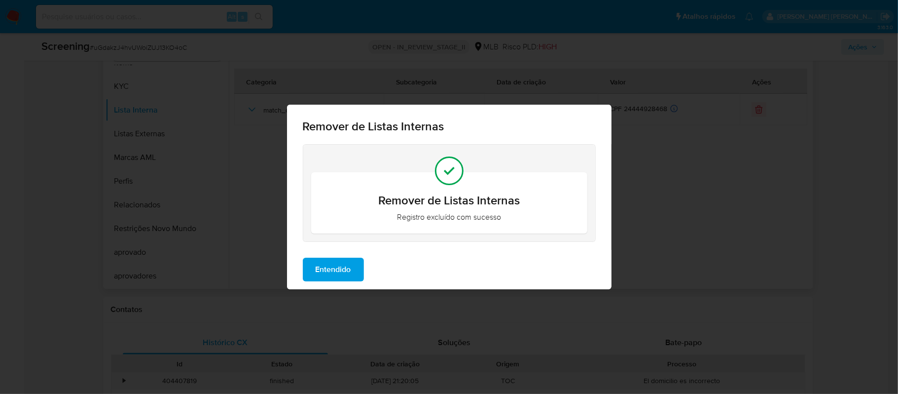
click at [350, 267] on span "Entendido" at bounding box center [334, 269] width 36 height 22
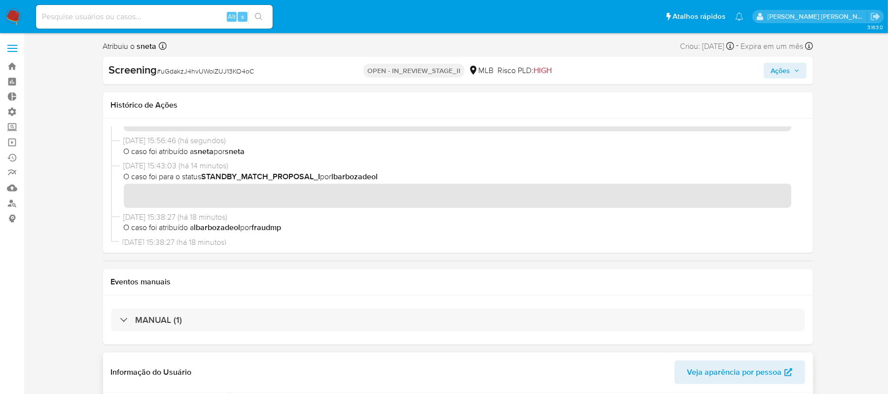
scroll to position [0, 0]
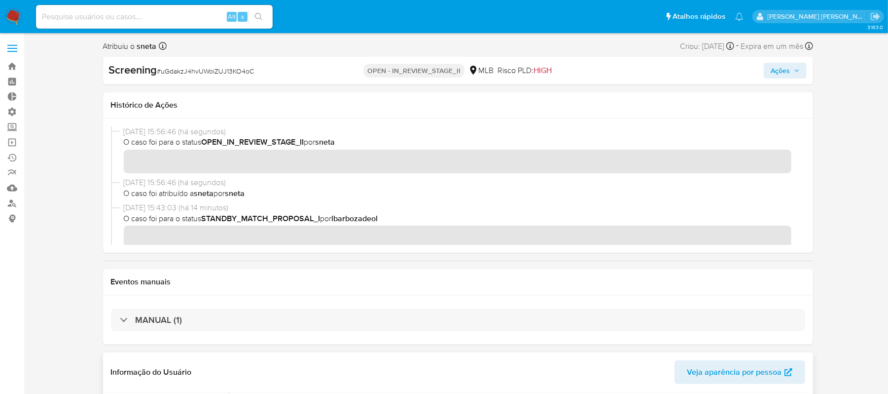
click at [772, 66] on span "Ações" at bounding box center [780, 71] width 19 height 16
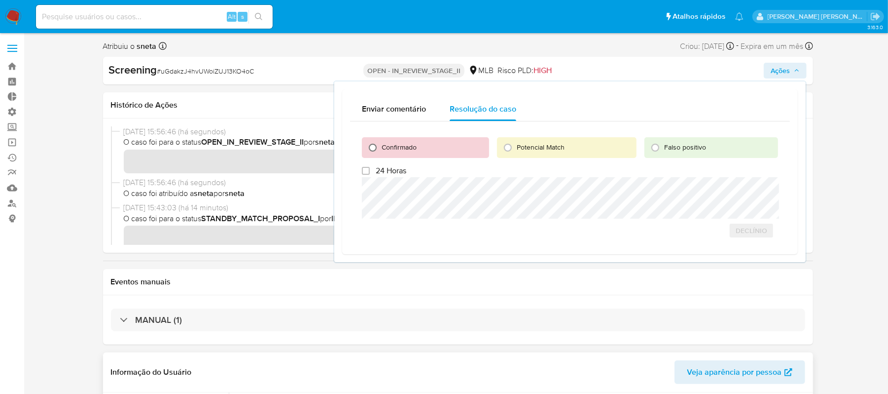
click at [377, 147] on input "Confirmado" at bounding box center [373, 148] width 16 height 16
radio input "true"
click at [765, 234] on span "Cerrar caso" at bounding box center [743, 230] width 47 height 14
drag, startPoint x: 11, startPoint y: 67, endPoint x: 17, endPoint y: 75, distance: 9.9
click at [11, 67] on link "Bandeja" at bounding box center [58, 66] width 117 height 15
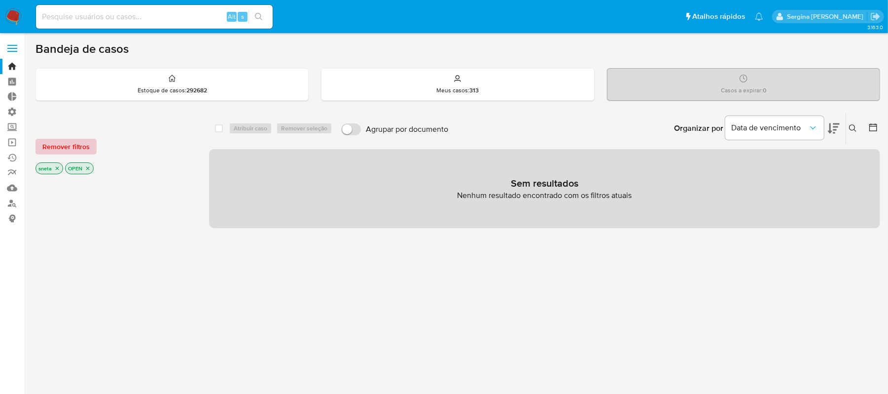
click at [64, 142] on span "Remover filtros" at bounding box center [65, 147] width 47 height 14
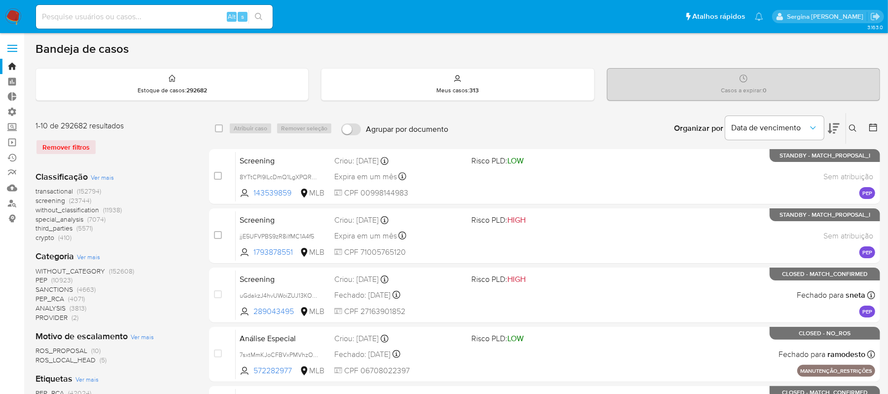
click at [854, 127] on icon at bounding box center [853, 128] width 8 height 8
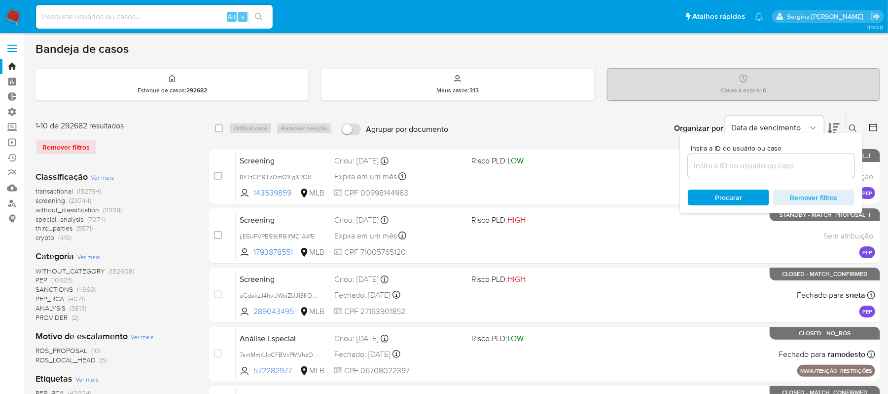
click at [768, 160] on input at bounding box center [771, 165] width 167 height 13
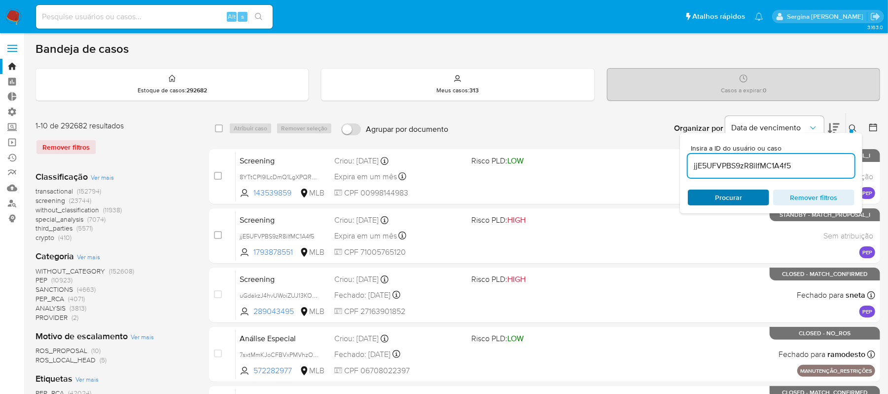
type input "jjE5UFVPBS9zR8iIfMC1A4f5"
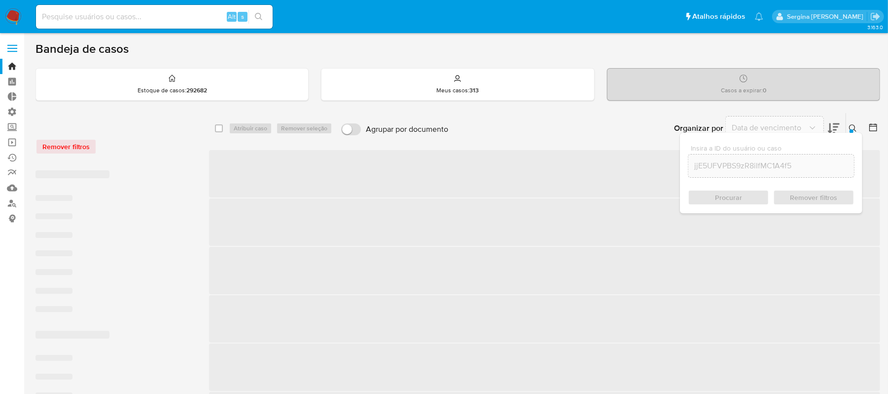
click at [727, 199] on div "Procurar Remover filtros" at bounding box center [771, 197] width 167 height 16
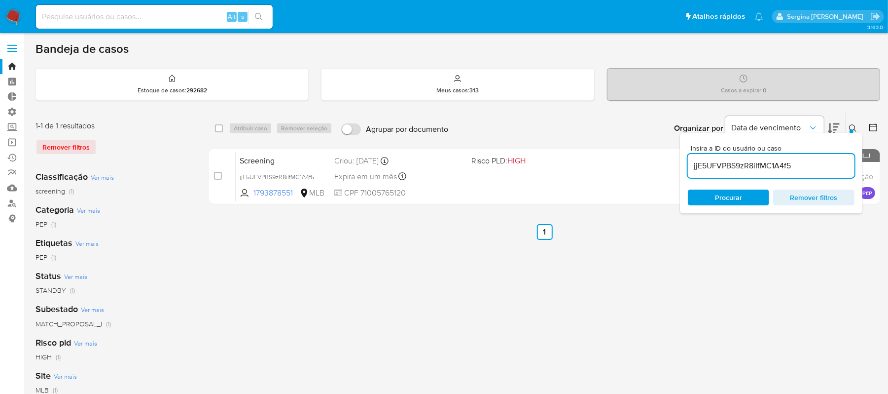
click at [588, 269] on div "select-all-cases-checkbox Atribuir caso Remover seleção Agrupar por documento O…" at bounding box center [544, 328] width 671 height 433
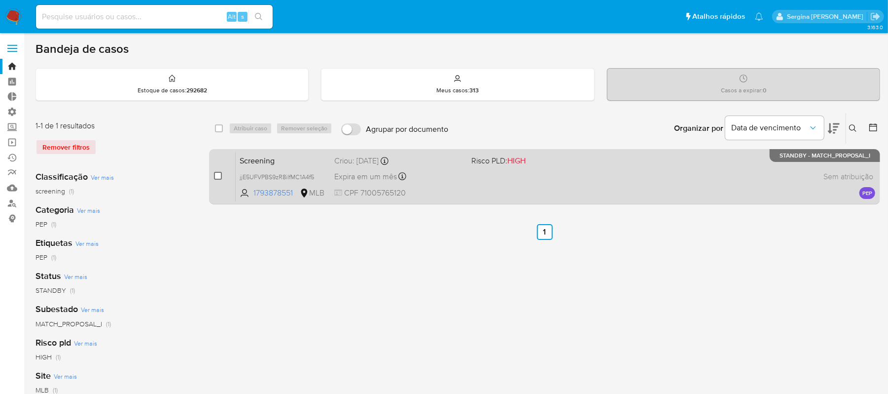
click at [218, 178] on input "checkbox" at bounding box center [218, 176] width 8 height 8
checkbox input "true"
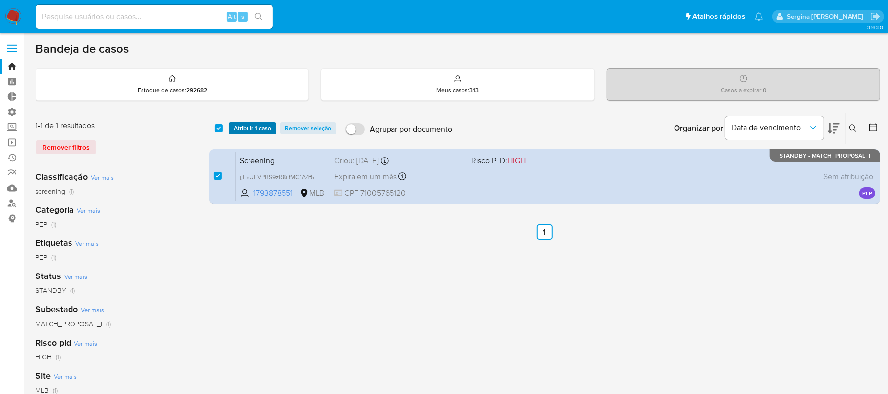
click at [255, 127] on span "Atribuir 1 caso" at bounding box center [252, 128] width 37 height 10
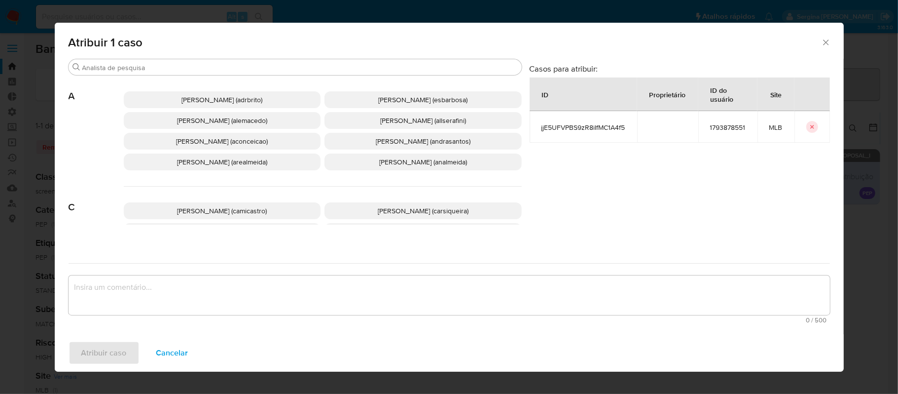
click at [207, 57] on div "Atribuir 1 caso" at bounding box center [449, 41] width 789 height 36
click at [212, 59] on div "Buscar" at bounding box center [295, 67] width 453 height 16
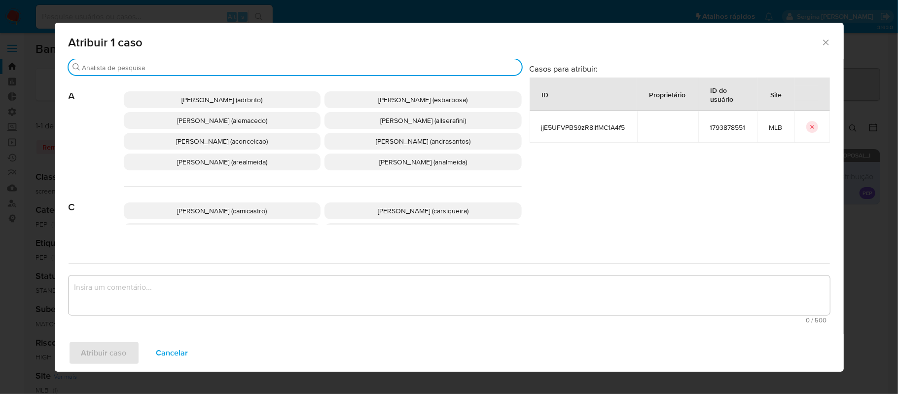
click at [216, 70] on input "Buscar" at bounding box center [299, 67] width 435 height 9
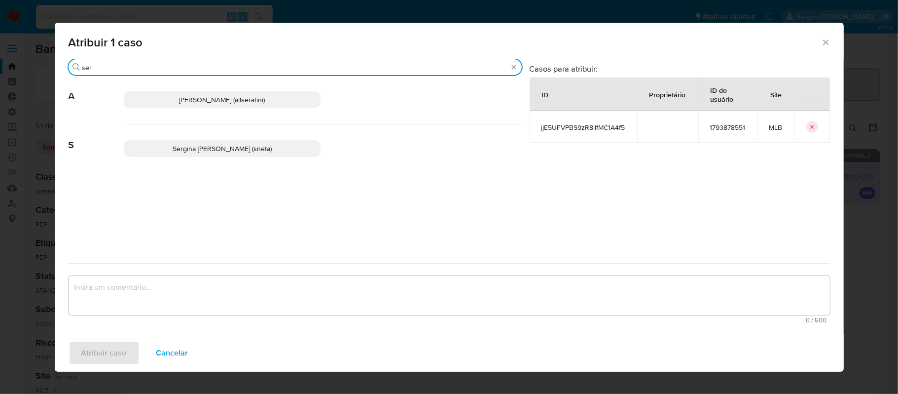
type input "ser"
click at [213, 146] on span "Sergina Maria Neta (sneta)" at bounding box center [222, 148] width 99 height 10
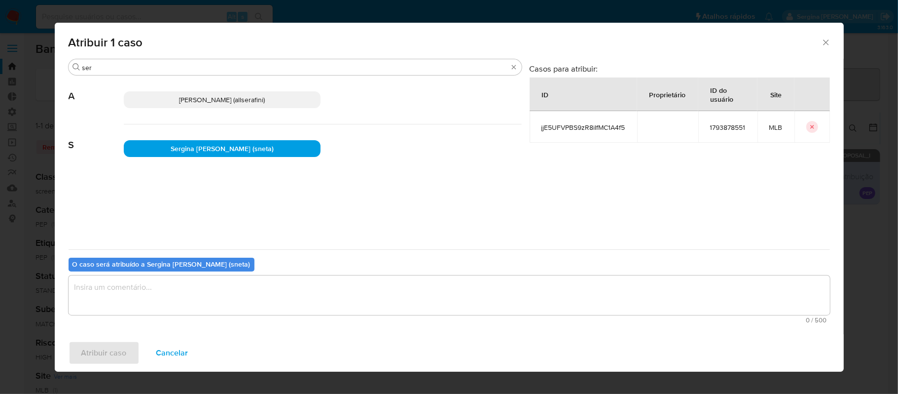
click at [152, 288] on textarea "assign-modal" at bounding box center [449, 294] width 761 height 39
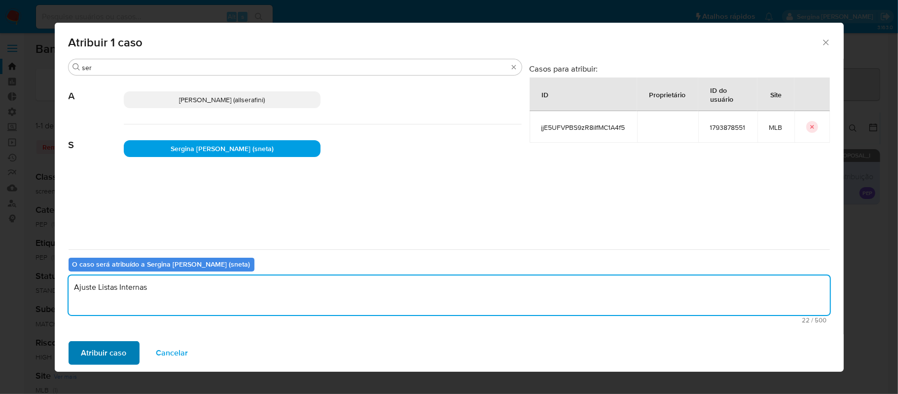
type textarea "Ajuste Listas Internas"
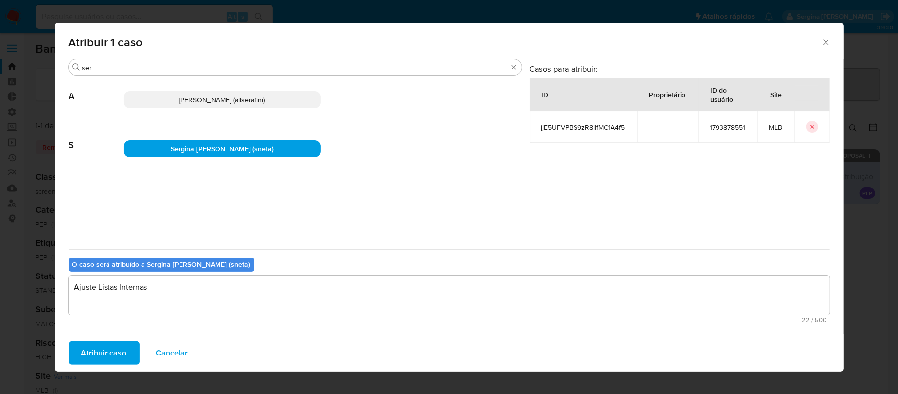
click at [123, 356] on span "Atribuir caso" at bounding box center [103, 353] width 45 height 22
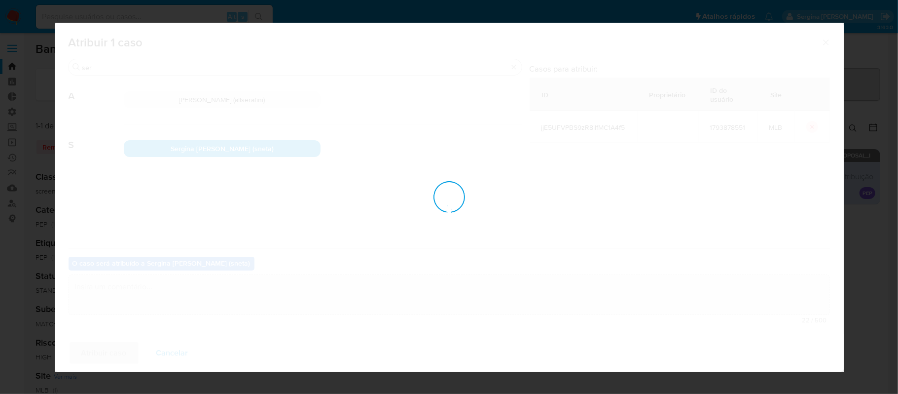
checkbox input "false"
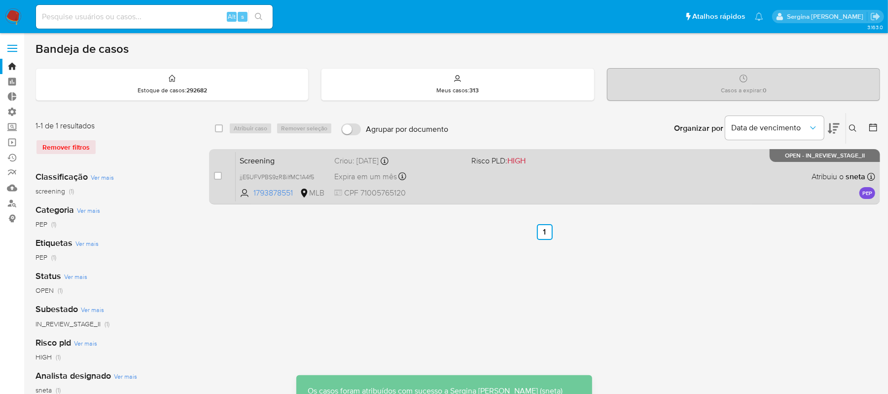
click at [517, 176] on span at bounding box center [535, 176] width 129 height 2
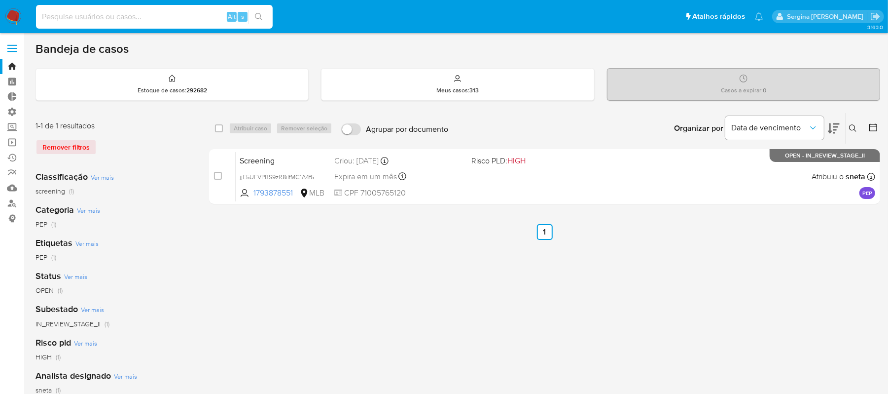
click at [125, 16] on input at bounding box center [154, 16] width 237 height 13
paste input "8YTtCPI9ILcDmQ1LgXPQRhSZ"
type input "8YTtCPI9ILcDmQ1LgXPQRhSZ"
click at [259, 18] on icon "search-icon" at bounding box center [259, 17] width 8 height 8
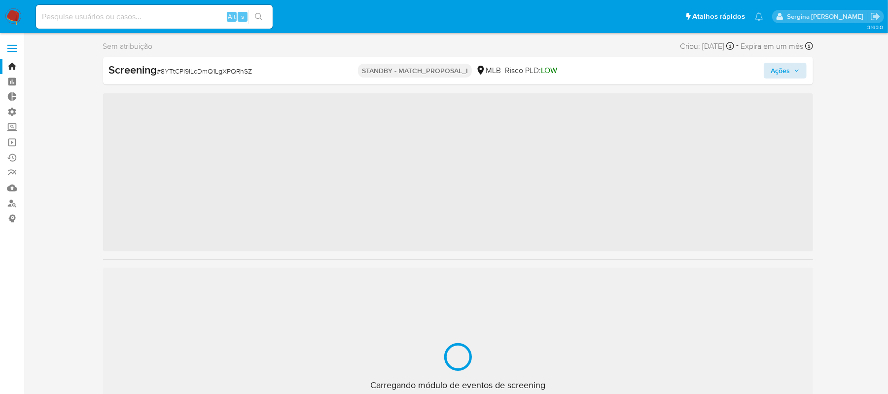
scroll to position [535, 0]
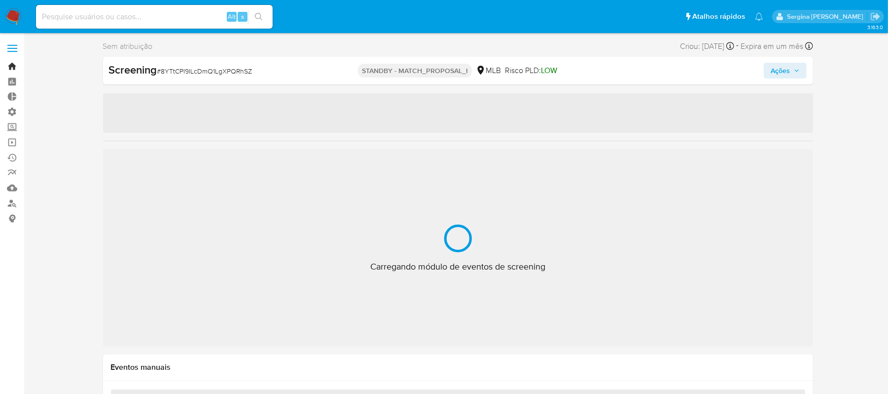
click at [10, 68] on link "Bandeja" at bounding box center [58, 66] width 117 height 15
select select "10"
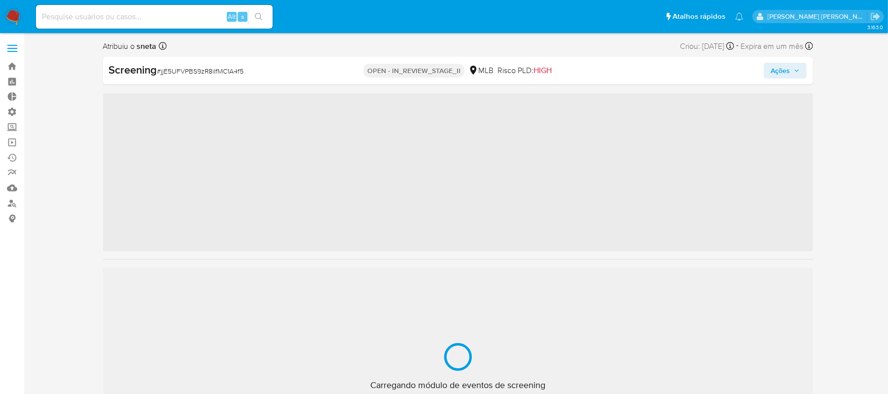
scroll to position [535, 0]
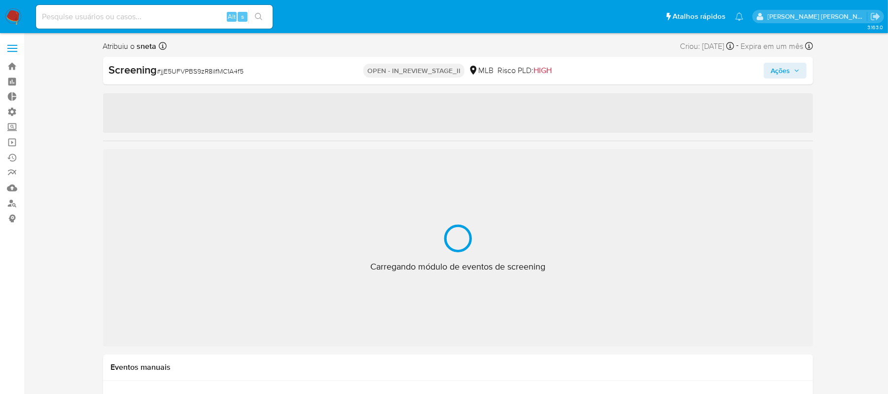
select select "10"
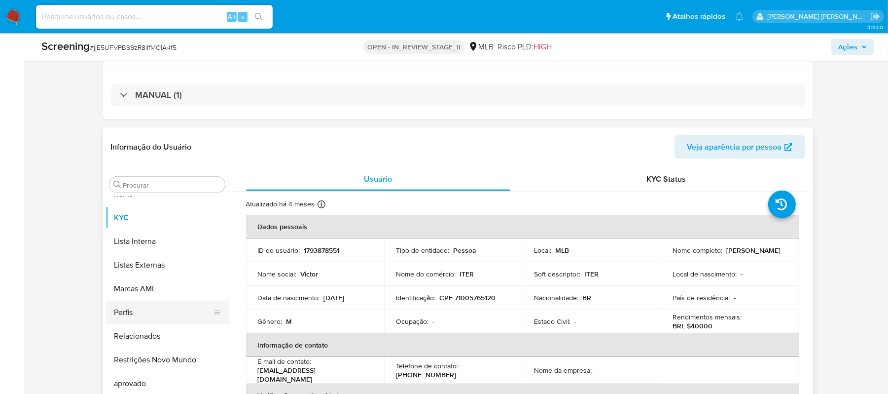
scroll to position [263, 0]
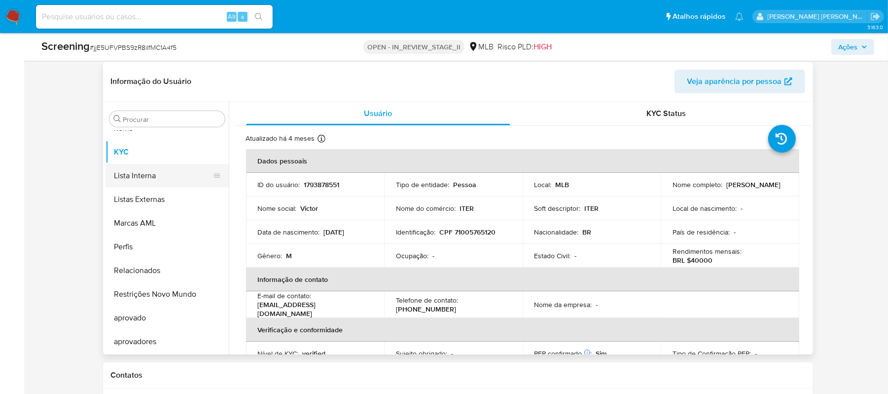
click at [152, 176] on button "Lista Interna" at bounding box center [163, 176] width 115 height 24
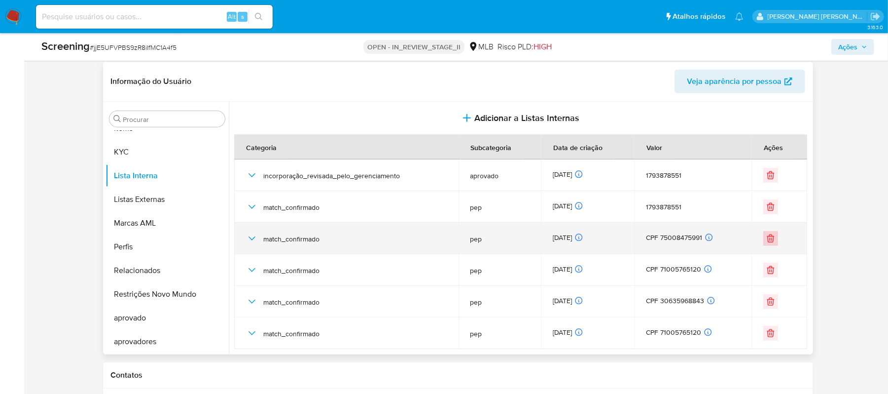
click at [766, 237] on icon "Eliminar" at bounding box center [771, 238] width 10 height 10
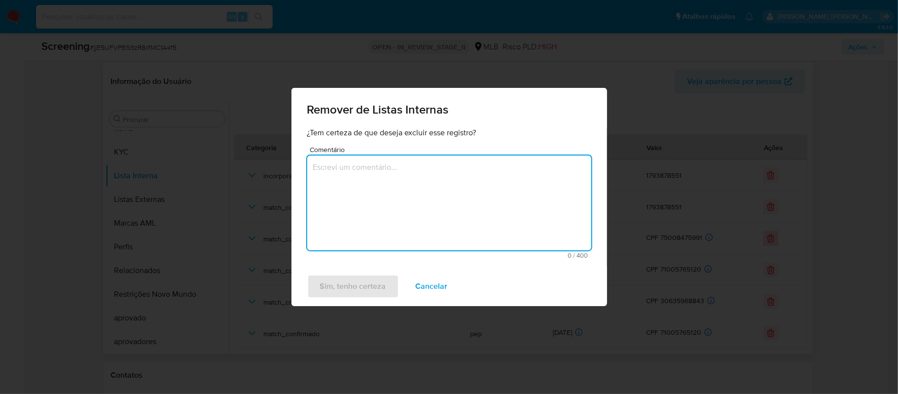
click at [430, 212] on textarea "Comentário" at bounding box center [449, 202] width 284 height 95
type textarea "Ajuste Listas Internas"
click at [383, 281] on span "Sim, tenho certeza" at bounding box center [353, 286] width 66 height 22
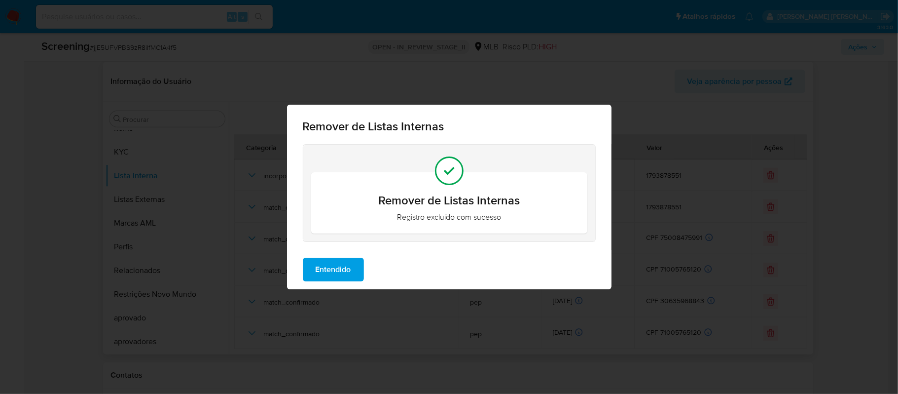
click at [355, 269] on button "Entendido" at bounding box center [333, 269] width 61 height 24
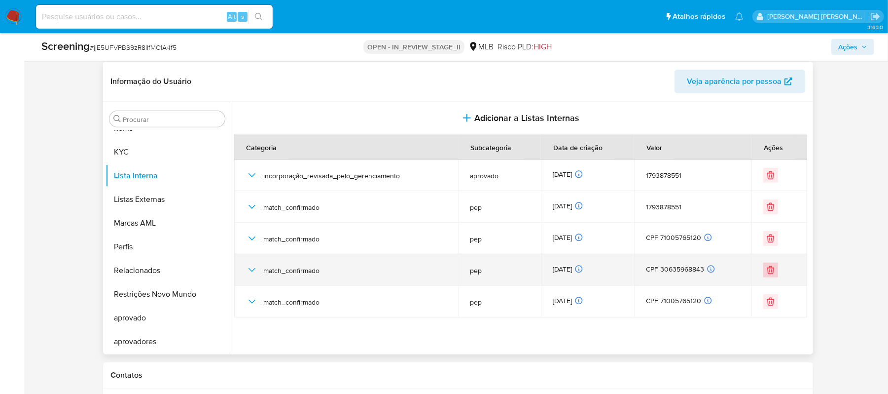
click at [771, 270] on icon "Eliminar" at bounding box center [771, 270] width 10 height 10
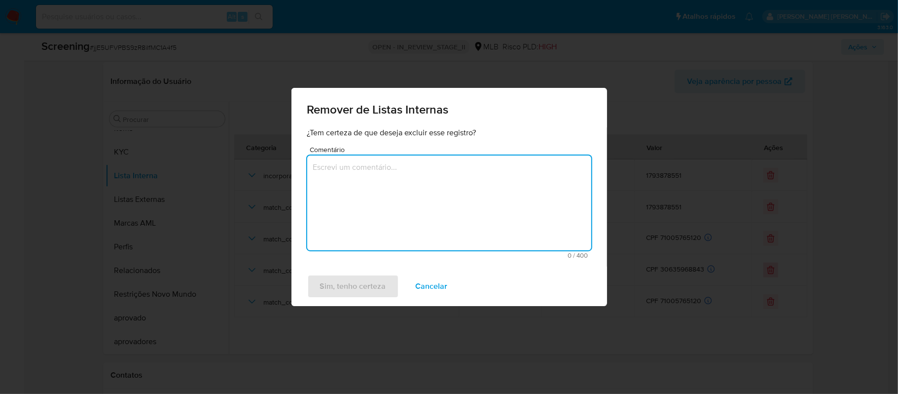
click at [415, 202] on textarea "Comentário" at bounding box center [449, 202] width 284 height 95
type textarea "Ajuste Listas Internas"
click at [373, 288] on span "Sim, tenho certeza" at bounding box center [353, 286] width 66 height 22
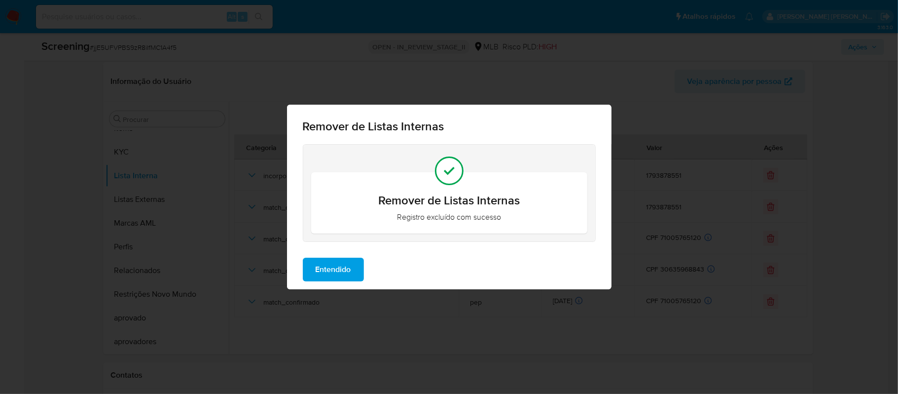
click at [342, 267] on span "Entendido" at bounding box center [334, 269] width 36 height 22
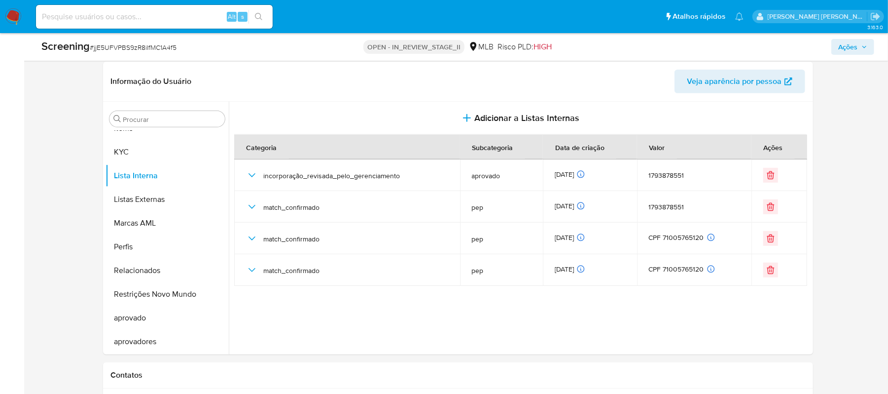
click at [841, 52] on span "Ações" at bounding box center [847, 47] width 19 height 16
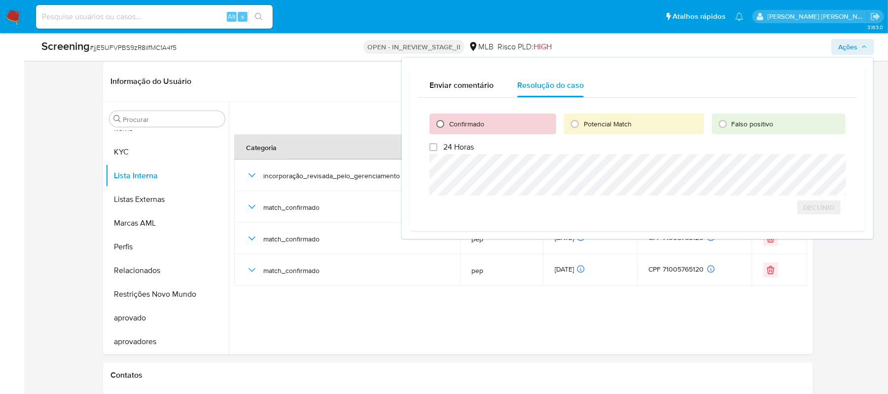
click at [442, 125] on input "Confirmado" at bounding box center [440, 124] width 16 height 16
radio input "true"
click at [808, 206] on span "Cerrar caso" at bounding box center [811, 207] width 47 height 14
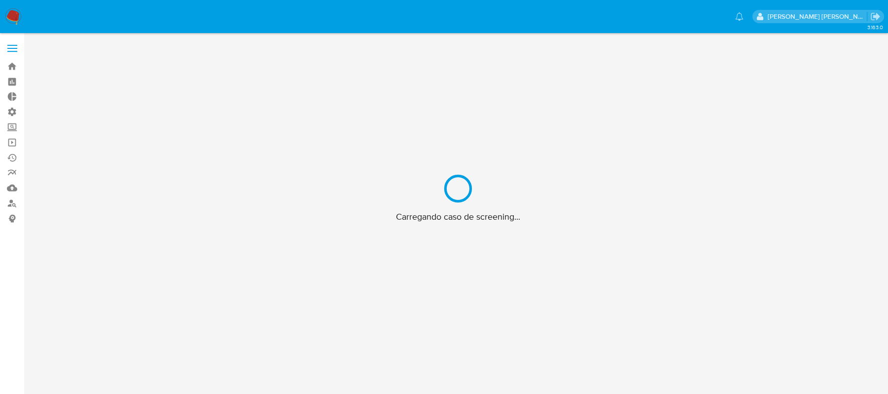
scroll to position [36, 0]
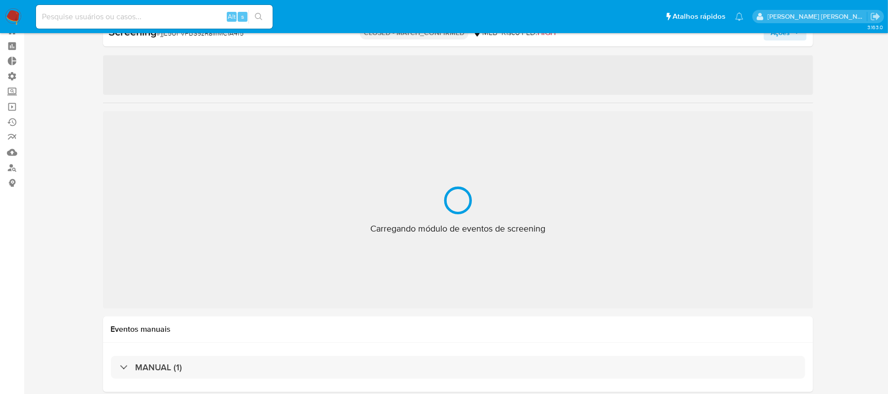
select select "10"
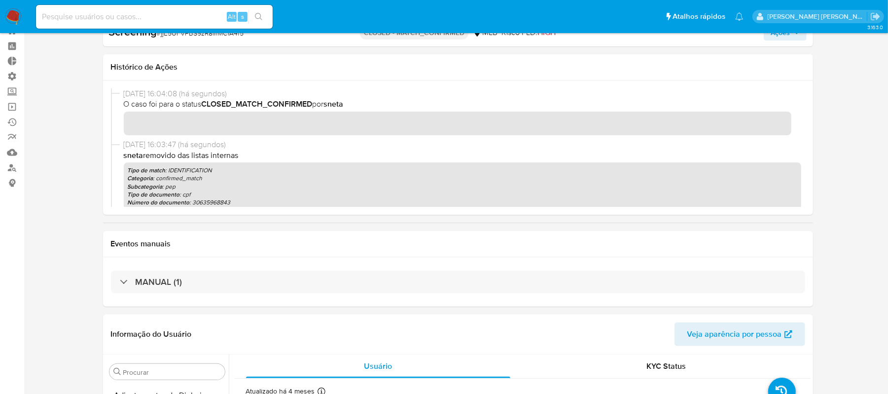
scroll to position [535, 0]
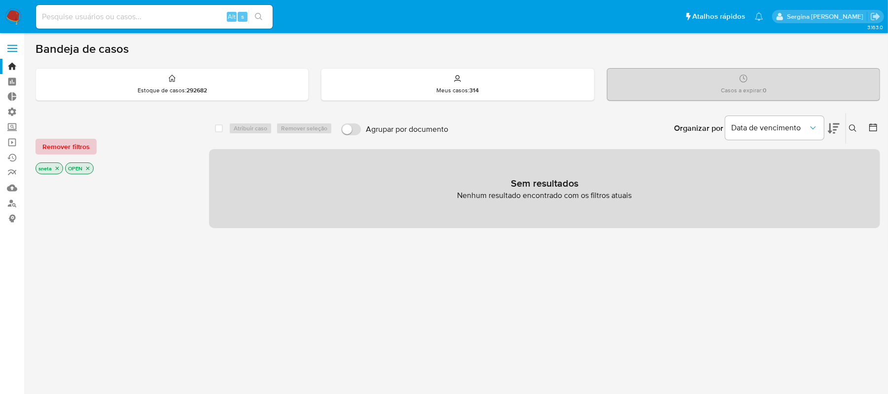
click at [75, 146] on span "Remover filtros" at bounding box center [65, 147] width 47 height 14
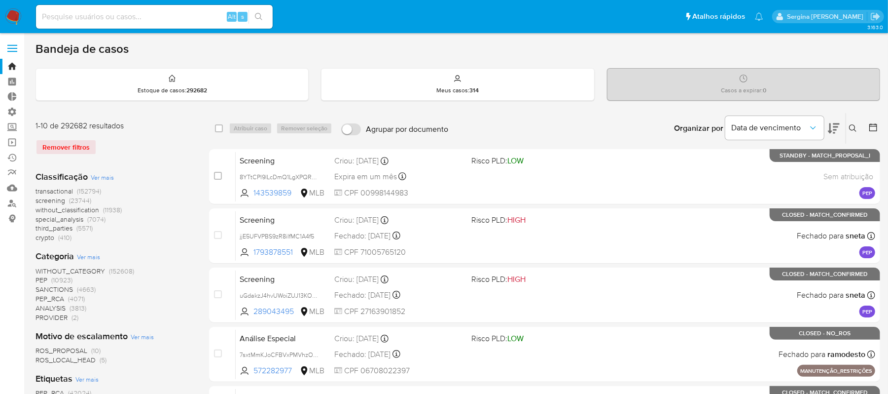
click at [851, 129] on icon at bounding box center [853, 128] width 8 height 8
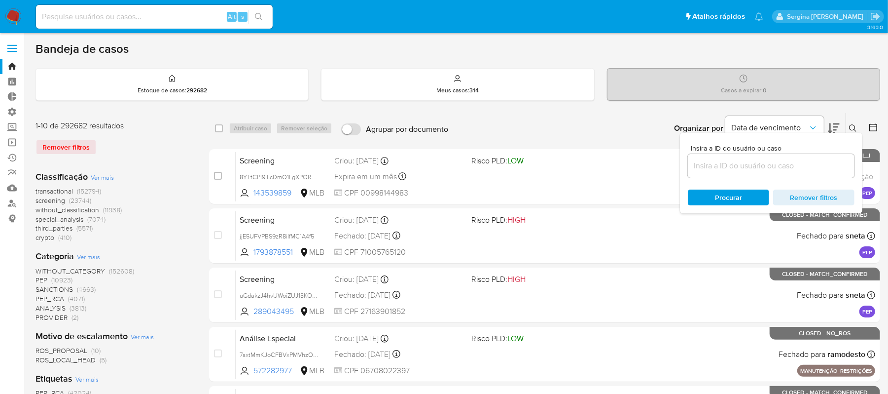
click at [741, 164] on input at bounding box center [771, 165] width 167 height 13
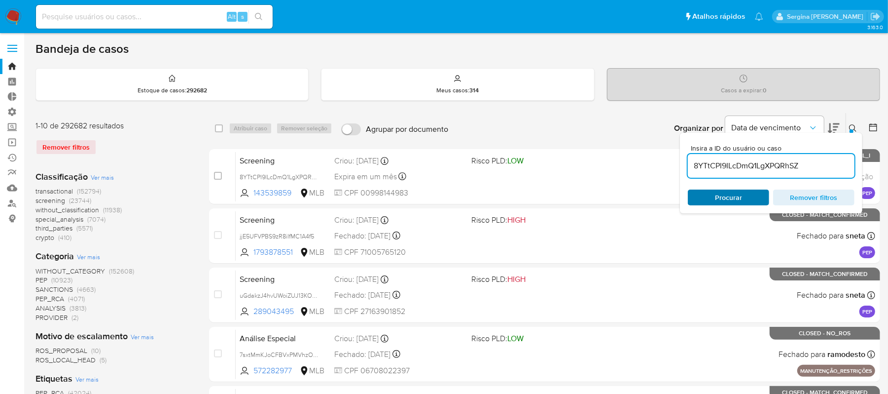
type input "8YTtCPI9ILcDmQ1LgXPQRhSZ"
click at [714, 200] on span "Procurar" at bounding box center [729, 197] width 68 height 14
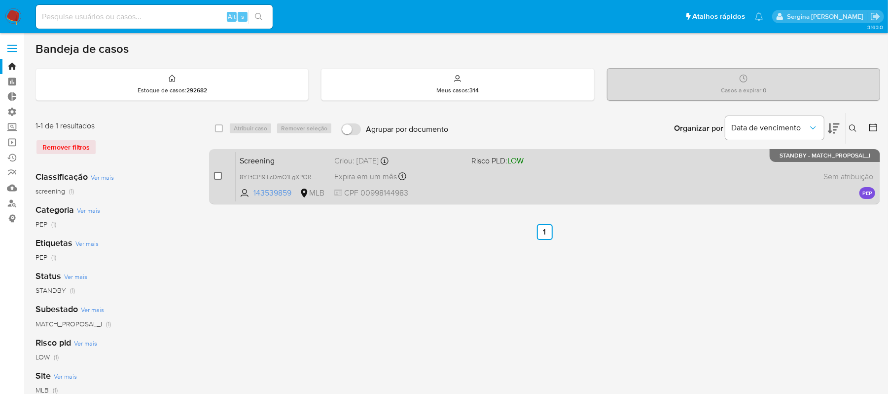
click at [218, 178] on input "checkbox" at bounding box center [218, 176] width 8 height 8
checkbox input "true"
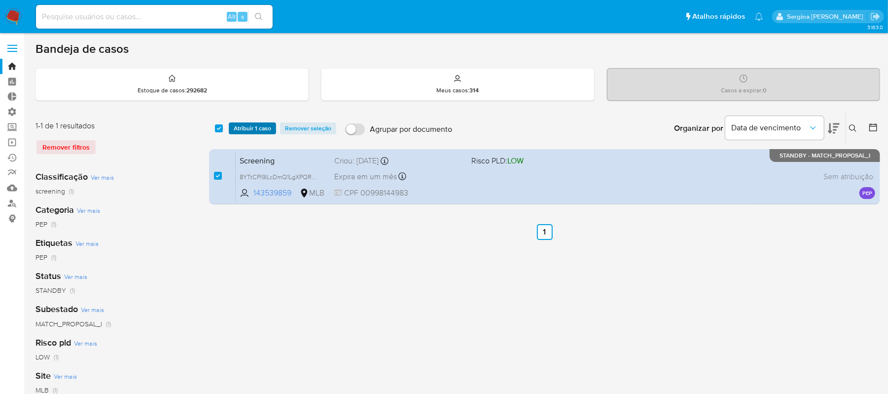
click at [253, 123] on span "Atribuir 1 caso" at bounding box center [252, 128] width 37 height 10
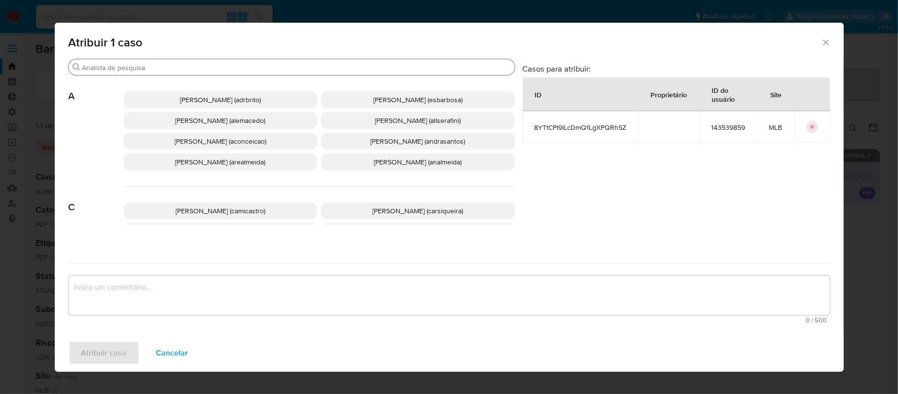
click at [191, 66] on input "Buscar" at bounding box center [296, 67] width 429 height 9
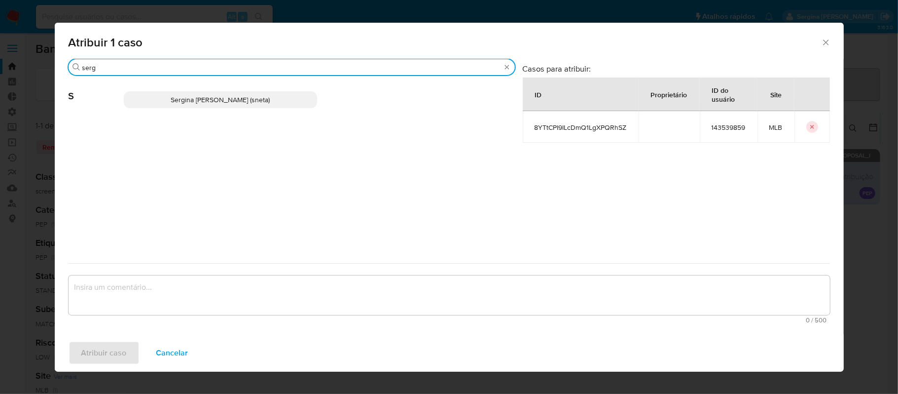
type input "serg"
click at [174, 99] on p "Sergina Maria Neta (sneta)" at bounding box center [221, 99] width 194 height 17
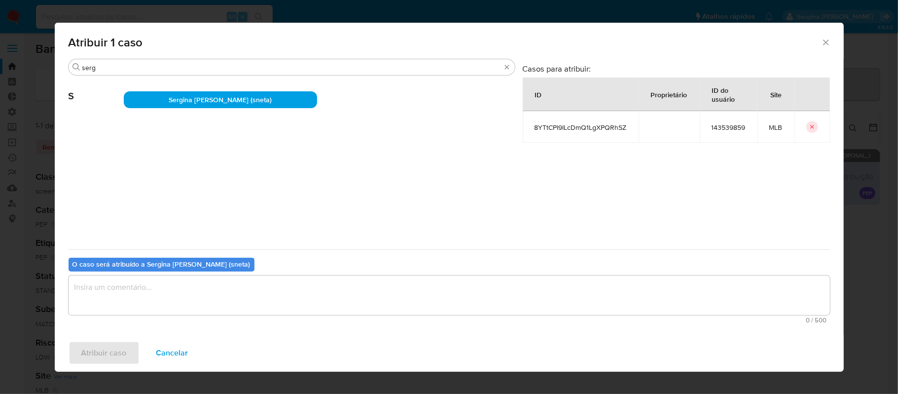
click at [199, 292] on textarea "assign-modal" at bounding box center [449, 294] width 761 height 39
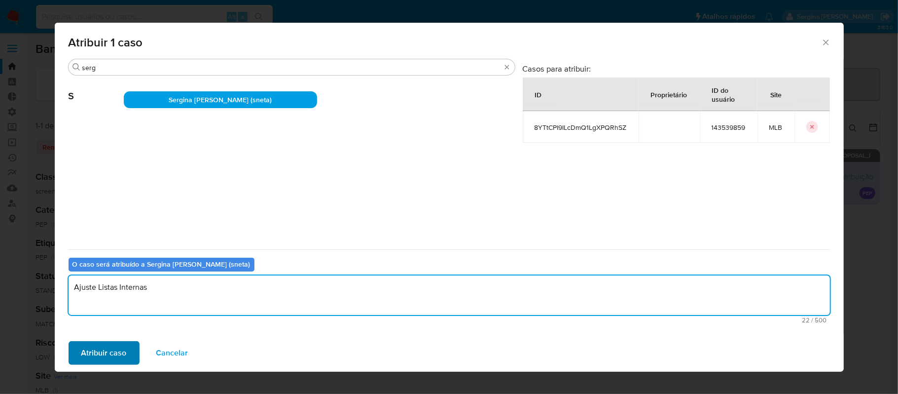
type textarea "Ajuste Listas Internas"
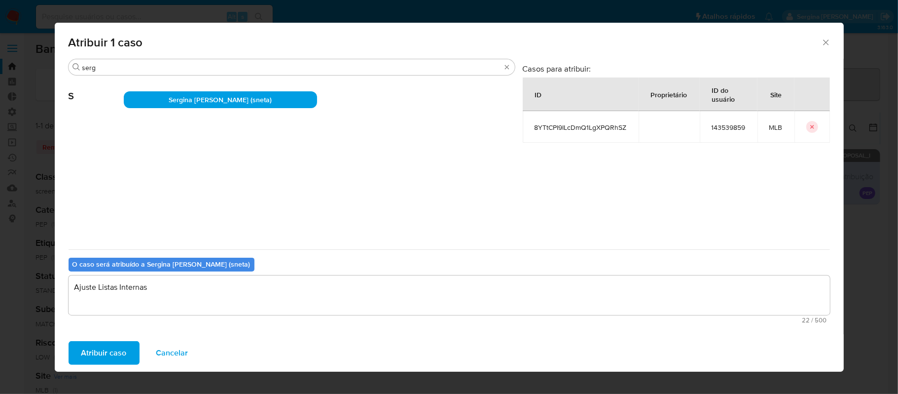
click at [111, 346] on span "Atribuir caso" at bounding box center [103, 353] width 45 height 22
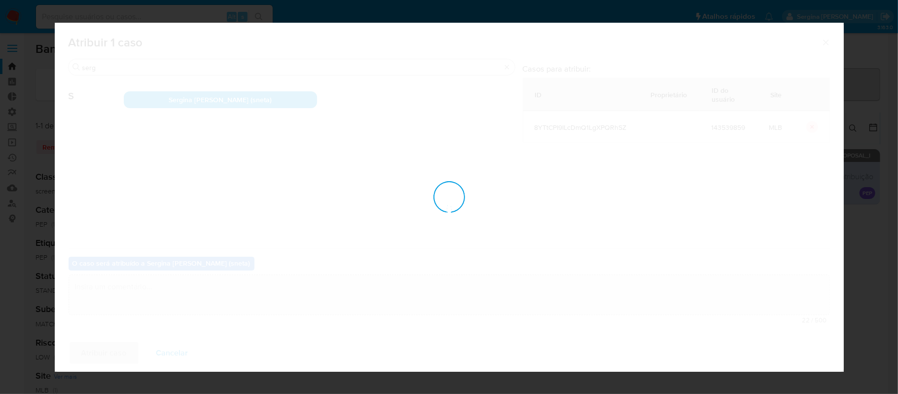
checkbox input "false"
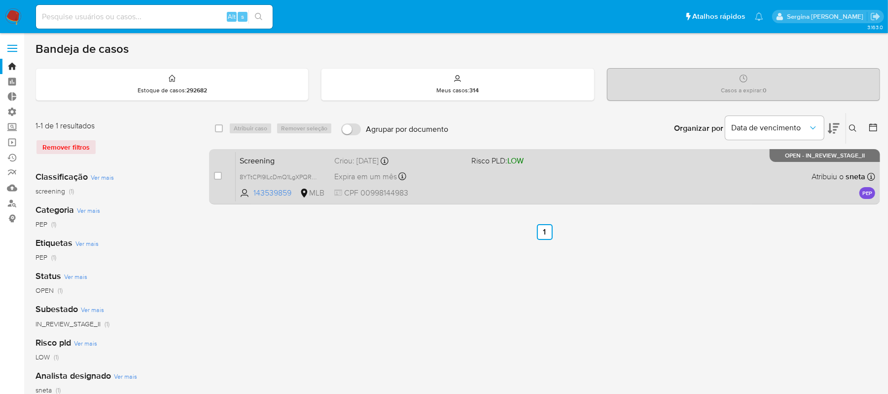
click at [480, 188] on div "Screening 8YTtCPI9ILcDmQ1LgXPQRhSZ 143539859 MLB Risco PLD: LOW Criou: 09/10/20…" at bounding box center [556, 176] width 640 height 50
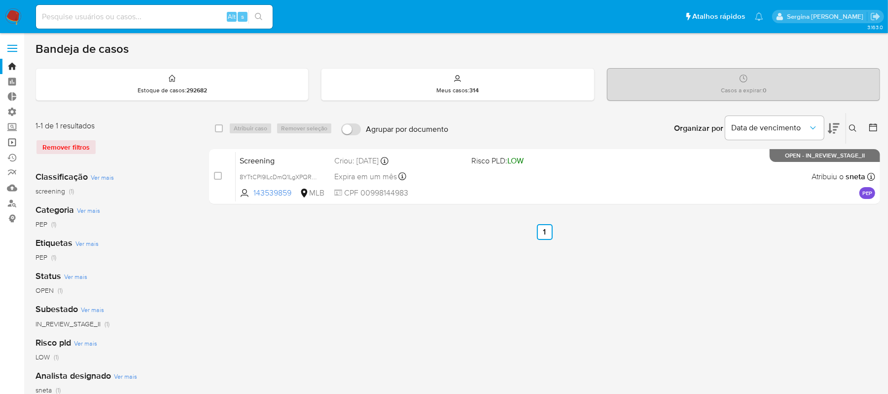
click at [12, 144] on link "Operações em massa" at bounding box center [58, 142] width 117 height 15
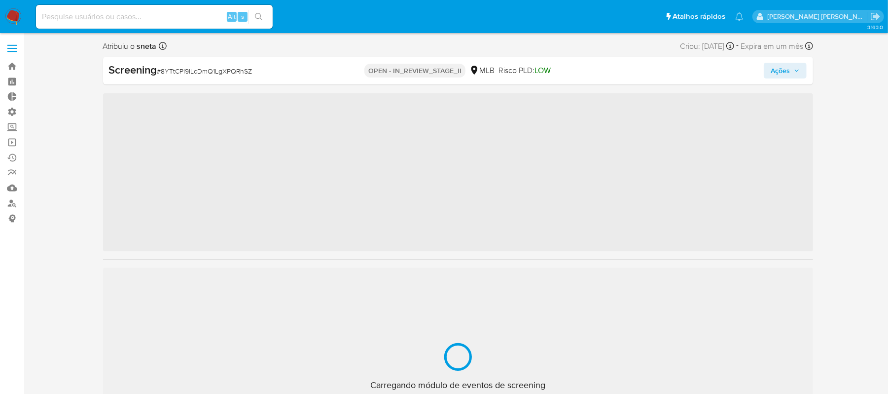
scroll to position [535, 0]
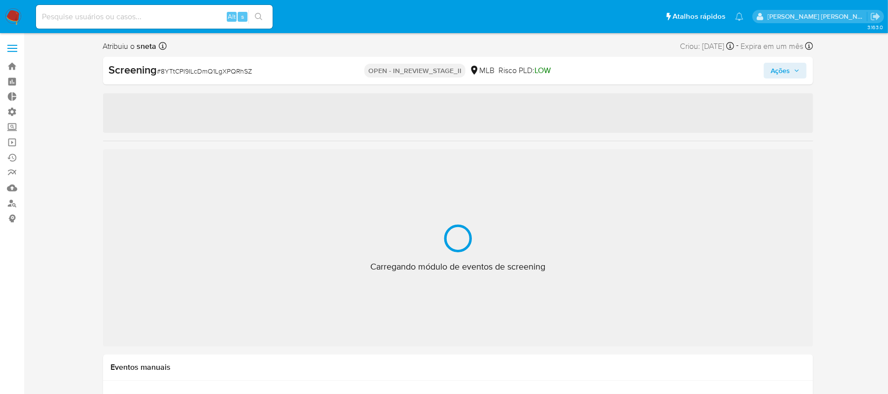
select select "10"
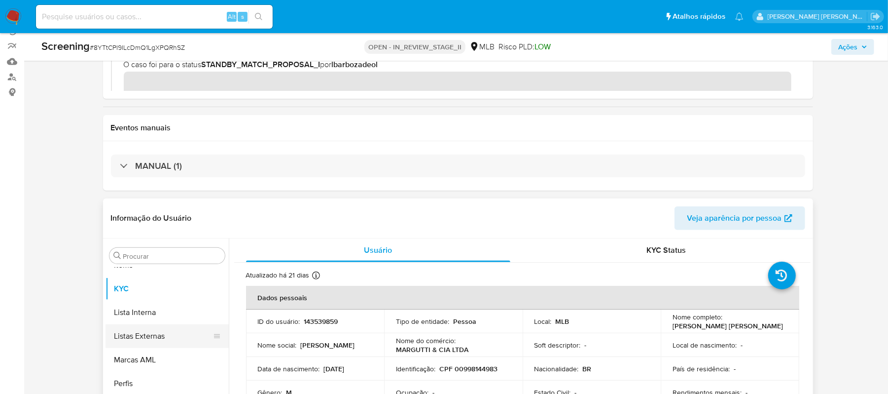
scroll to position [131, 0]
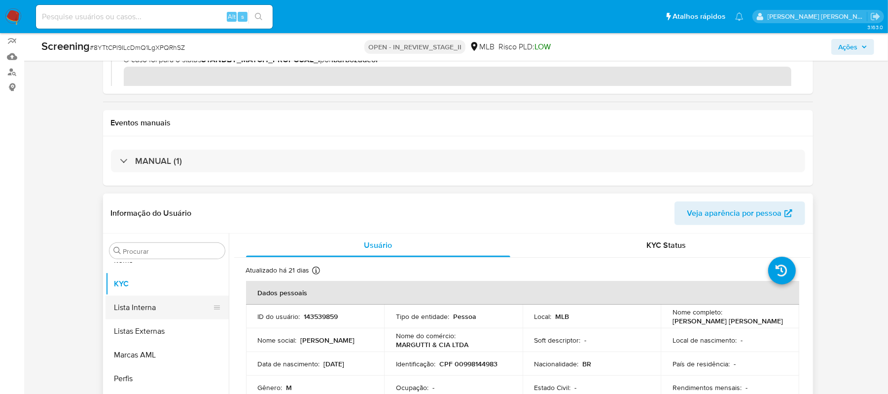
click at [147, 312] on button "Lista Interna" at bounding box center [163, 307] width 115 height 24
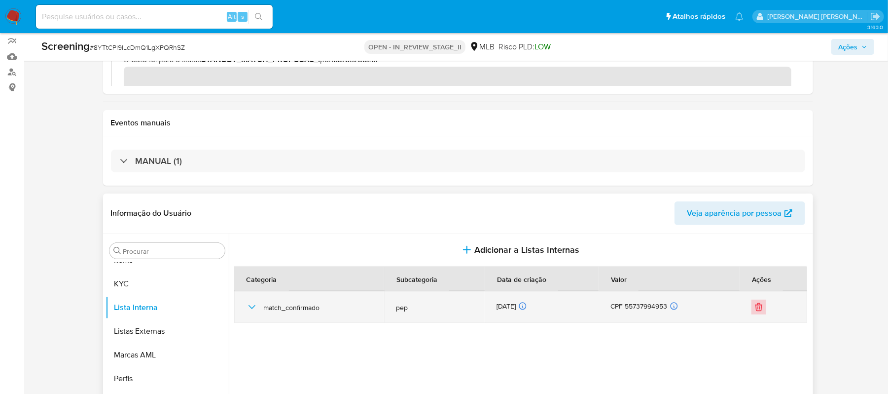
click at [755, 302] on icon "Eliminar" at bounding box center [759, 307] width 10 height 10
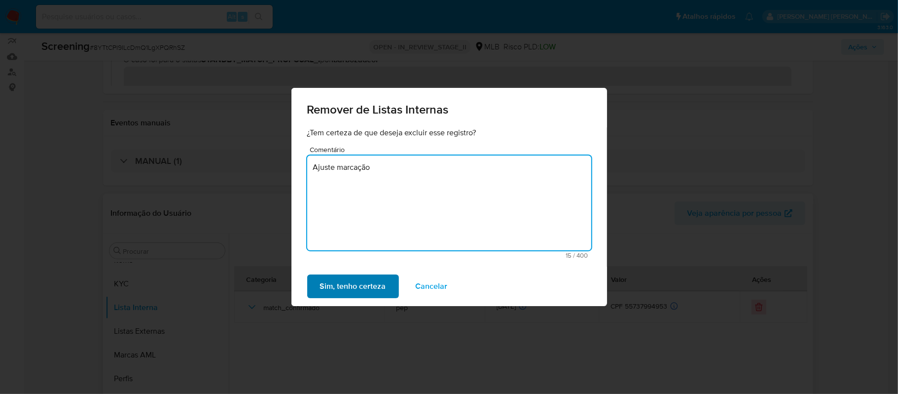
type textarea "Ajuste marcação"
click at [367, 283] on span "Sim, tenho certeza" at bounding box center [353, 286] width 66 height 22
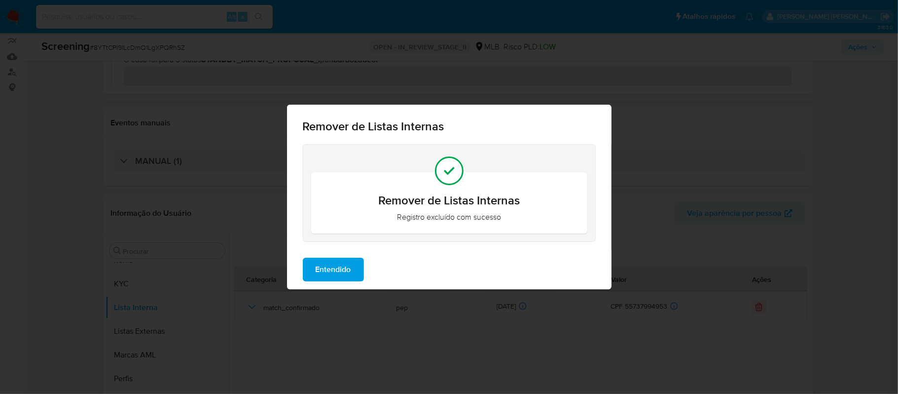
click at [339, 268] on span "Entendido" at bounding box center [334, 269] width 36 height 22
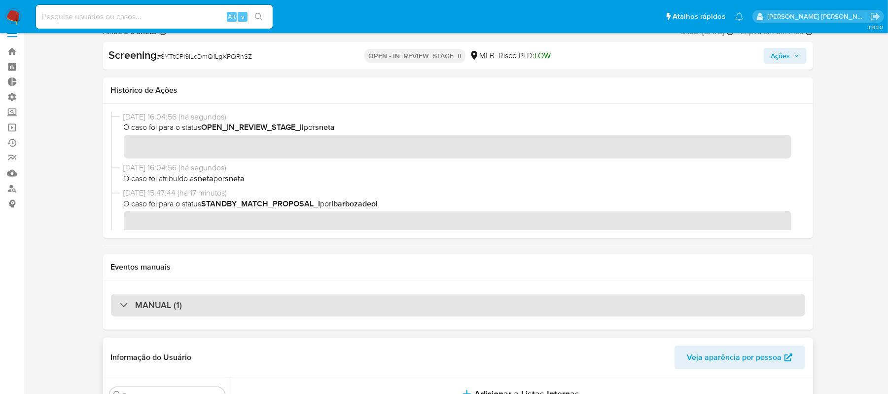
scroll to position [0, 0]
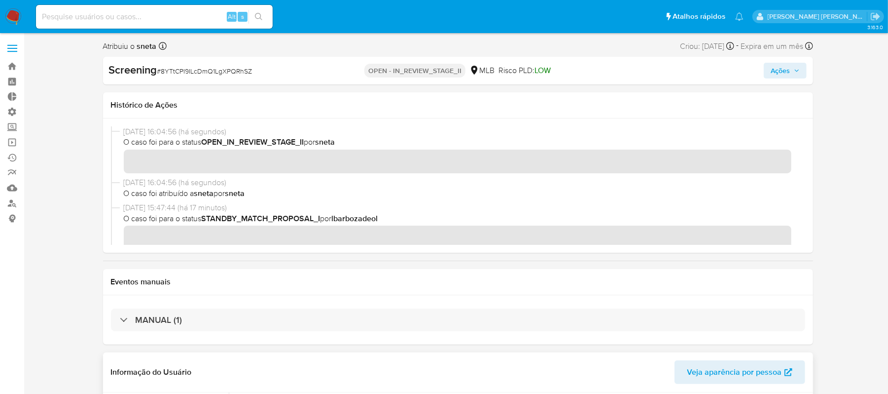
click at [788, 66] on span "Ações" at bounding box center [780, 71] width 19 height 16
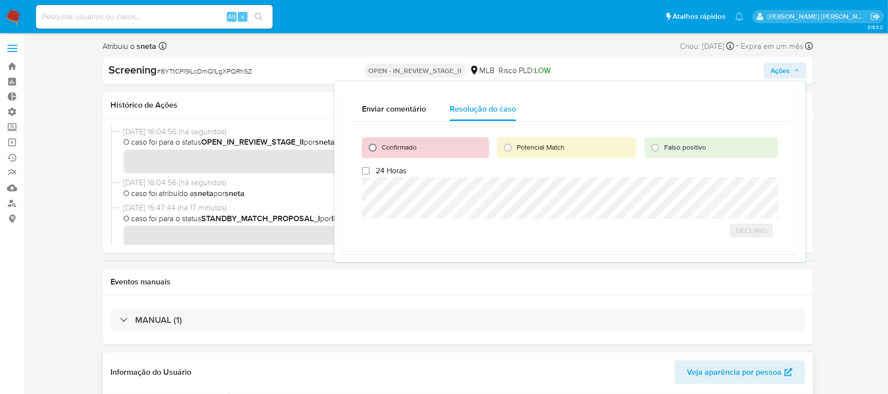
click at [374, 147] on input "Confirmado" at bounding box center [373, 148] width 16 height 16
radio input "true"
click at [735, 227] on span "Cerrar caso" at bounding box center [743, 230] width 47 height 14
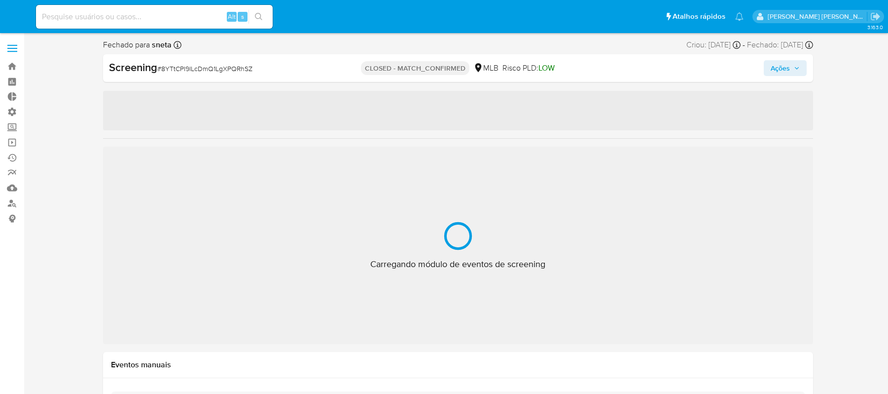
select select "10"
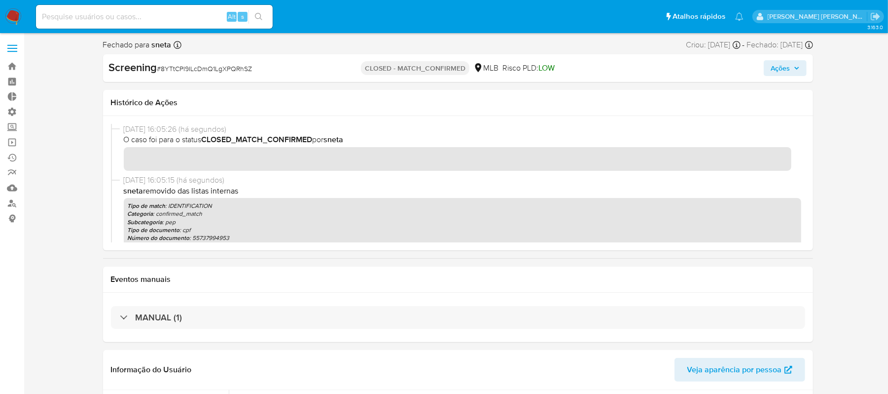
scroll to position [535, 0]
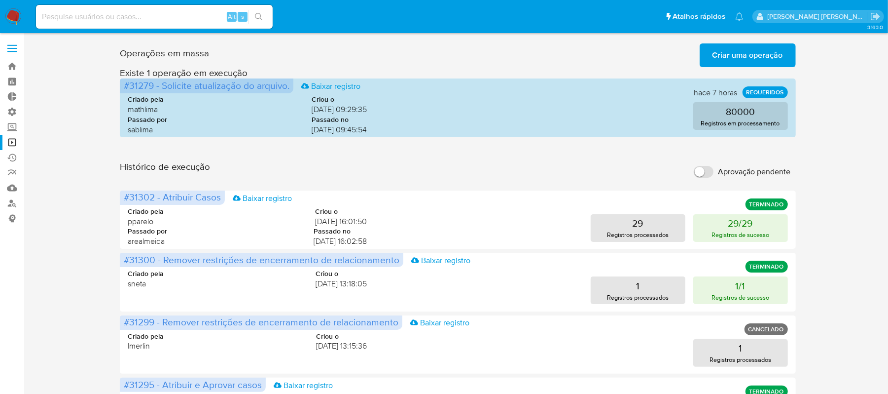
click at [710, 63] on button "Criar uma operação" at bounding box center [748, 55] width 96 height 24
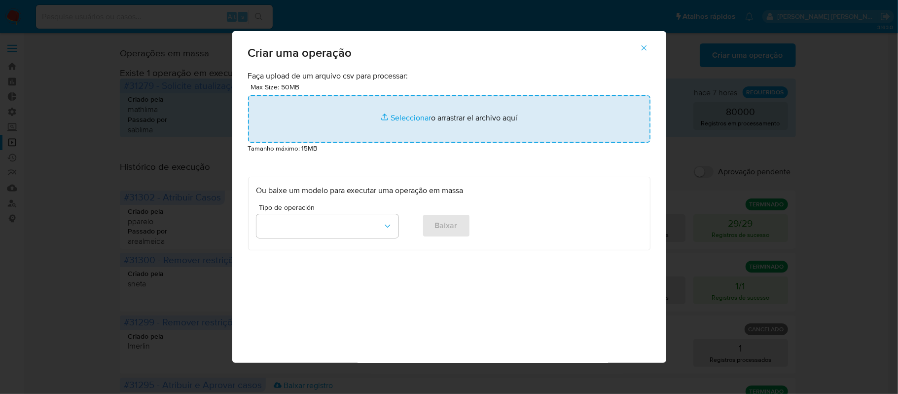
click at [393, 115] on input "file" at bounding box center [449, 118] width 402 height 47
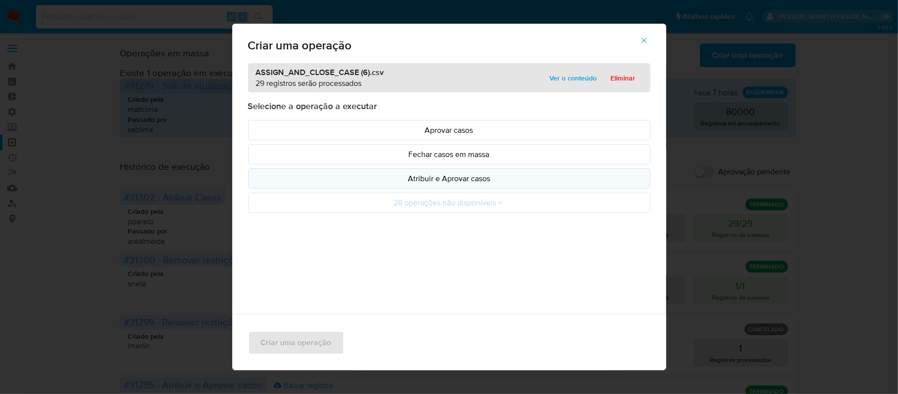
click at [405, 182] on p "Atribuir e Aprovar casos" at bounding box center [449, 178] width 386 height 11
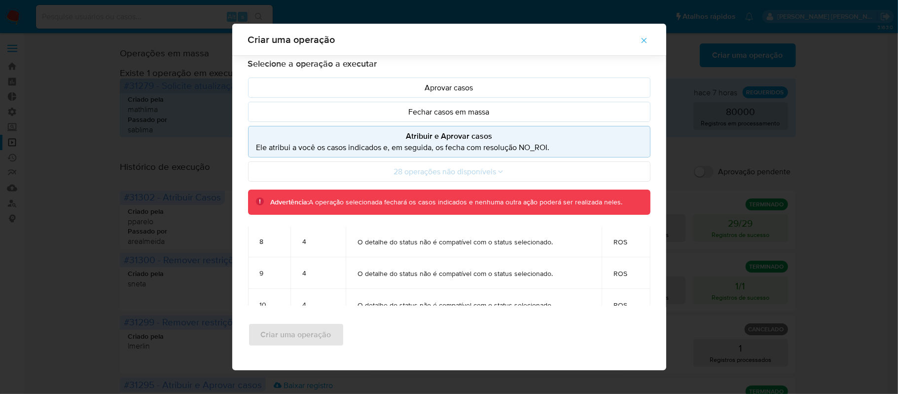
scroll to position [328, 0]
